Goal: Task Accomplishment & Management: Manage account settings

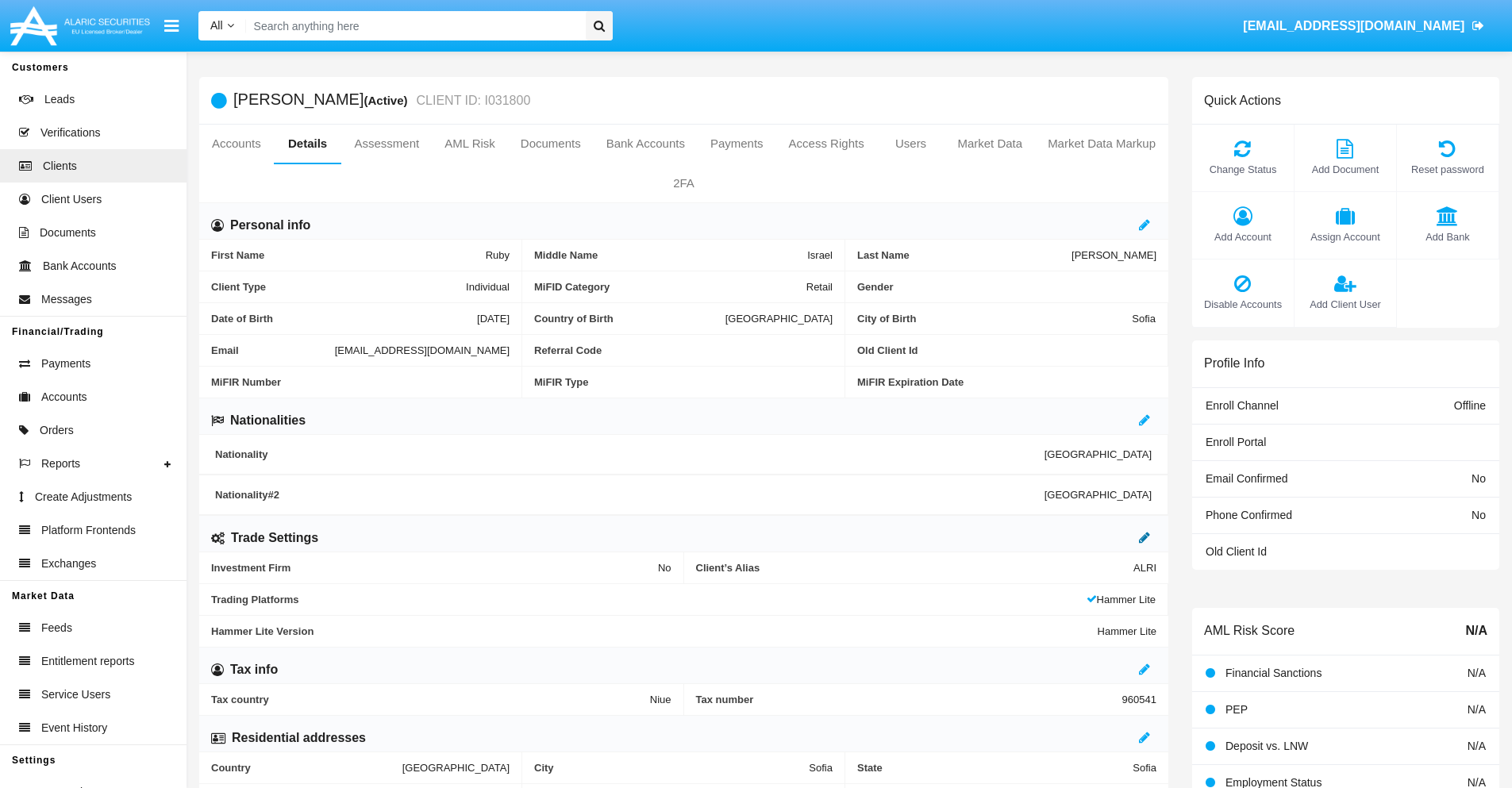
click at [1145, 537] on icon at bounding box center [1145, 537] width 11 height 13
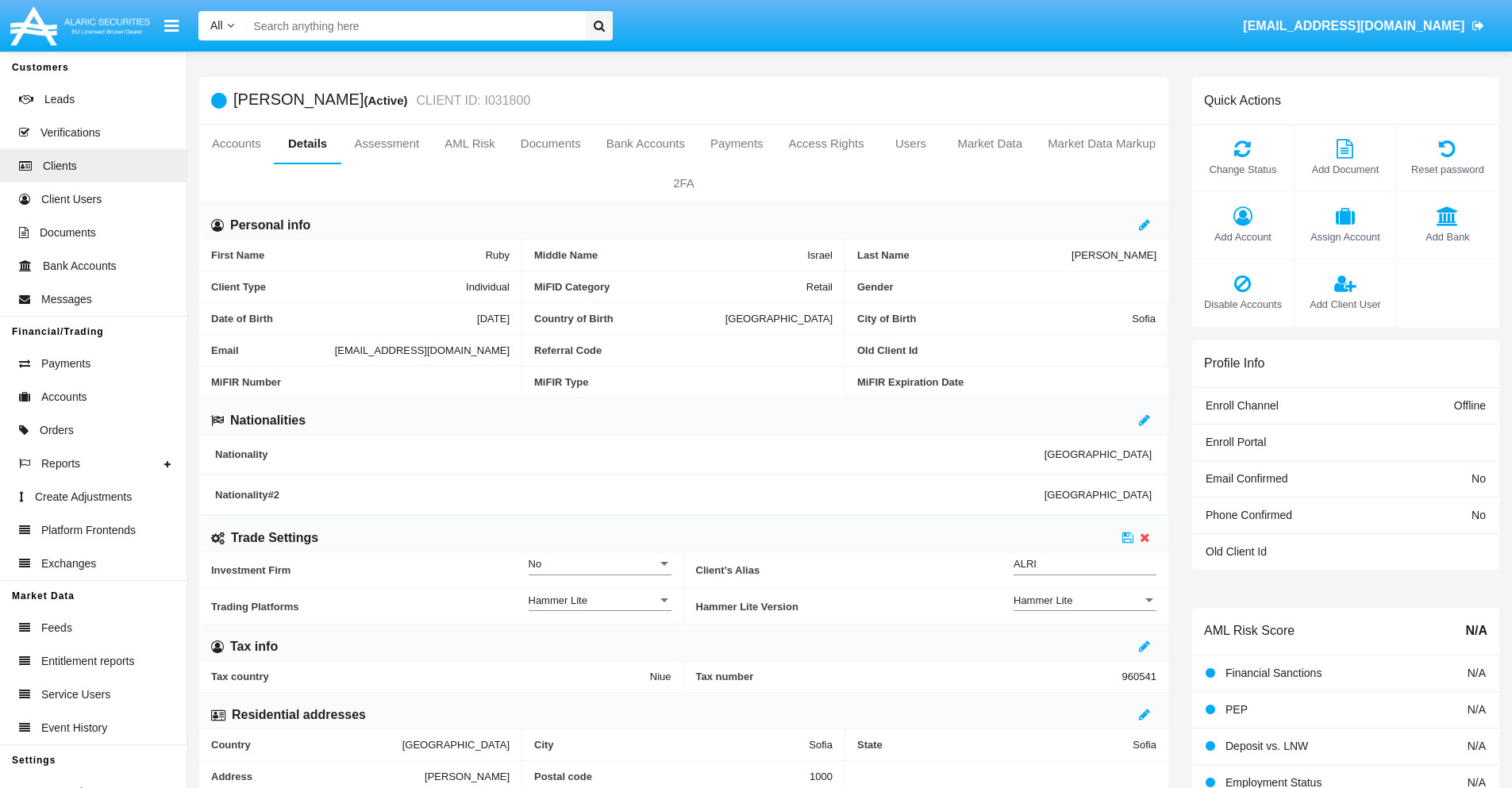
click at [1084, 600] on div "Hammer Lite" at bounding box center [1077, 600] width 128 height 13
click at [1084, 609] on span "Hammer Lite Plus" at bounding box center [1084, 609] width 143 height 31
click at [1128, 537] on icon at bounding box center [1128, 537] width 11 height 13
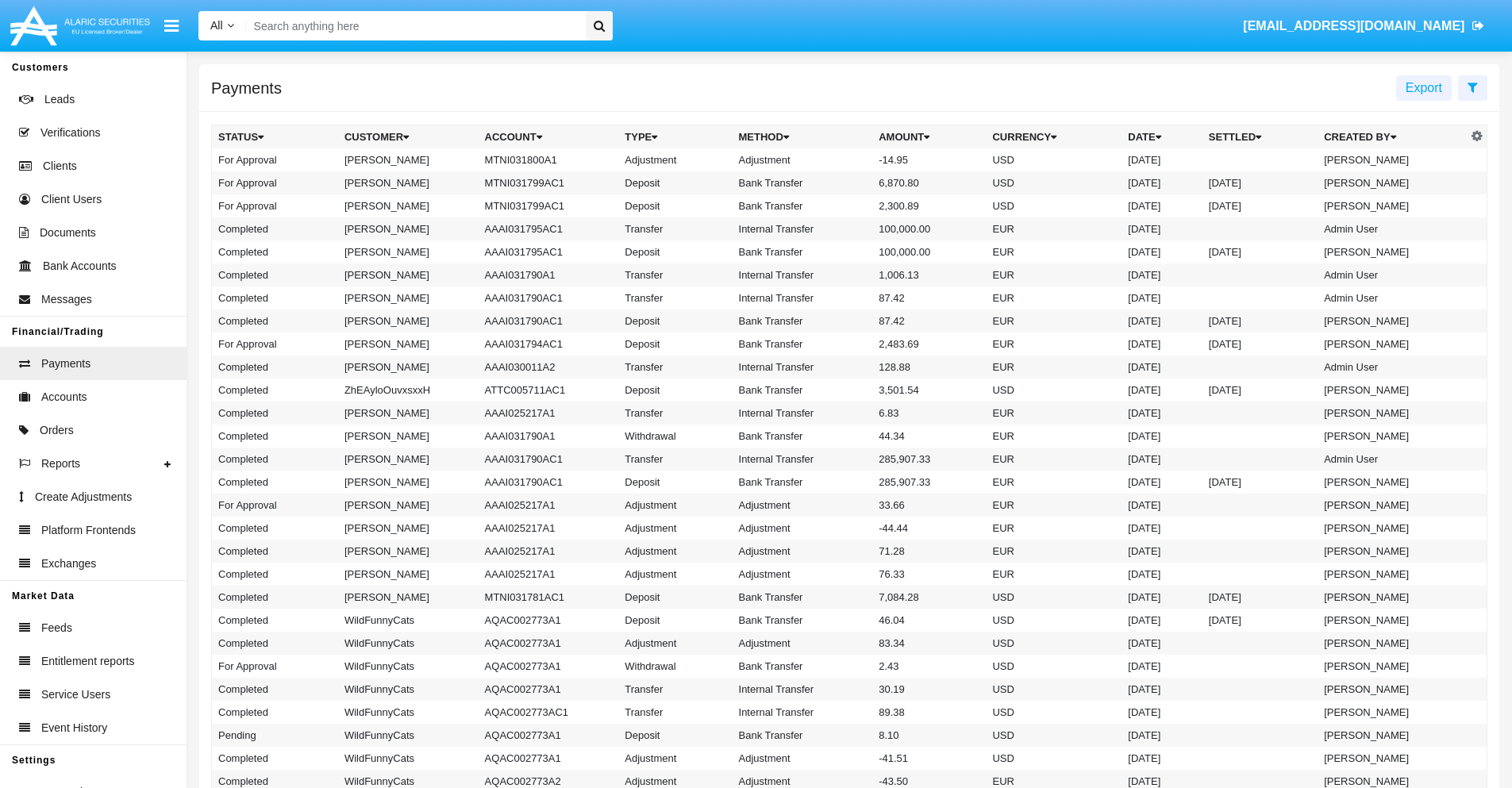
click at [540, 160] on td "MTNI031800A1" at bounding box center [549, 160] width 141 height 23
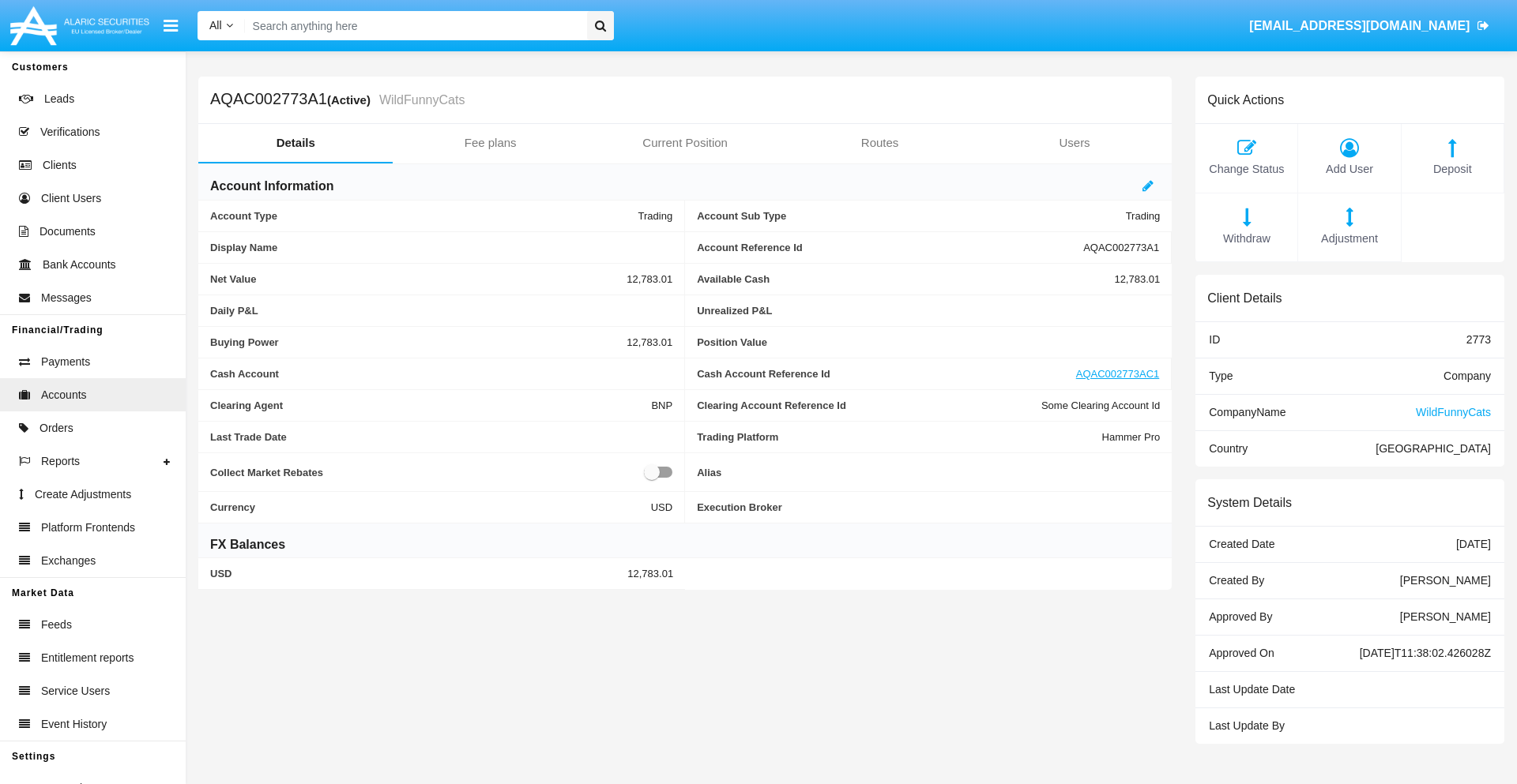
click at [1349, 238] on span "Adjustment" at bounding box center [1349, 239] width 87 height 17
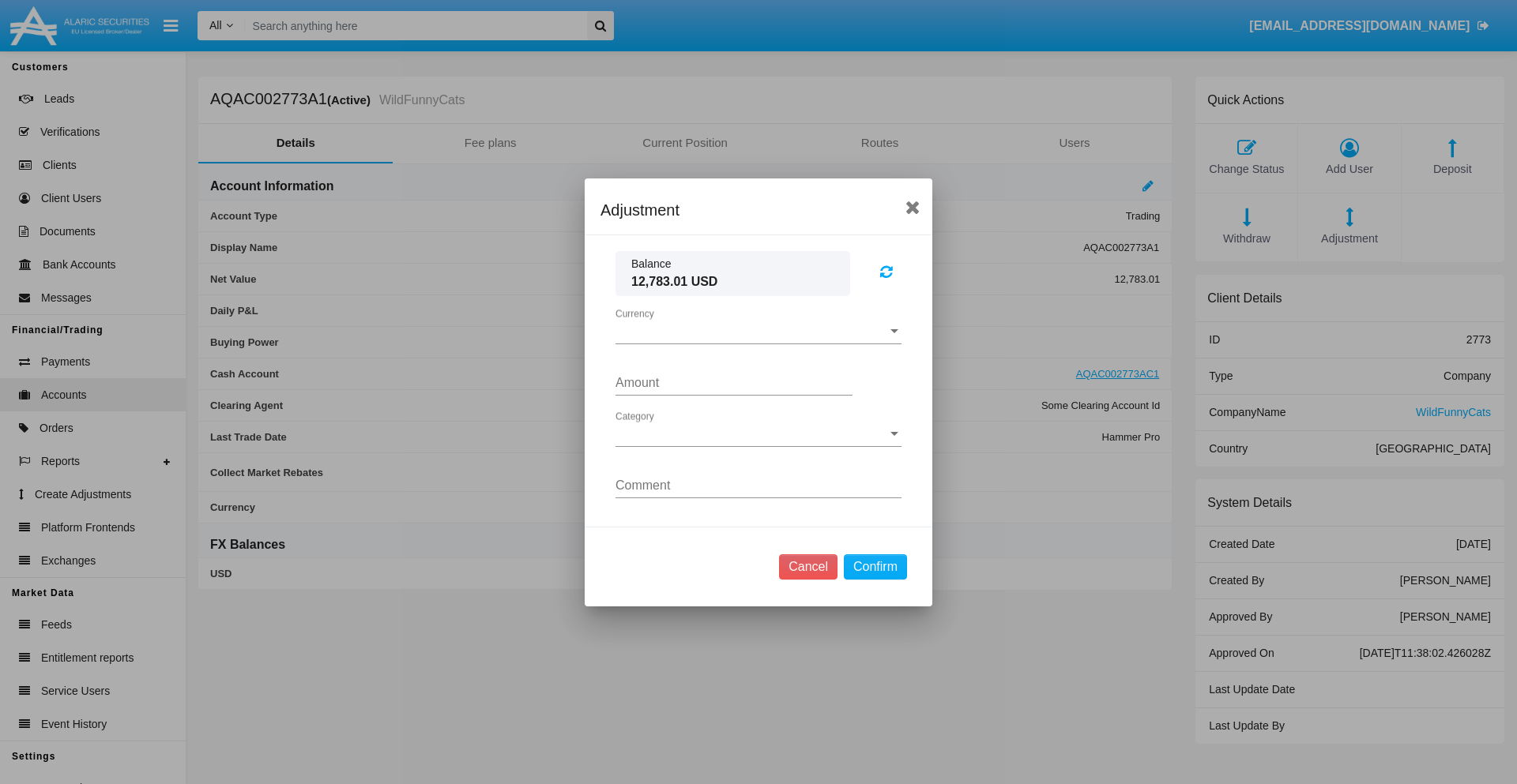
click at [758, 331] on span "Currency" at bounding box center [751, 332] width 272 height 14
click at [758, 342] on span "USD" at bounding box center [758, 343] width 286 height 38
click at [758, 433] on span "Category" at bounding box center [751, 434] width 272 height 14
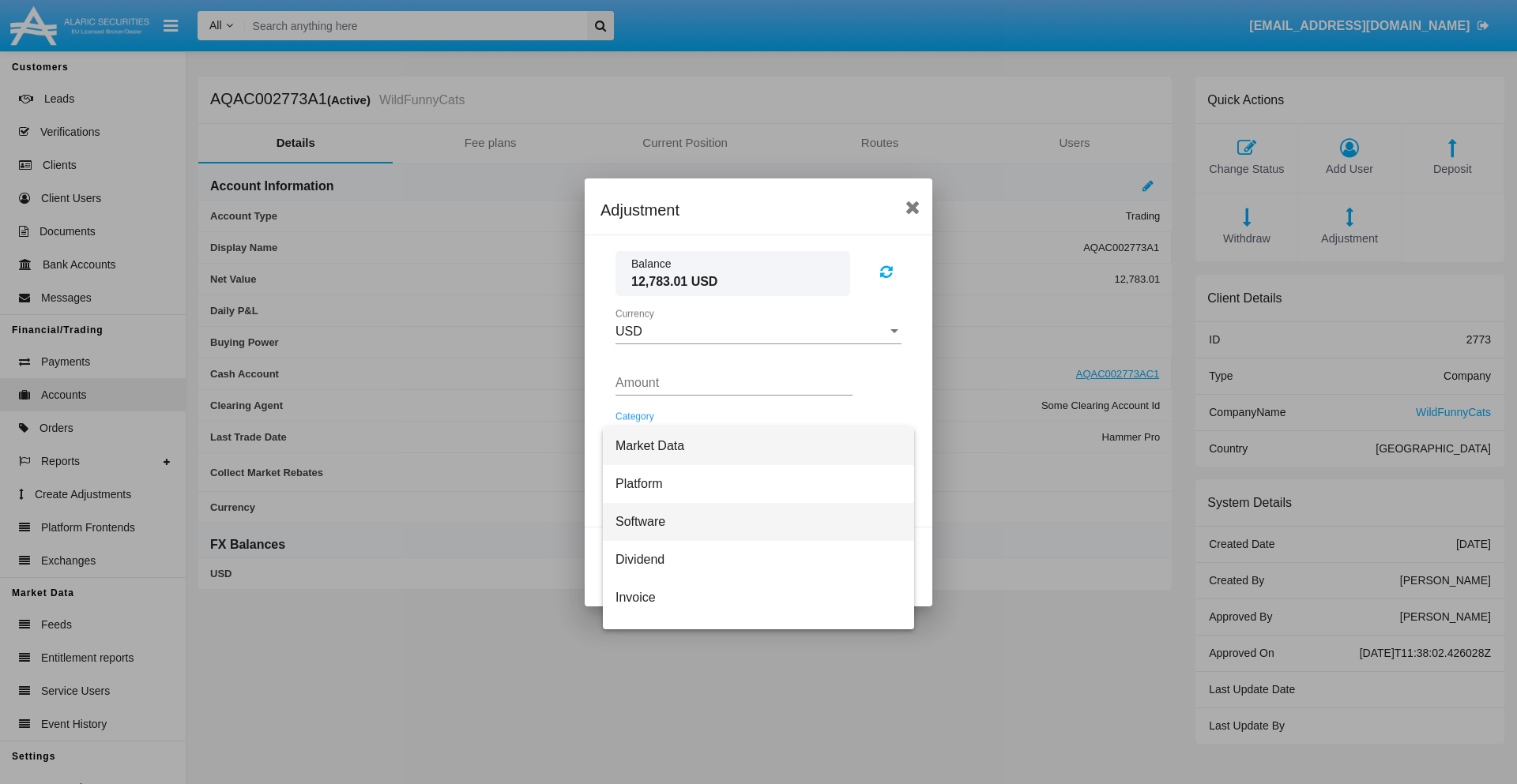
click at [752, 521] on span "Software" at bounding box center [758, 522] width 286 height 38
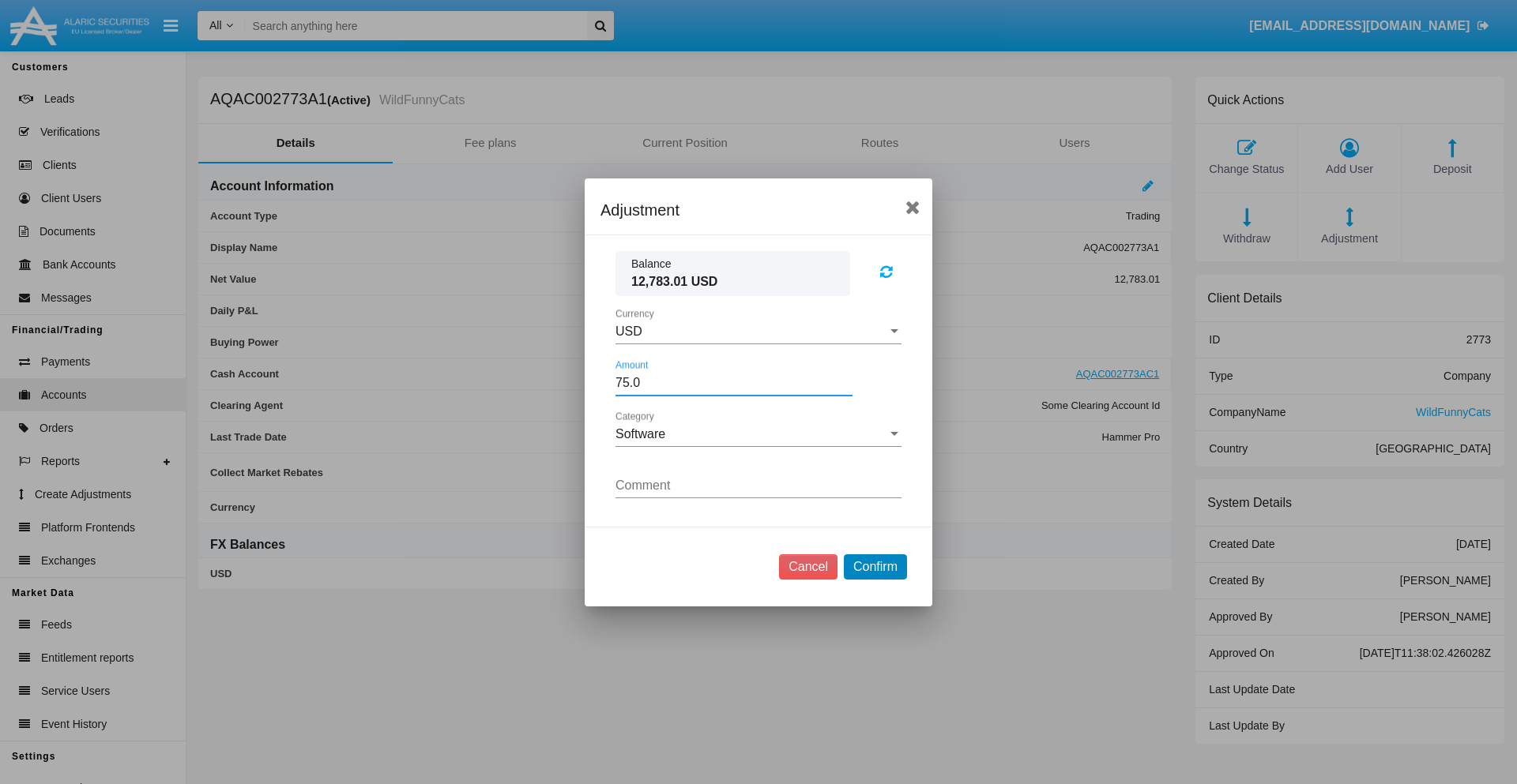
click at [875, 566] on button "Confirm" at bounding box center [875, 567] width 63 height 25
type input "75.0000"
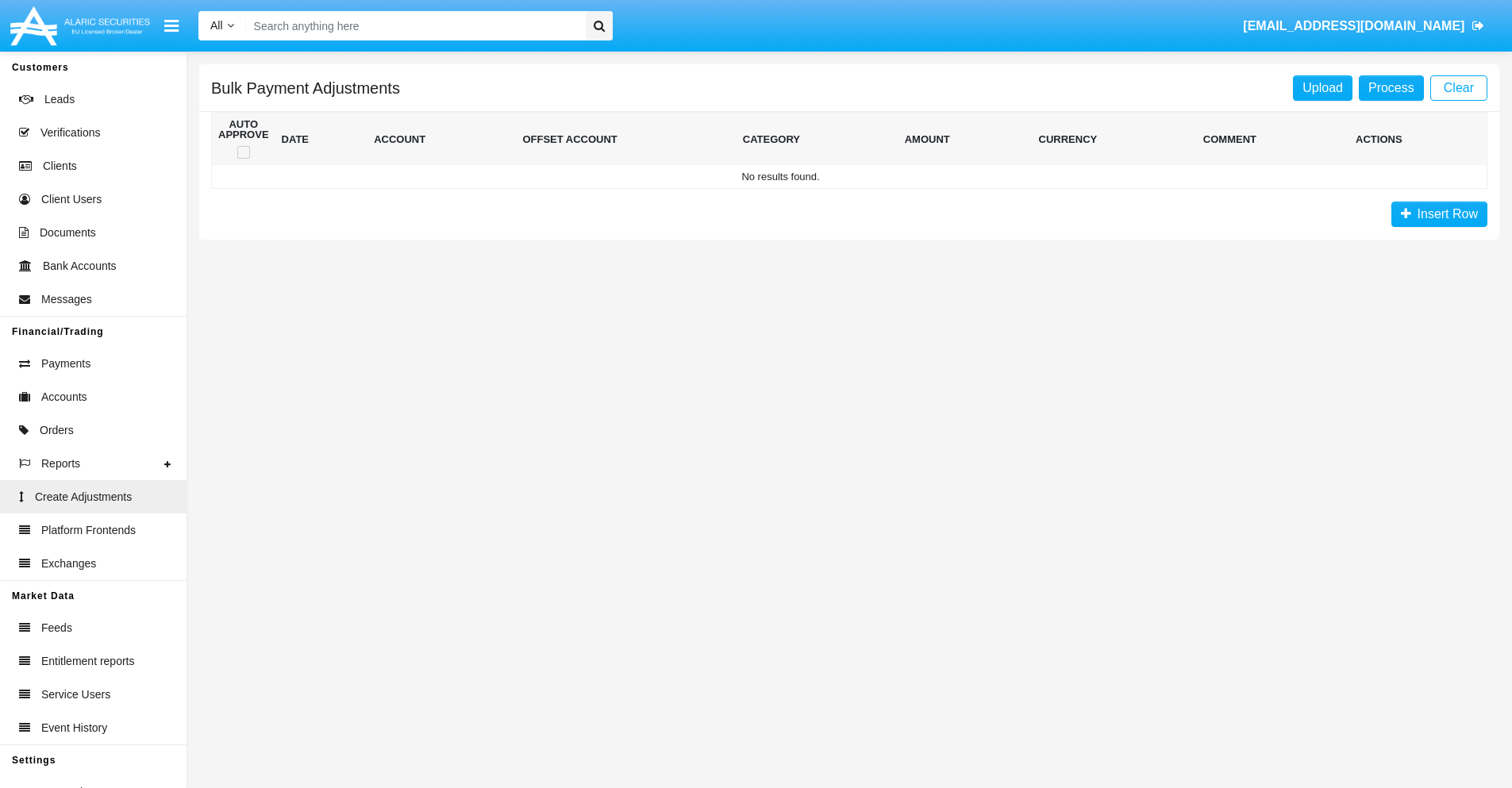
click at [1439, 214] on span "Insert Row" at bounding box center [1444, 213] width 66 height 13
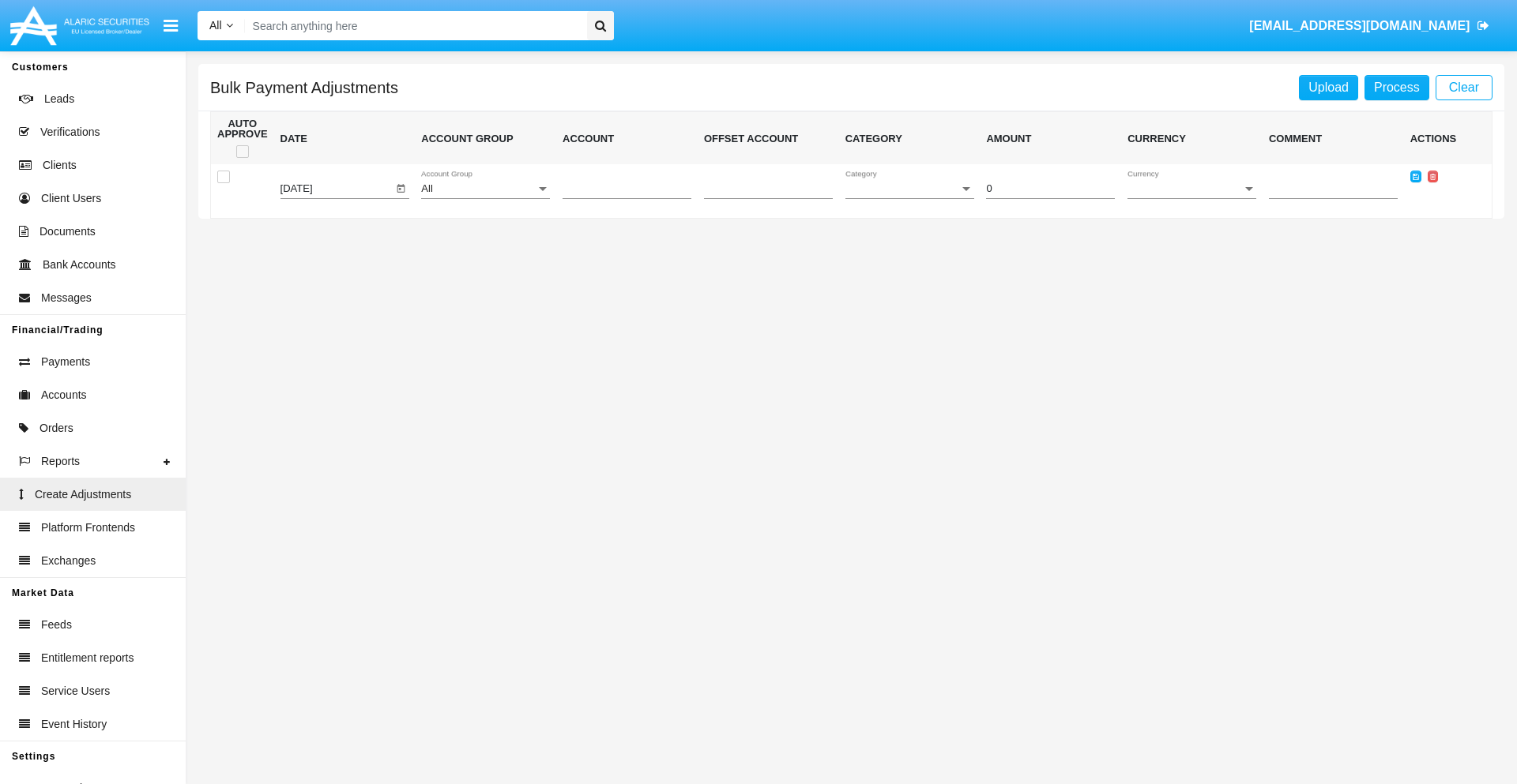
click at [485, 189] on div "All" at bounding box center [478, 188] width 114 height 12
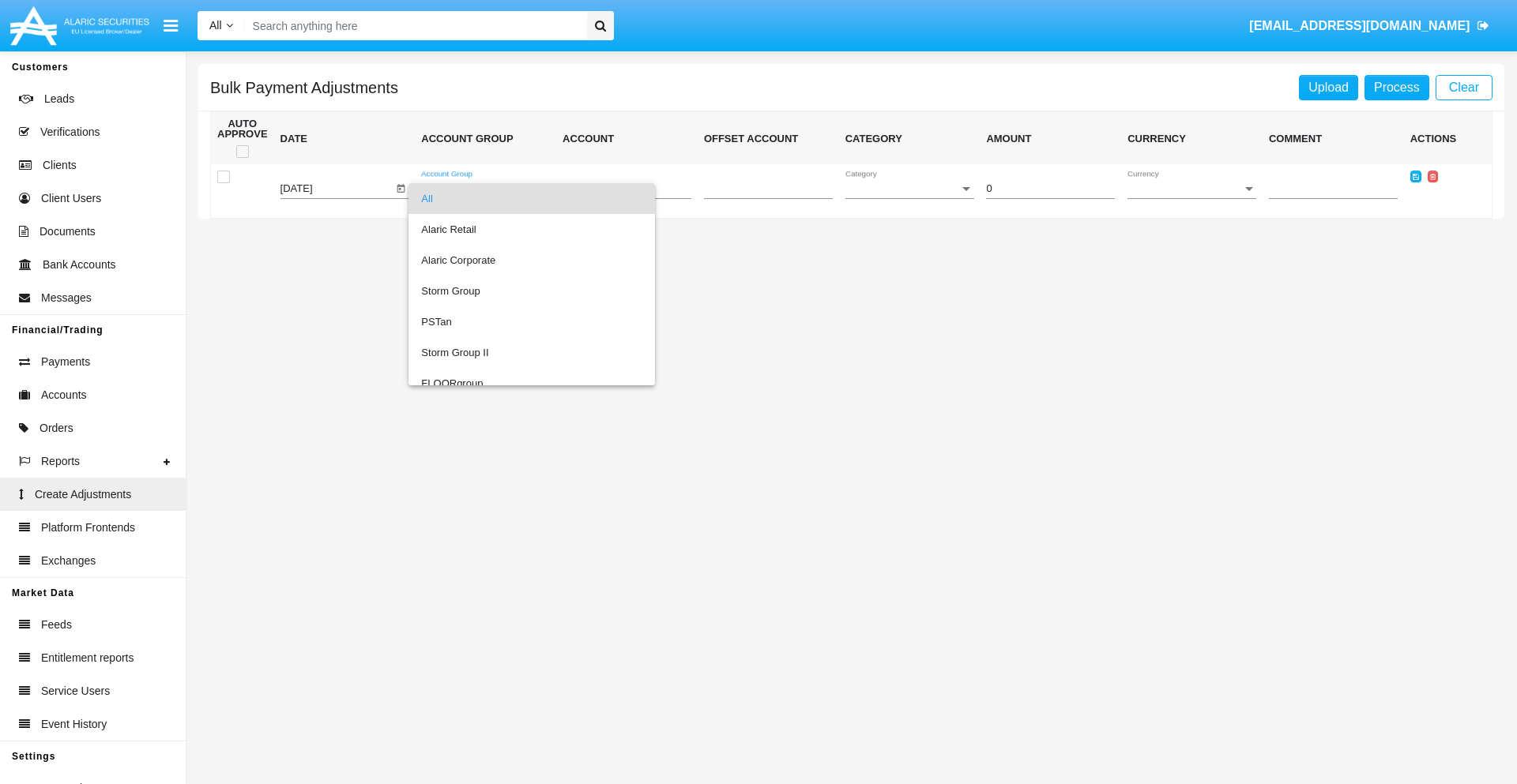
scroll to position [1492, 0]
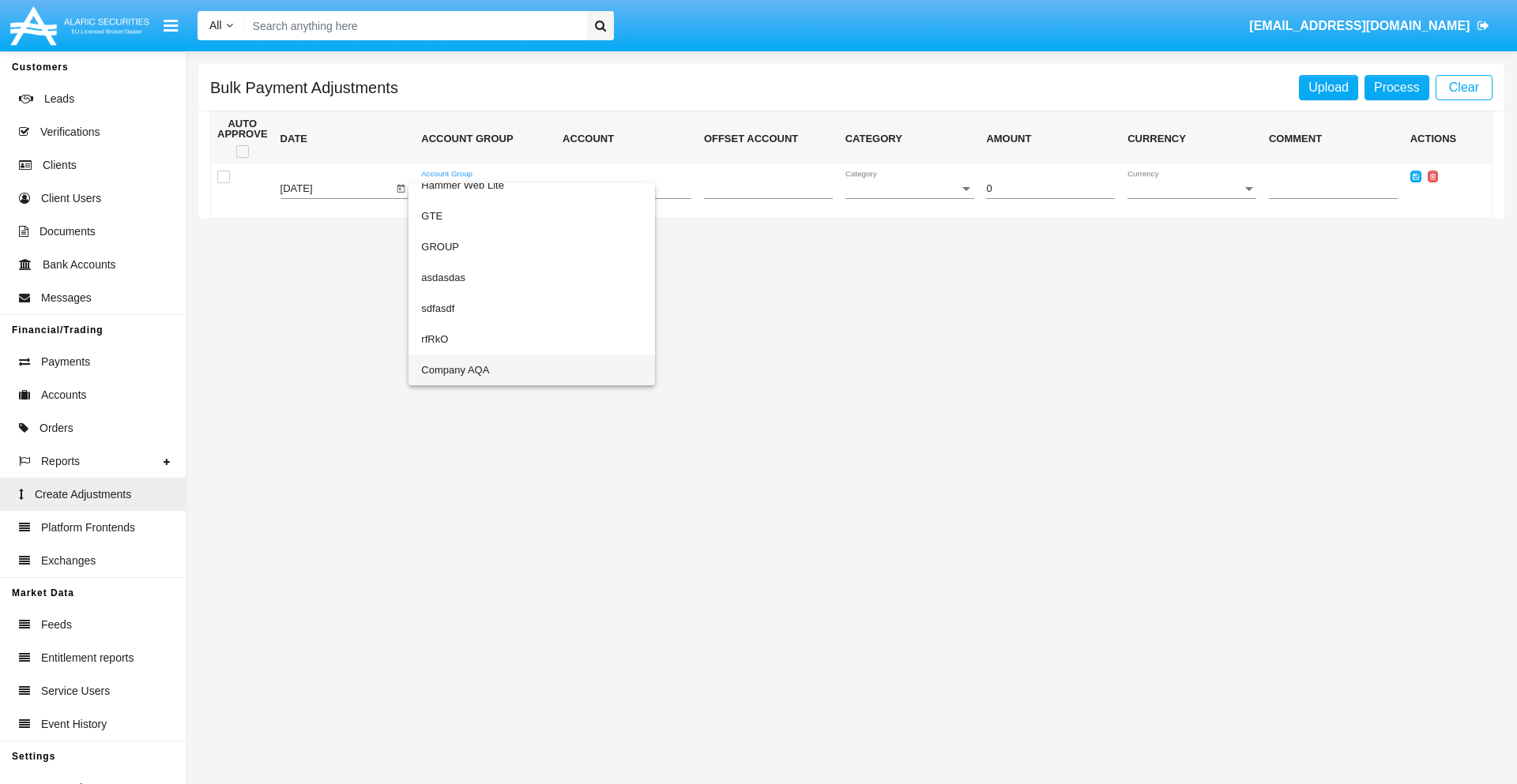
click at [500, 369] on span "Company AQA" at bounding box center [532, 370] width 221 height 31
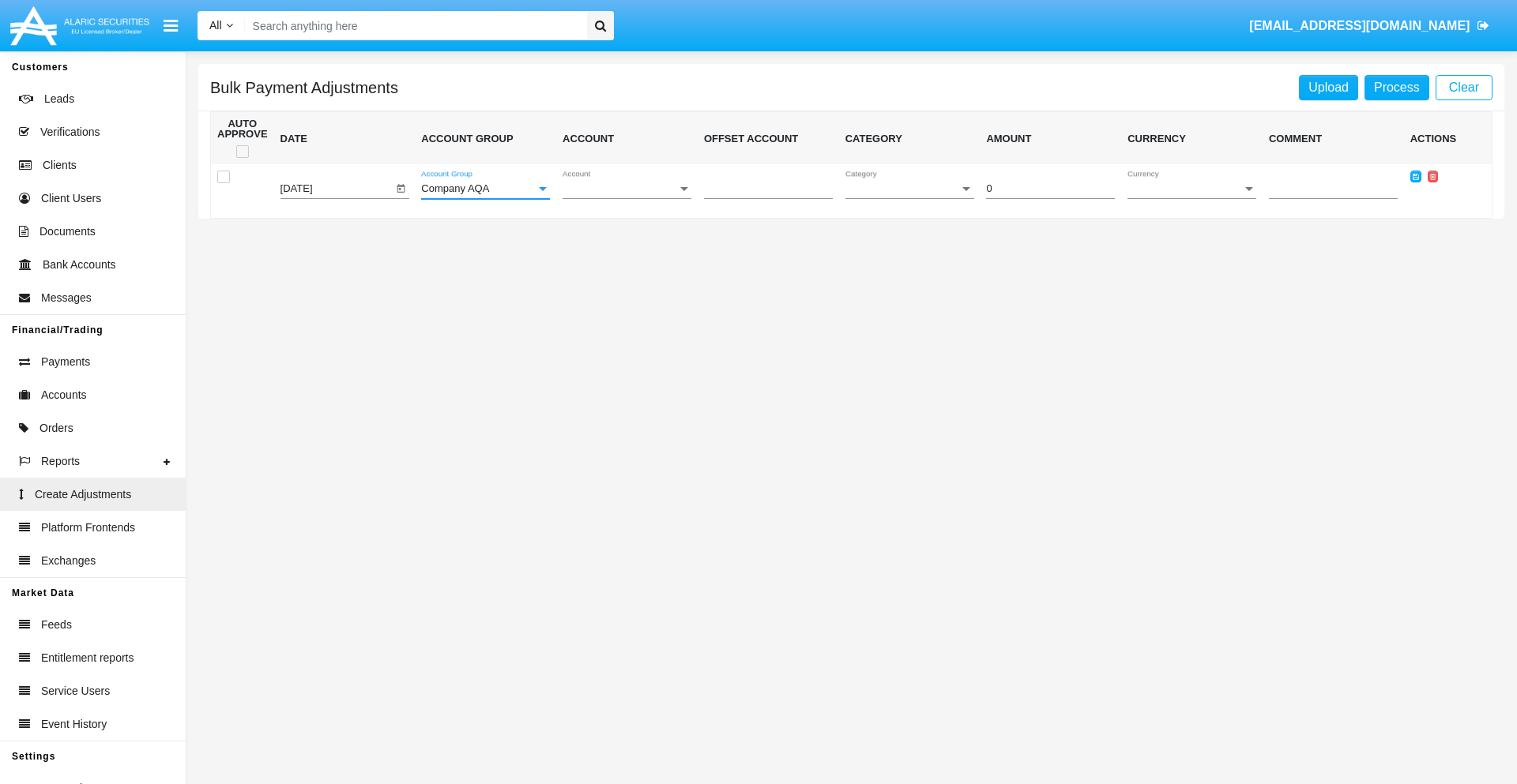
click at [626, 189] on span "Account" at bounding box center [619, 188] width 114 height 12
click at [620, 260] on span "AQAC002773A2" at bounding box center [626, 260] width 128 height 31
click at [909, 189] on span "Category" at bounding box center [902, 188] width 114 height 12
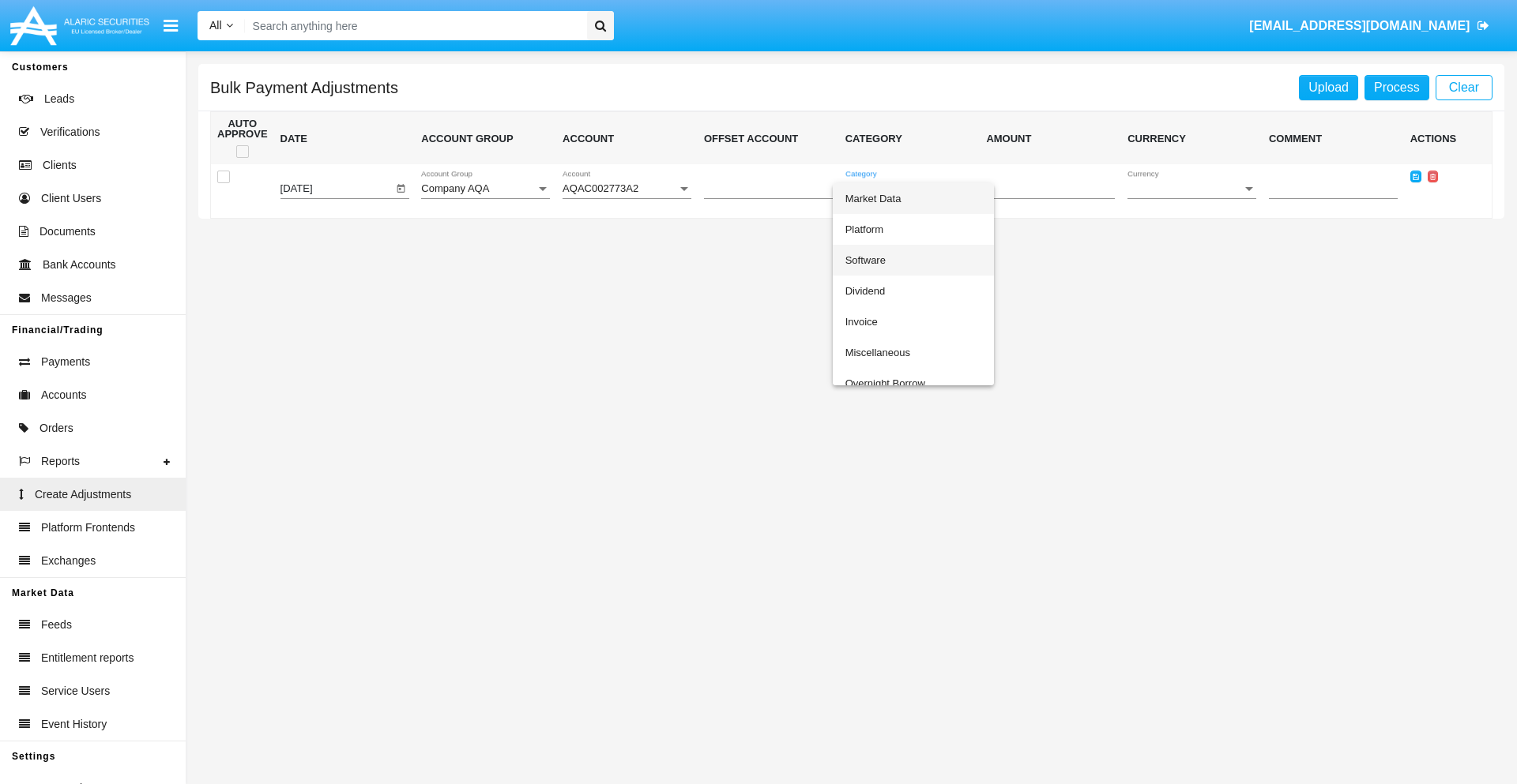
click at [913, 260] on span "Software" at bounding box center [913, 260] width 136 height 31
type input "-37.81"
click at [1191, 189] on span "Currency" at bounding box center [1185, 188] width 114 height 12
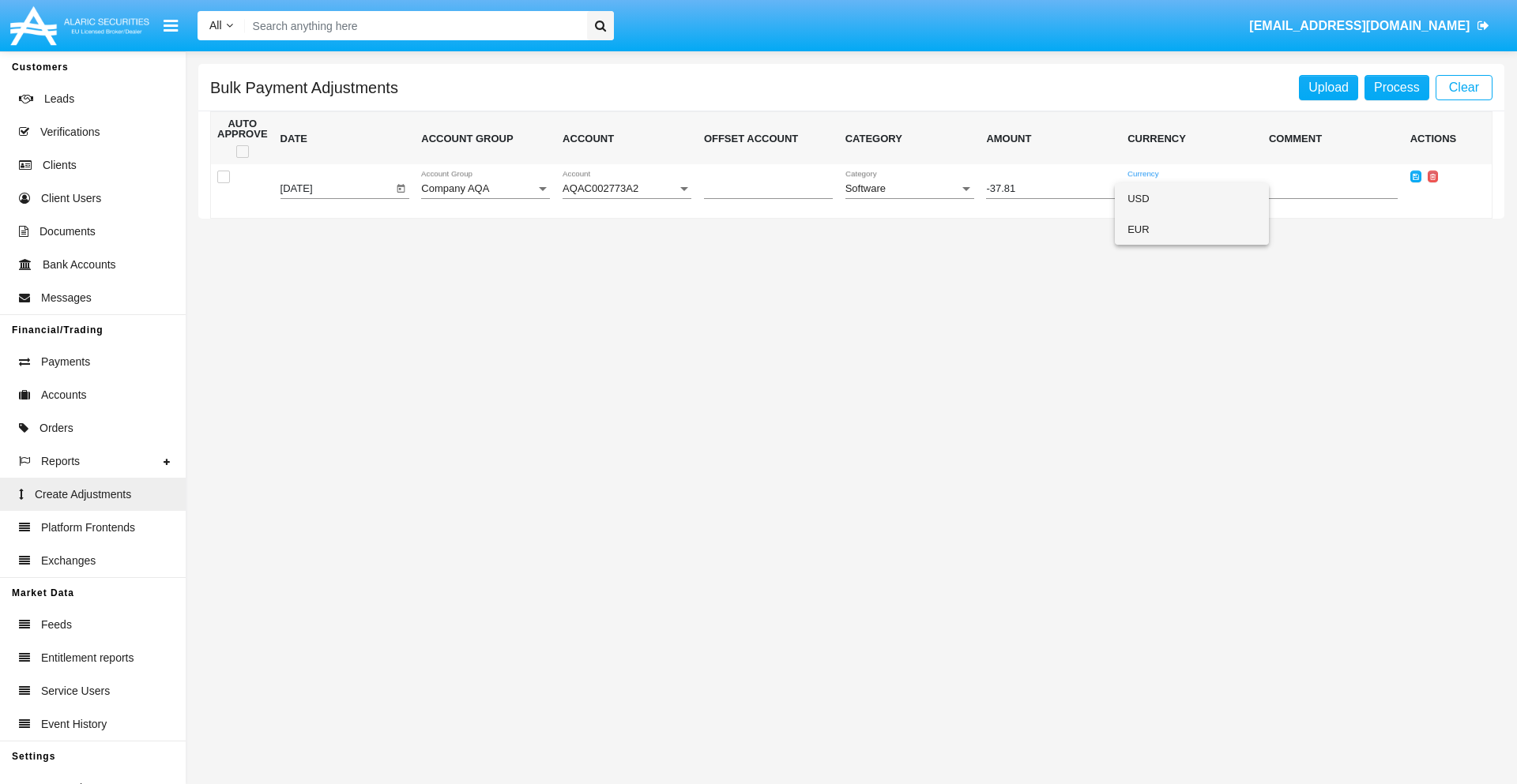
click at [1191, 229] on span "EUR" at bounding box center [1192, 229] width 128 height 31
click at [1415, 176] on icon at bounding box center [1415, 177] width 6 height 7
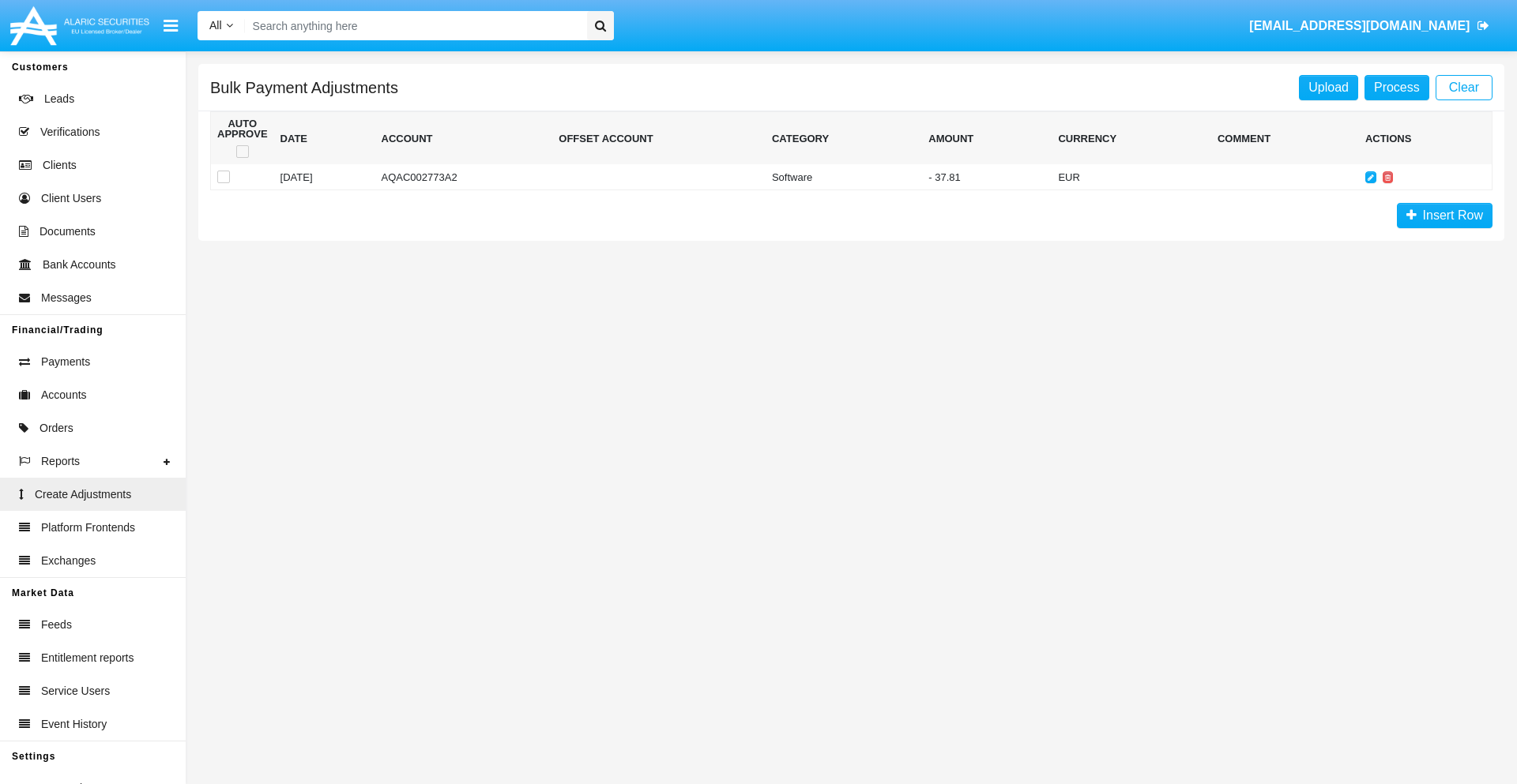
click at [242, 152] on span at bounding box center [243, 152] width 12 height 12
click at [242, 158] on input "checkbox" at bounding box center [242, 158] width 1 height 1
checkbox input "true"
click at [1397, 87] on link "Process" at bounding box center [1397, 87] width 65 height 25
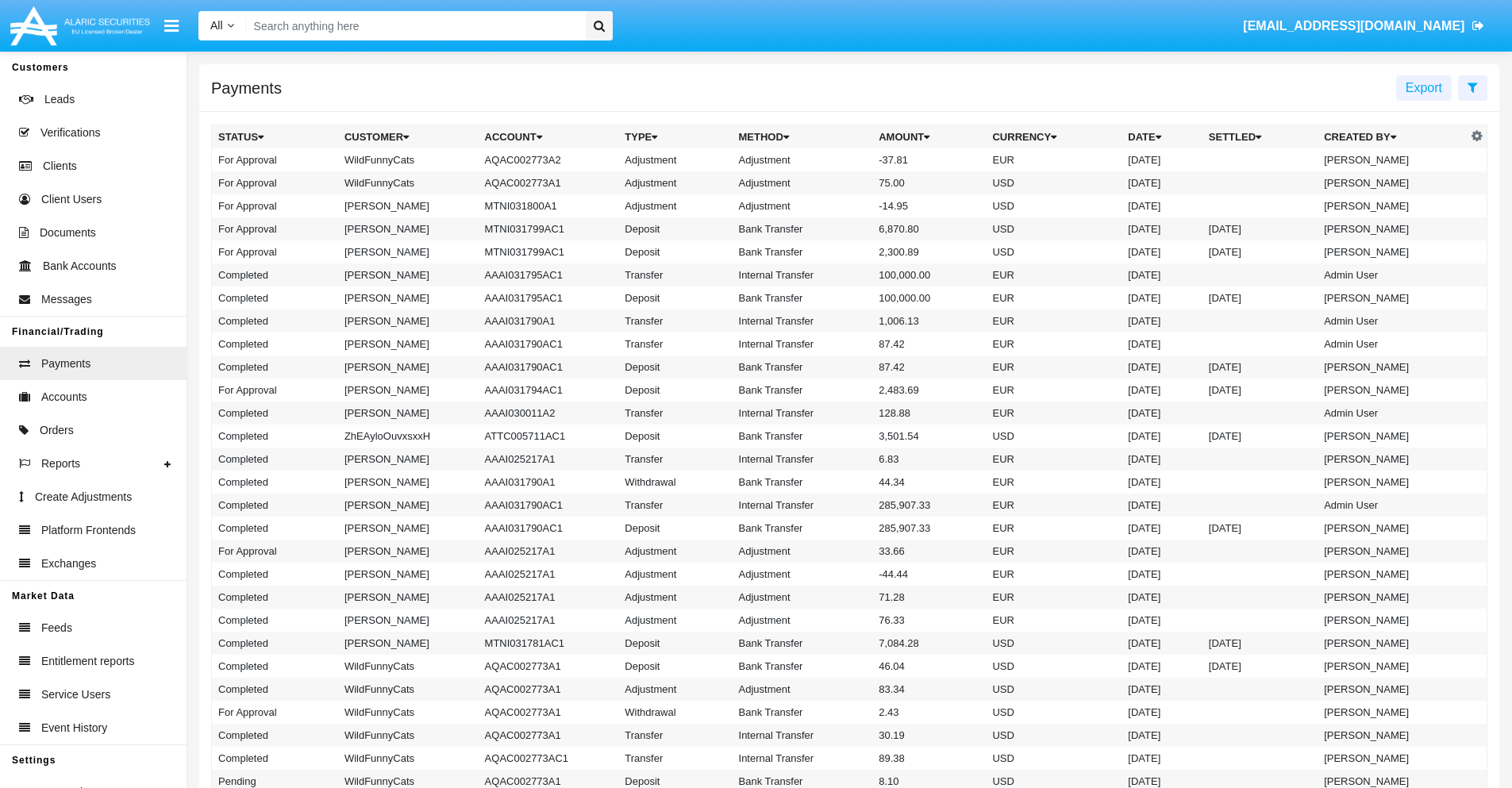
click at [849, 160] on td "Adjustment" at bounding box center [802, 160] width 141 height 23
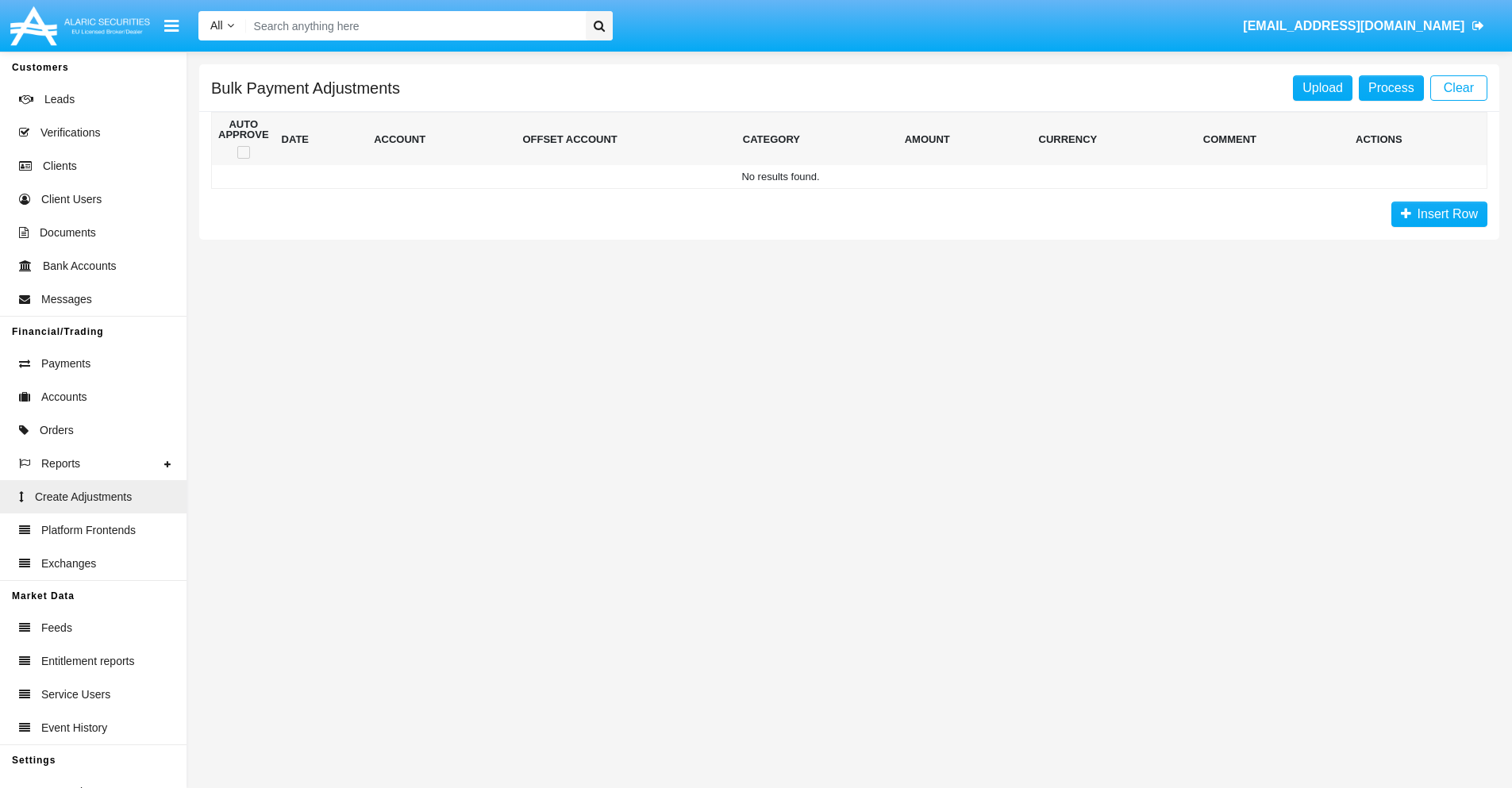
click at [1439, 214] on span "Insert Row" at bounding box center [1444, 213] width 66 height 13
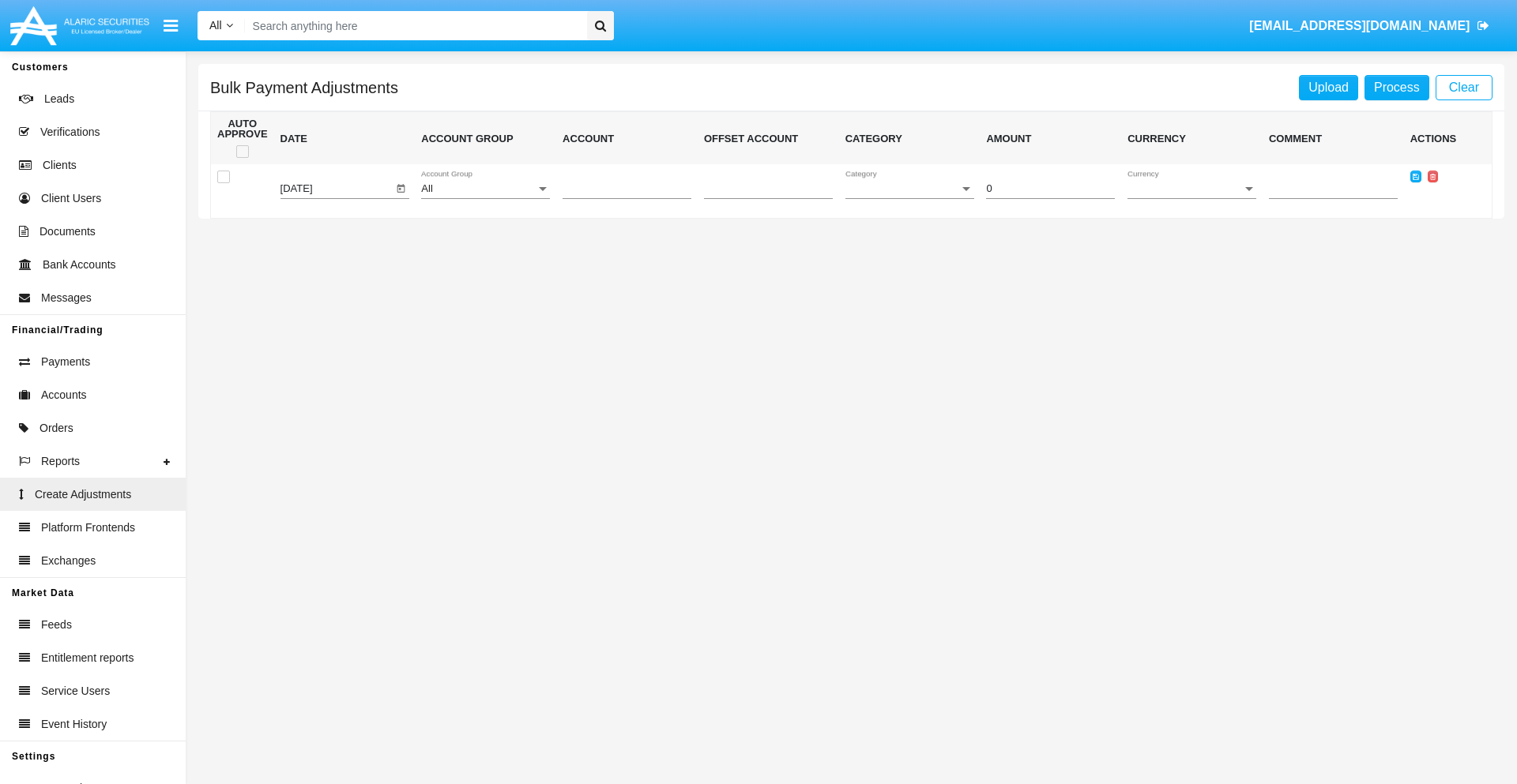
click at [485, 189] on div "All" at bounding box center [478, 188] width 114 height 12
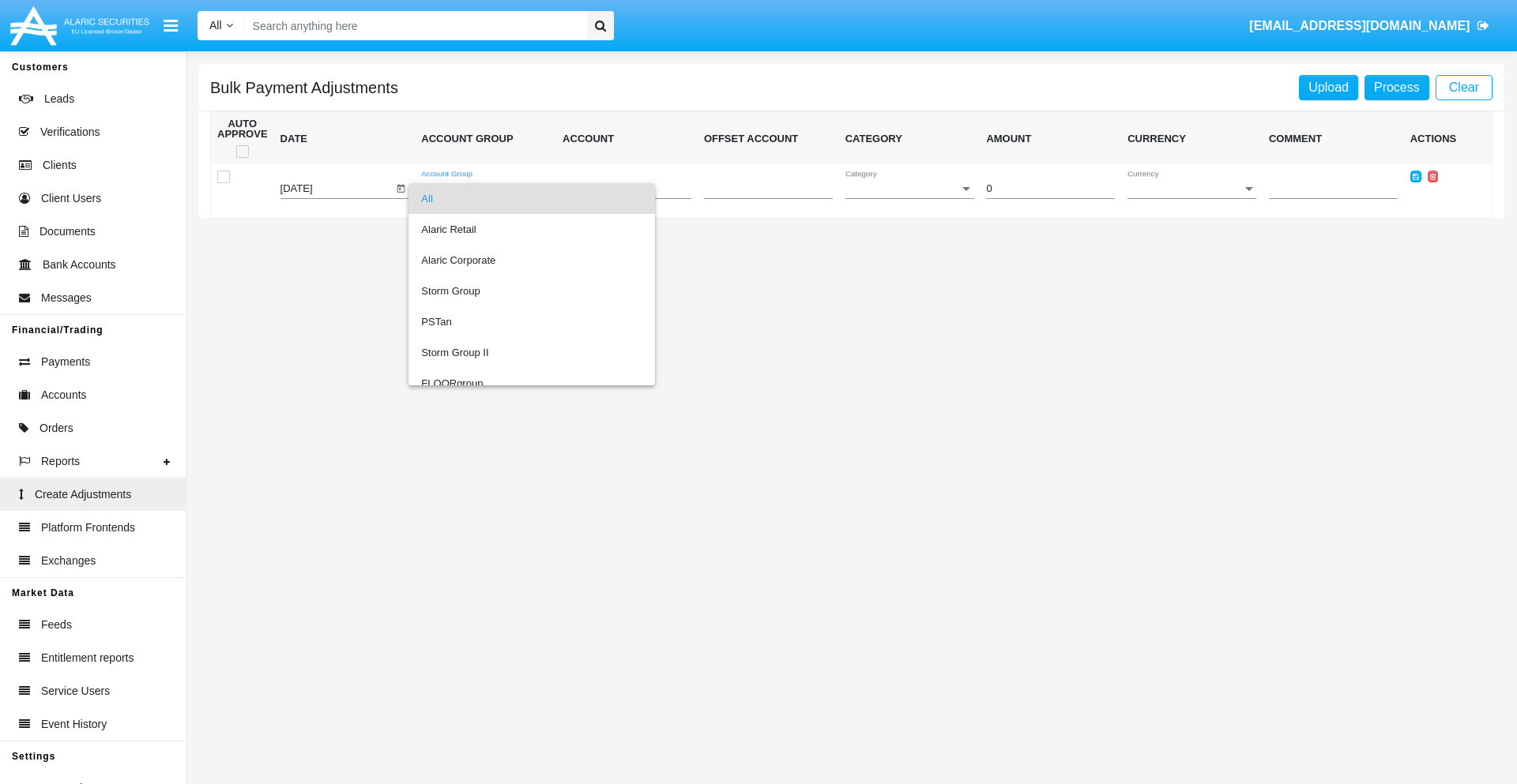
scroll to position [1492, 0]
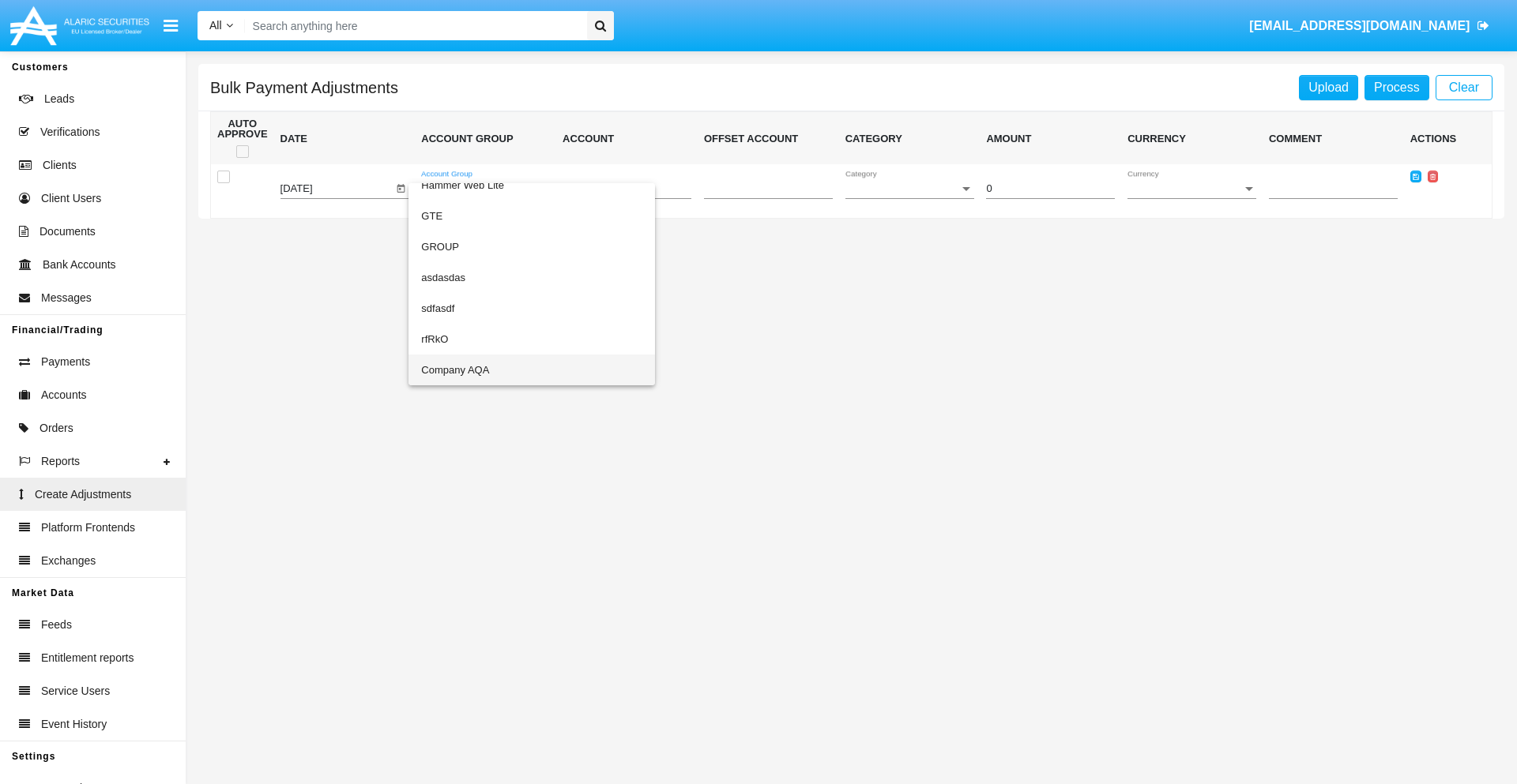
click at [500, 369] on span "Company AQA" at bounding box center [532, 370] width 221 height 31
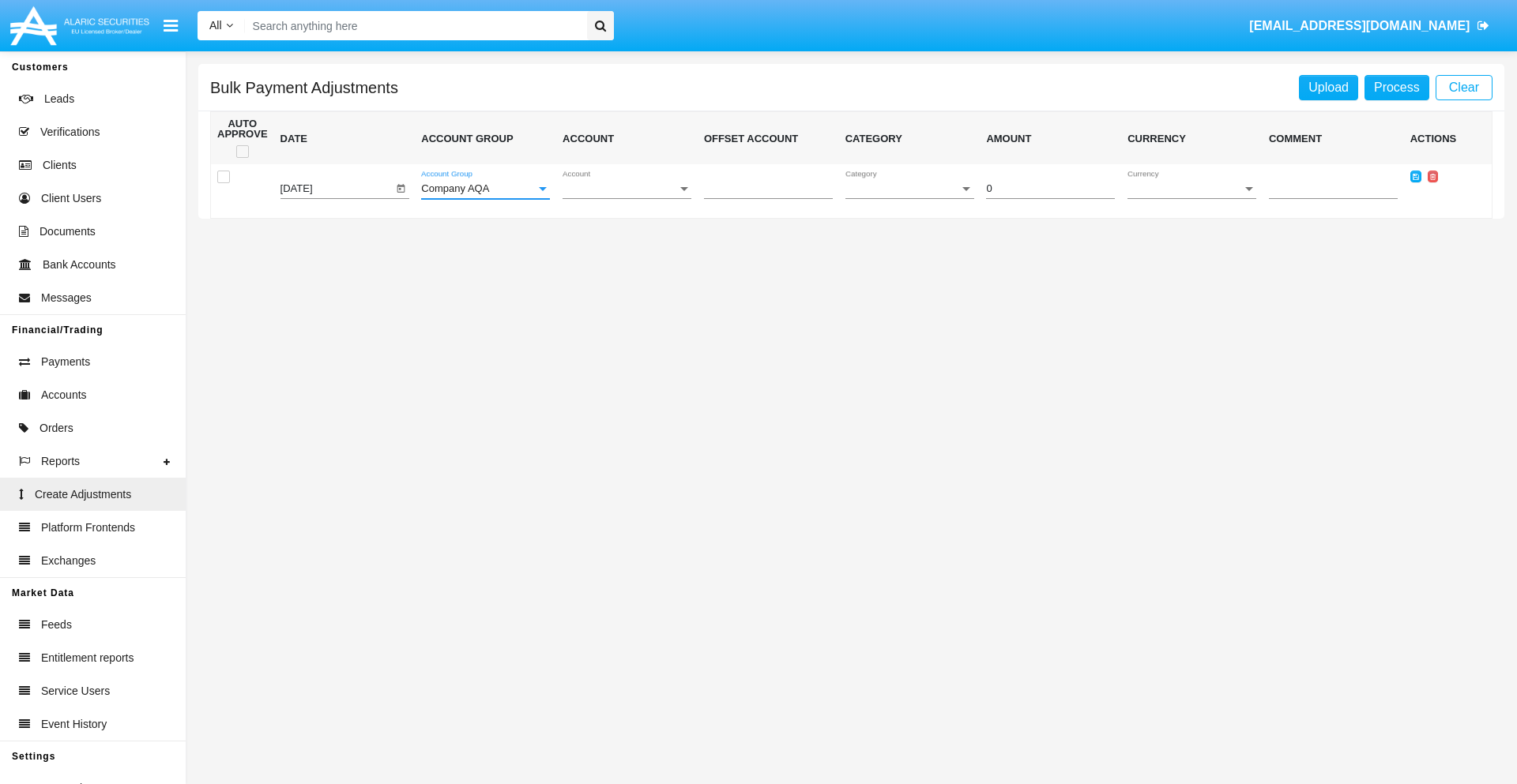
click at [626, 189] on span "Account" at bounding box center [619, 188] width 114 height 12
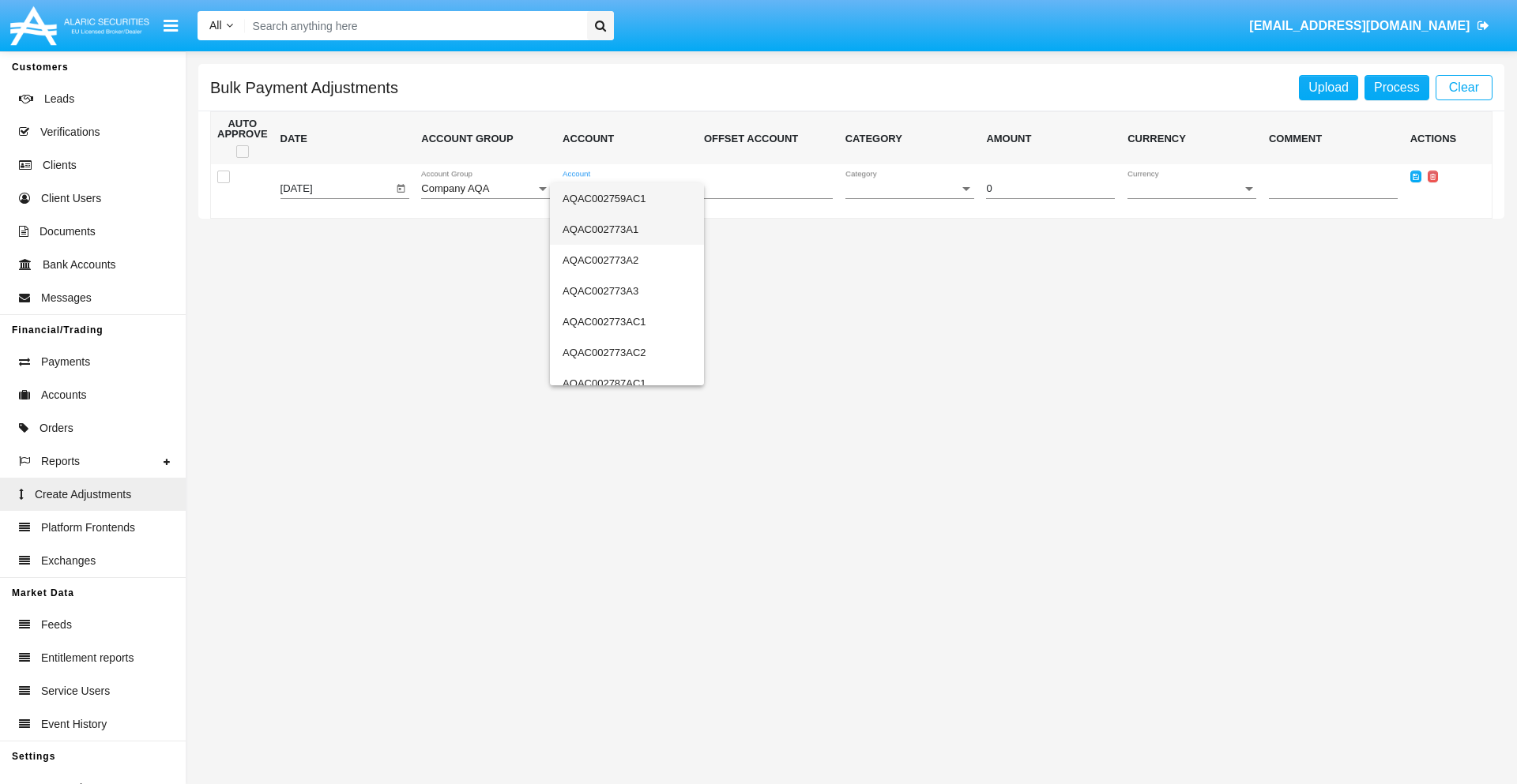
click at [620, 229] on span "AQAC002773A1" at bounding box center [626, 229] width 128 height 31
click at [909, 189] on span "Category" at bounding box center [902, 188] width 114 height 12
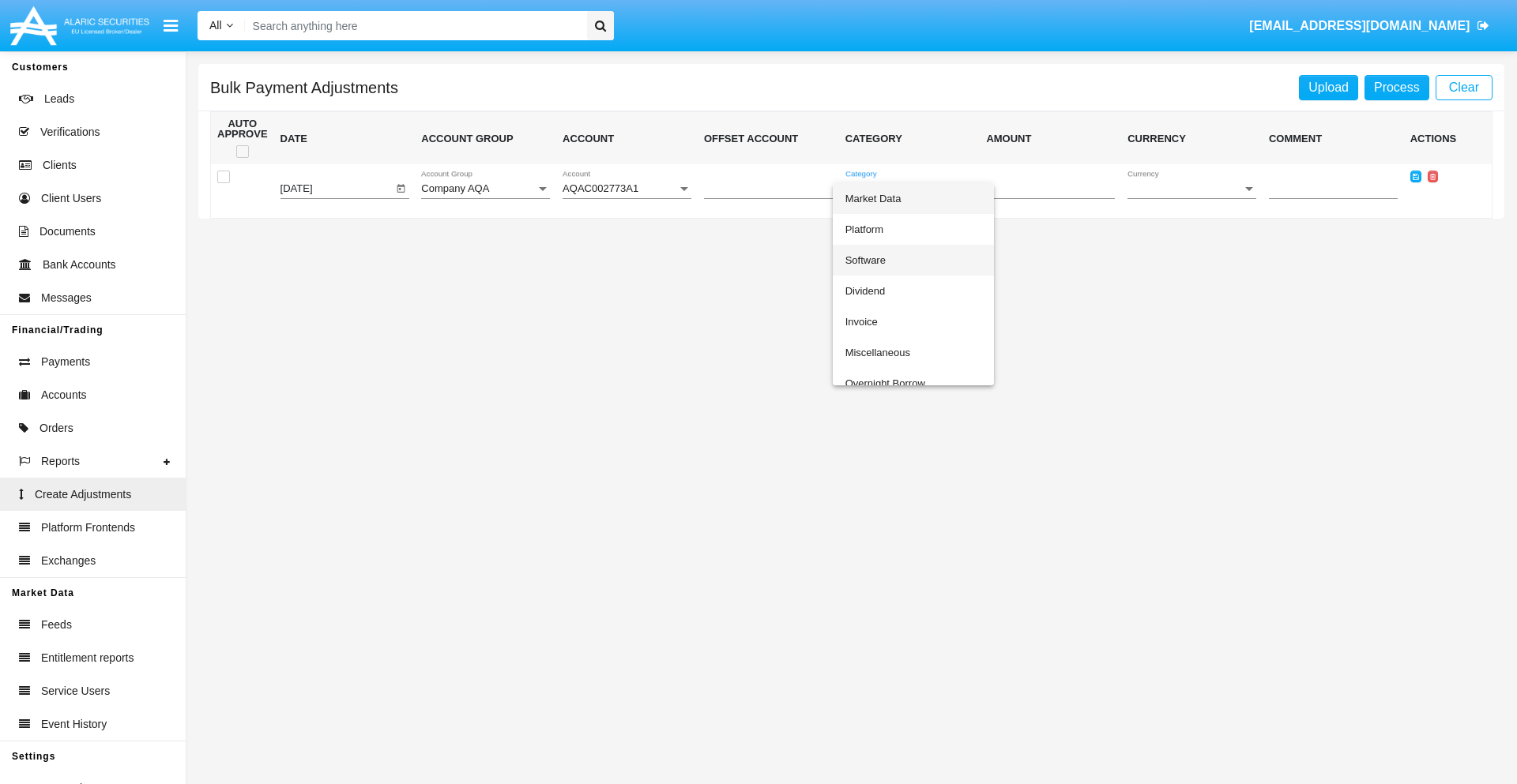
click at [913, 260] on span "Software" at bounding box center [913, 260] width 136 height 31
type input "-97.7"
click at [1191, 189] on span "Currency" at bounding box center [1185, 188] width 114 height 12
click at [1191, 198] on span "USD" at bounding box center [1192, 198] width 128 height 31
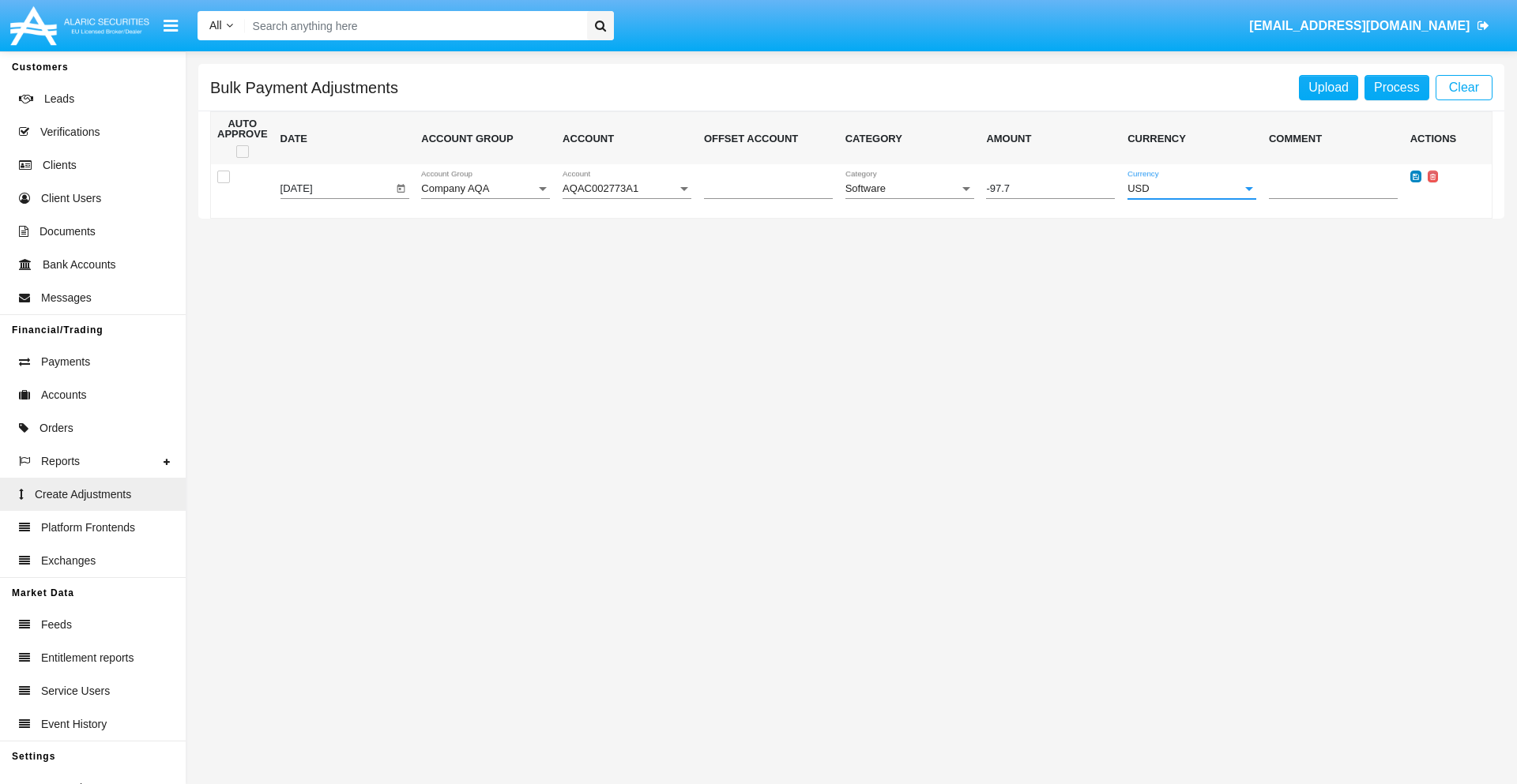
click at [1415, 176] on icon at bounding box center [1415, 177] width 6 height 7
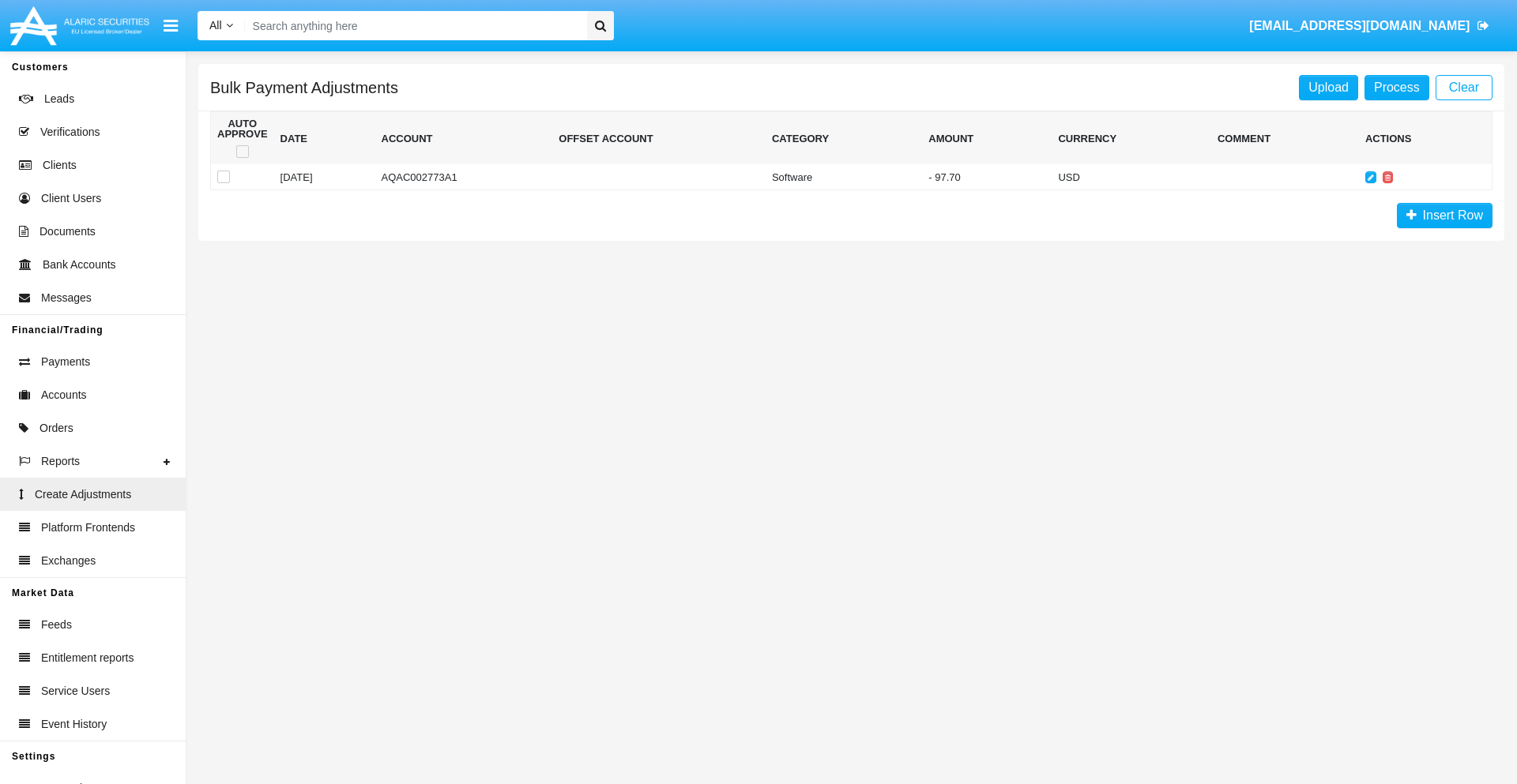
click at [242, 152] on span at bounding box center [243, 152] width 12 height 12
click at [242, 158] on input "checkbox" at bounding box center [242, 158] width 1 height 1
checkbox input "true"
click at [1397, 87] on link "Process" at bounding box center [1397, 87] width 65 height 25
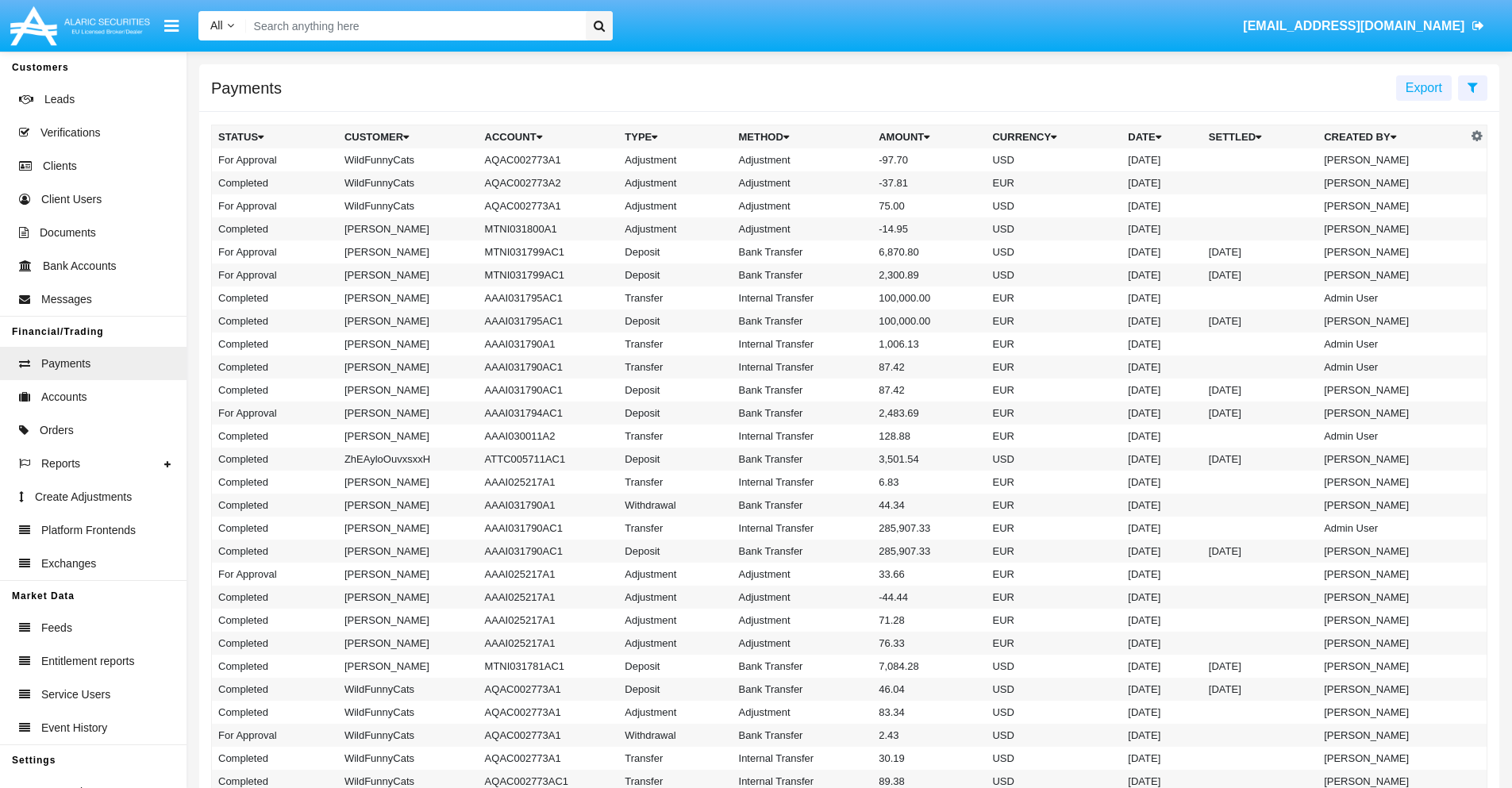
click at [849, 160] on td "Adjustment" at bounding box center [802, 160] width 141 height 23
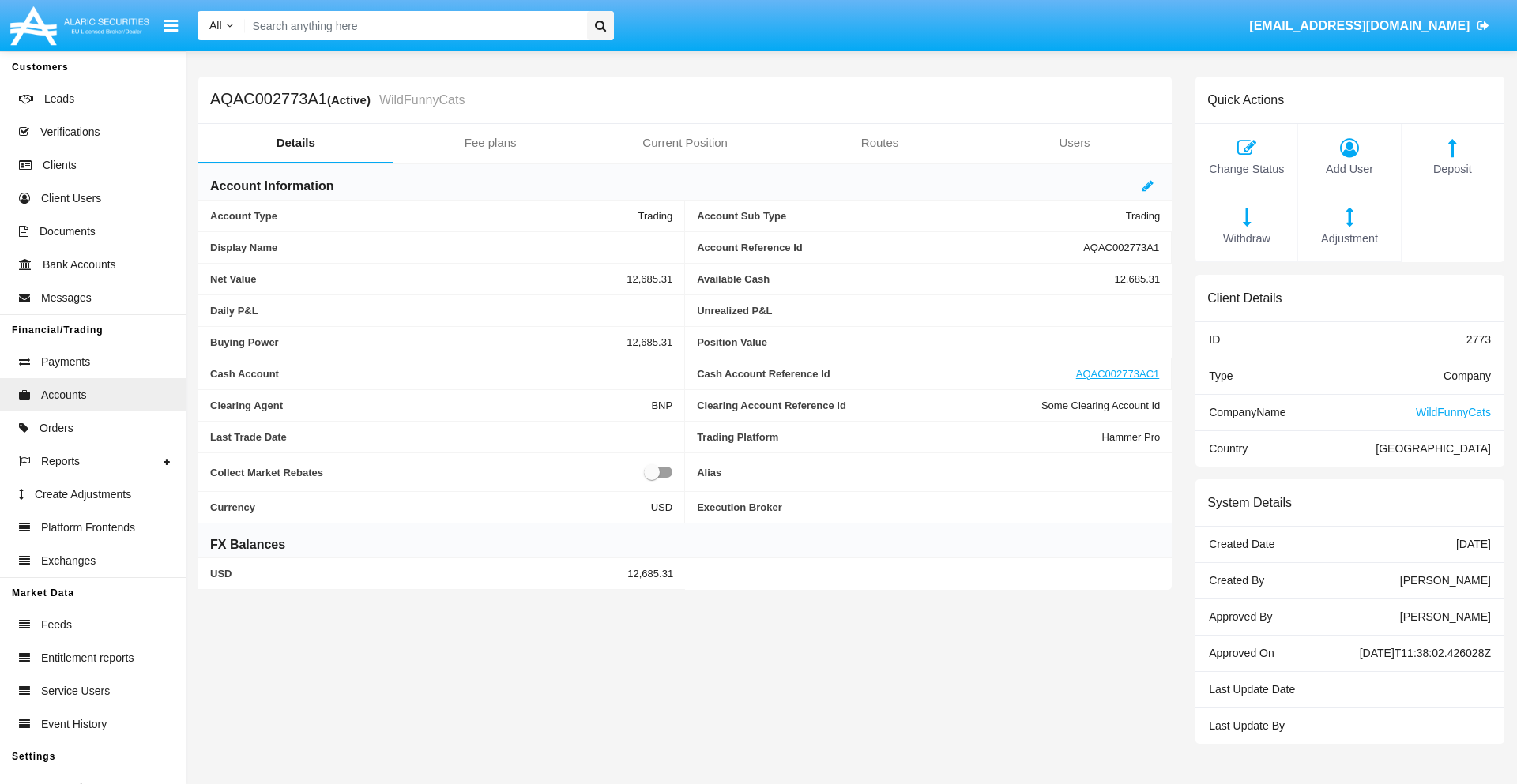
click at [1452, 169] on span "Deposit" at bounding box center [1453, 169] width 87 height 17
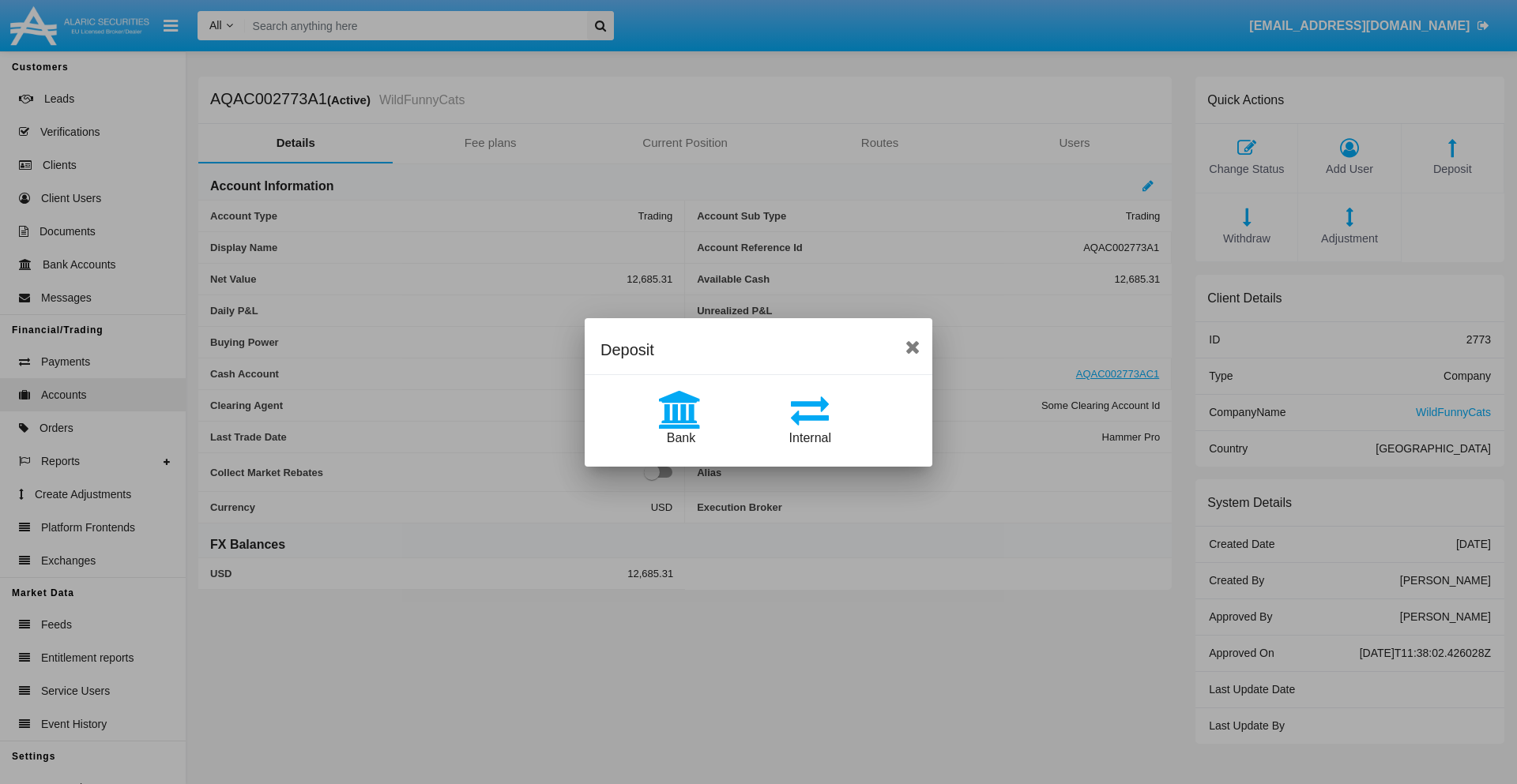
click at [680, 438] on span "Bank" at bounding box center [681, 437] width 29 height 13
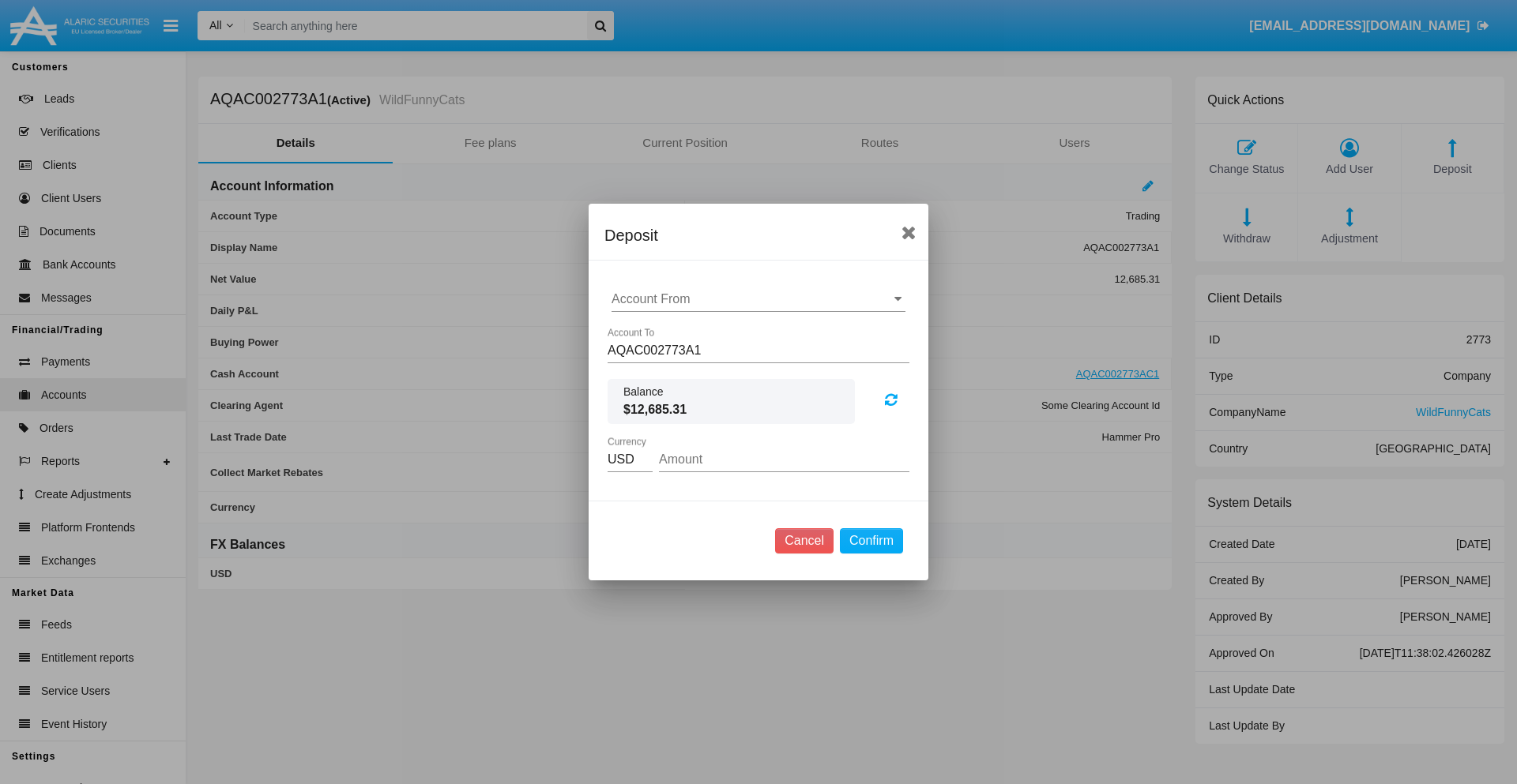
click at [758, 300] on input "Account From" at bounding box center [758, 300] width 294 height 14
click at [645, 330] on span "ACDC" at bounding box center [646, 330] width 36 height 13
type input "ACDC"
type input "26.47"
click at [871, 541] on button "Confirm" at bounding box center [871, 541] width 63 height 25
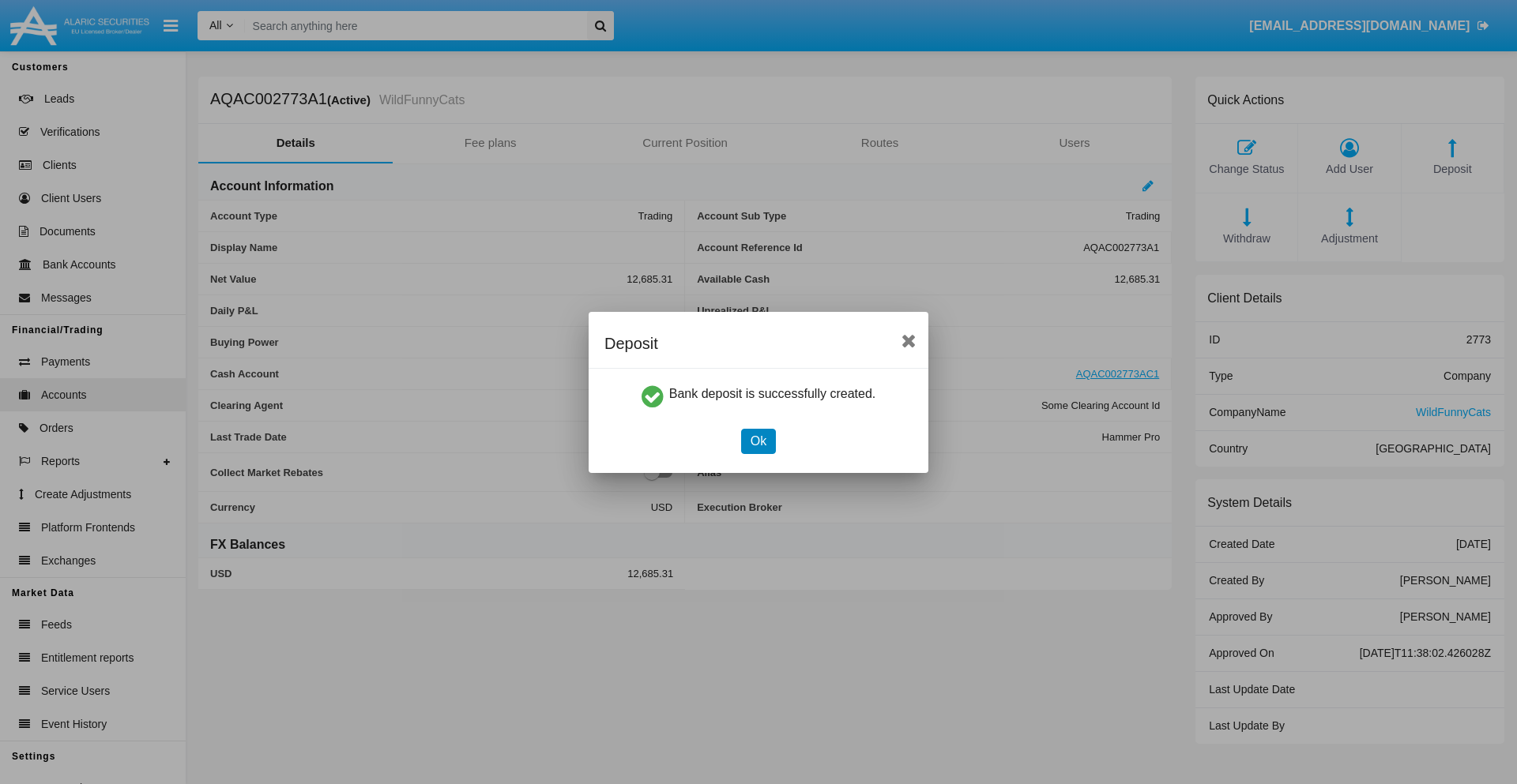
click at [758, 441] on button "Ok" at bounding box center [758, 442] width 35 height 25
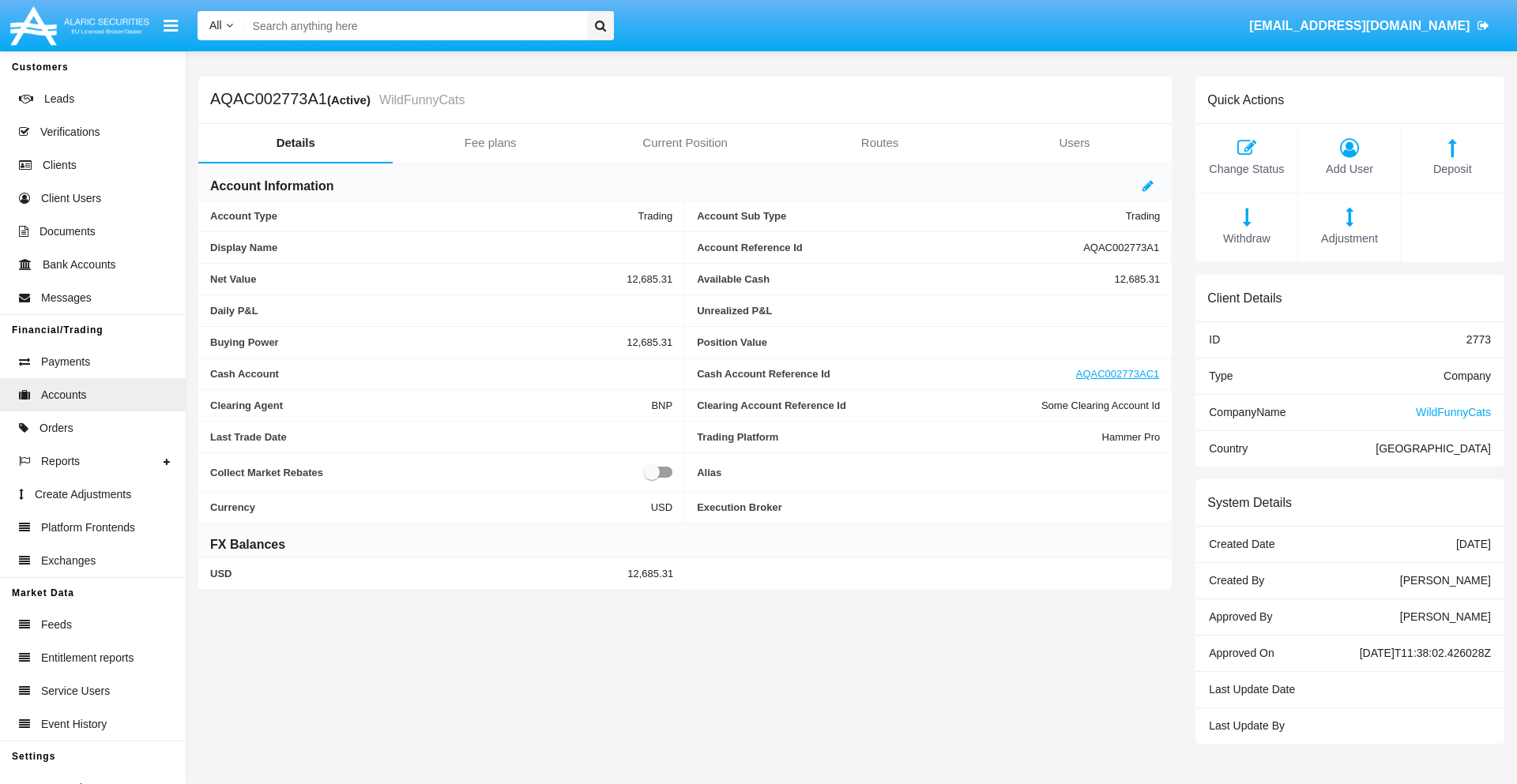
click at [1452, 169] on span "Deposit" at bounding box center [1453, 169] width 87 height 17
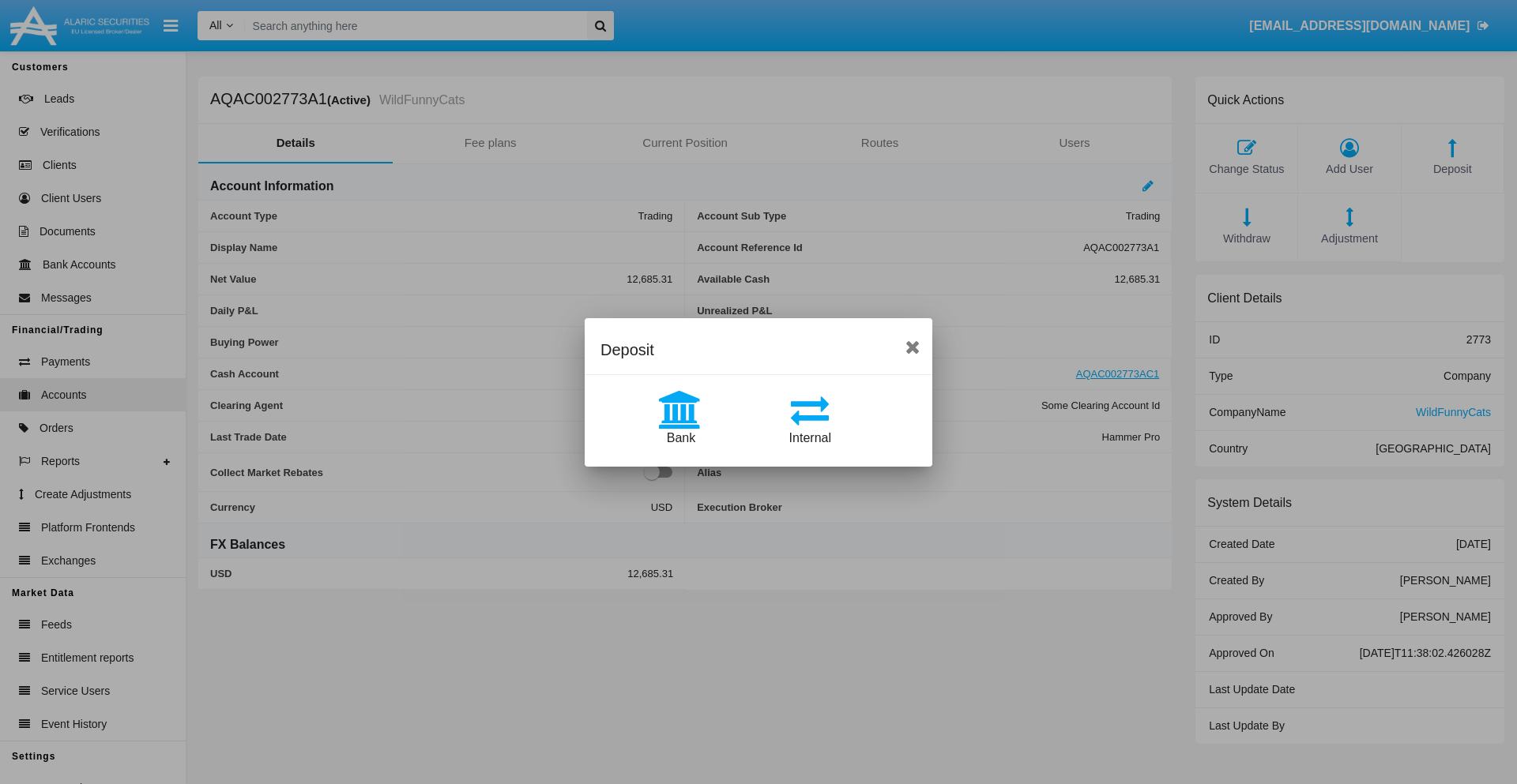
click at [810, 438] on span "Internal" at bounding box center [810, 437] width 42 height 13
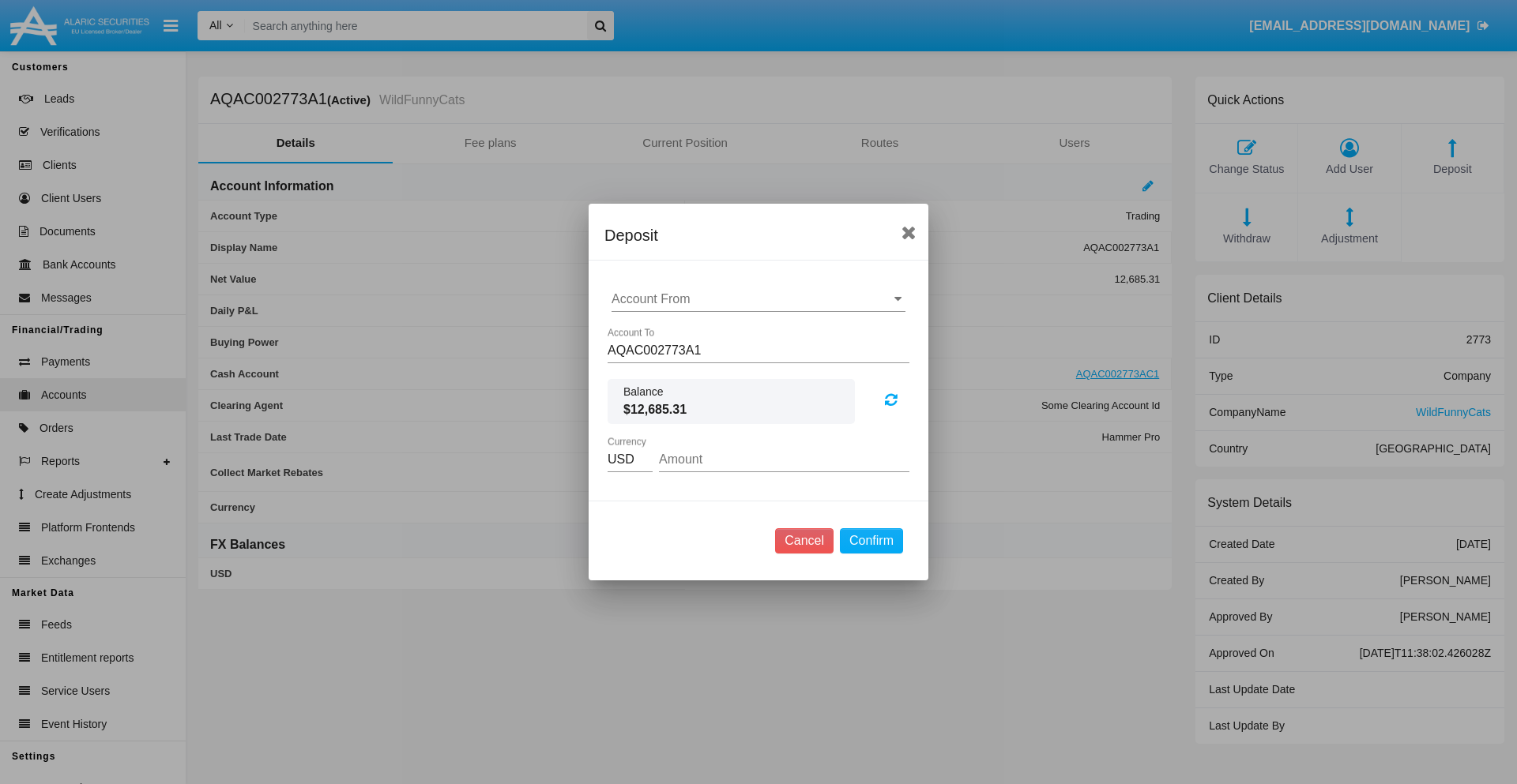
click at [758, 300] on input "Account From" at bounding box center [758, 300] width 294 height 14
click at [679, 368] on span "AQAC002773AC1" at bounding box center [679, 368] width 103 height 13
type input "AQAC002773AC1"
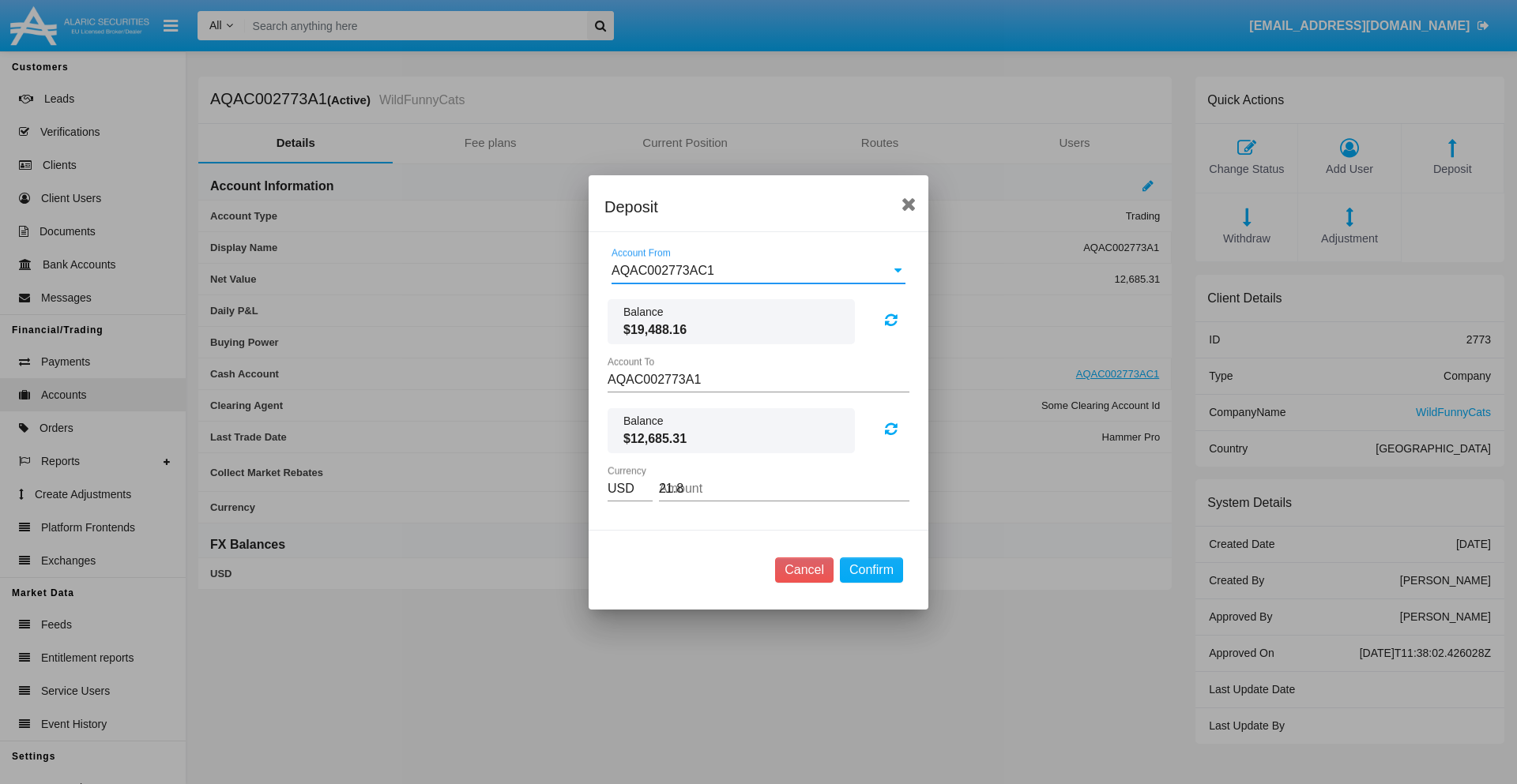
type input "21.81"
click at [871, 569] on button "Confirm" at bounding box center [871, 570] width 63 height 25
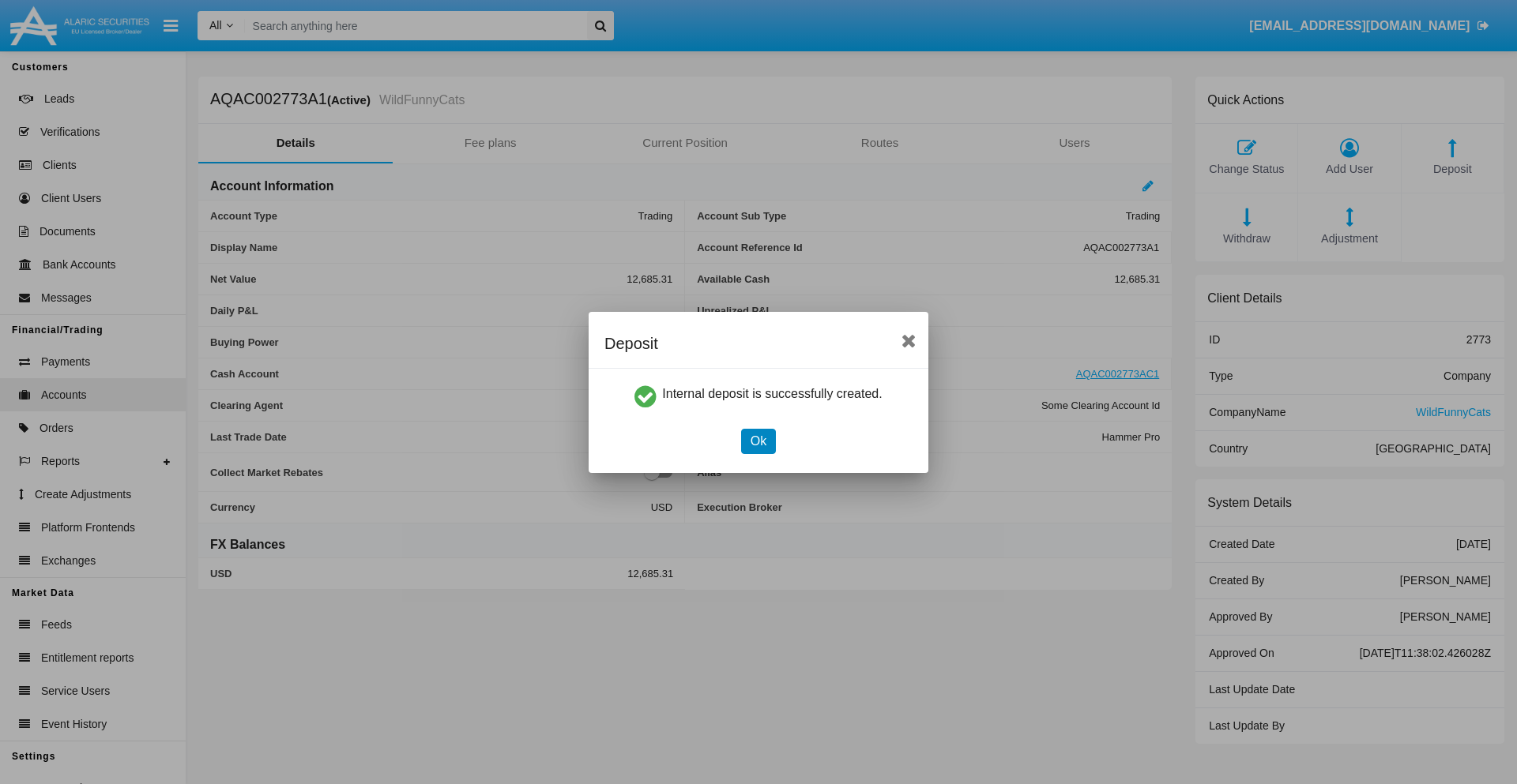
click at [758, 441] on button "Ok" at bounding box center [758, 442] width 35 height 25
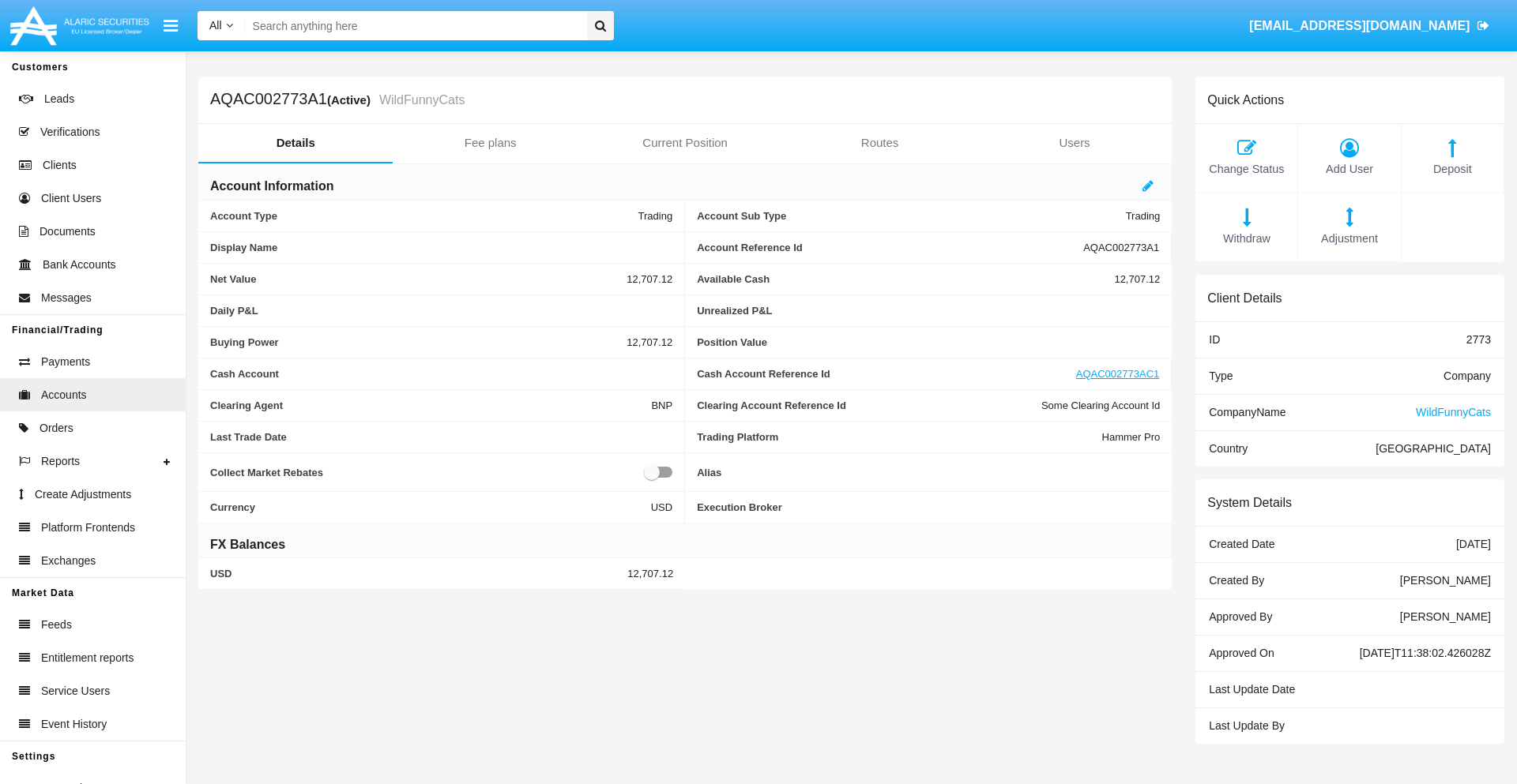
click at [1246, 238] on span "Withdraw" at bounding box center [1247, 239] width 87 height 17
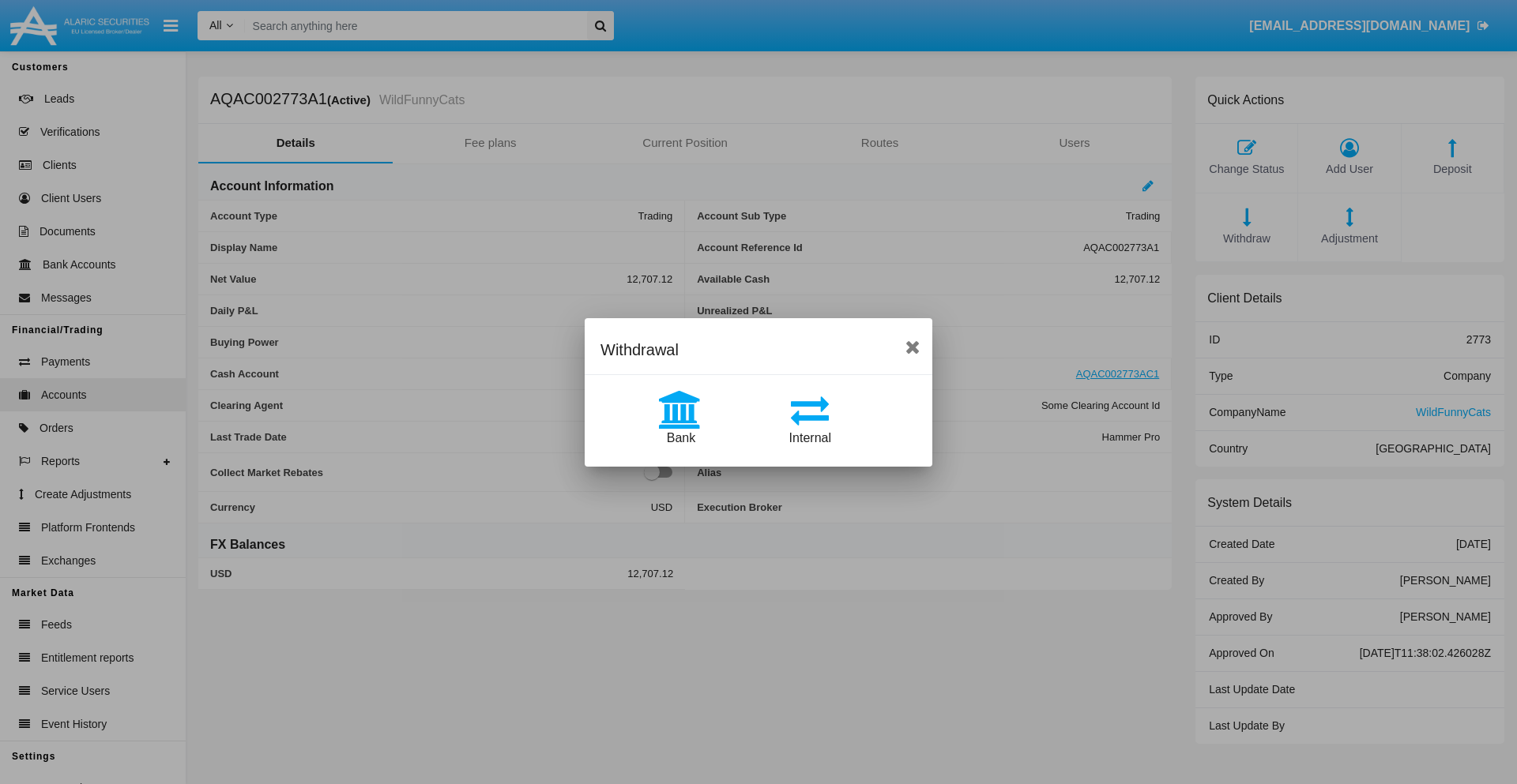
click at [810, 438] on span "Internal" at bounding box center [810, 437] width 42 height 13
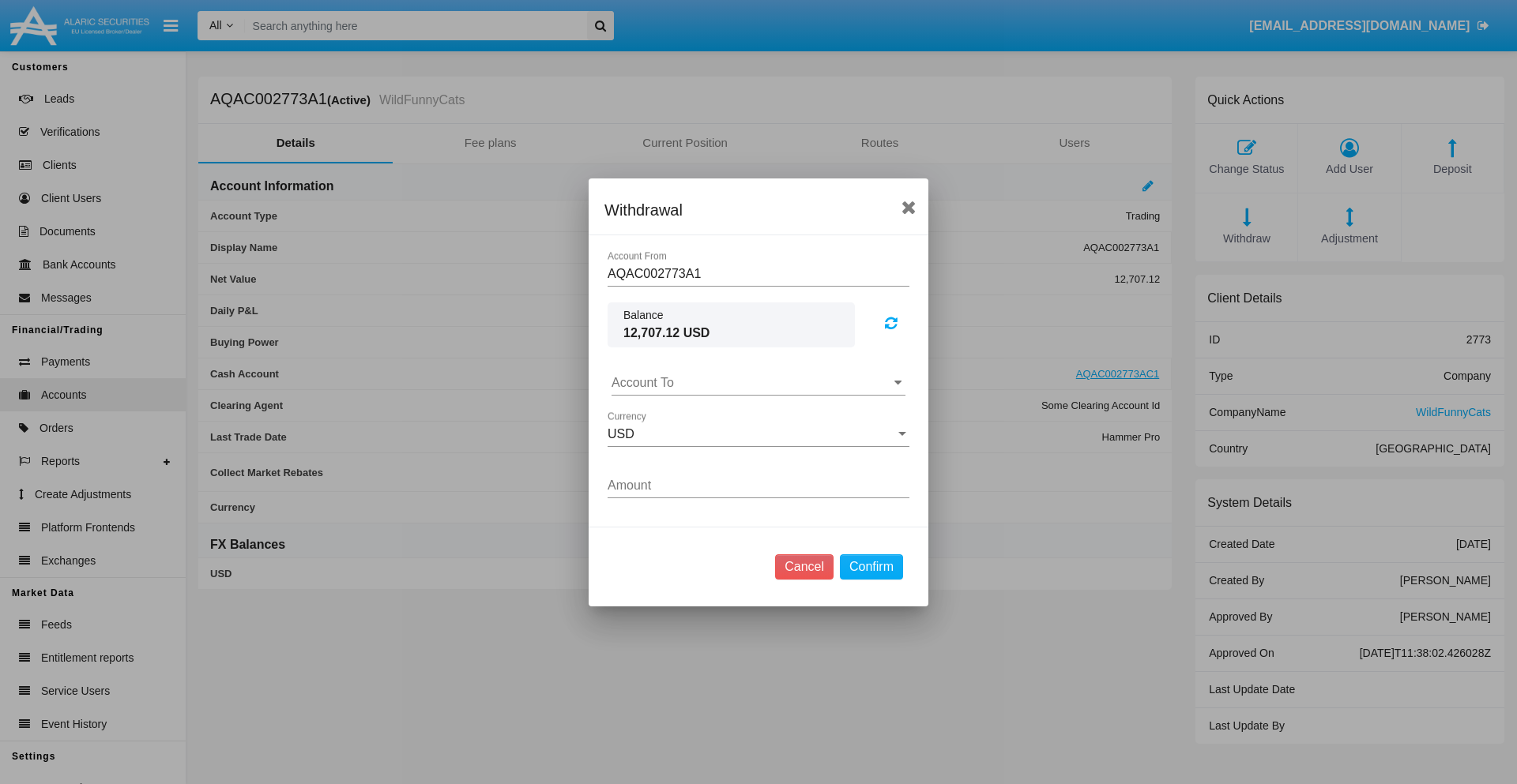
click at [758, 383] on input "Account To" at bounding box center [758, 383] width 294 height 14
click at [679, 451] on span "AQAC002773AC1" at bounding box center [679, 451] width 103 height 13
type input "AQAC002773AC1"
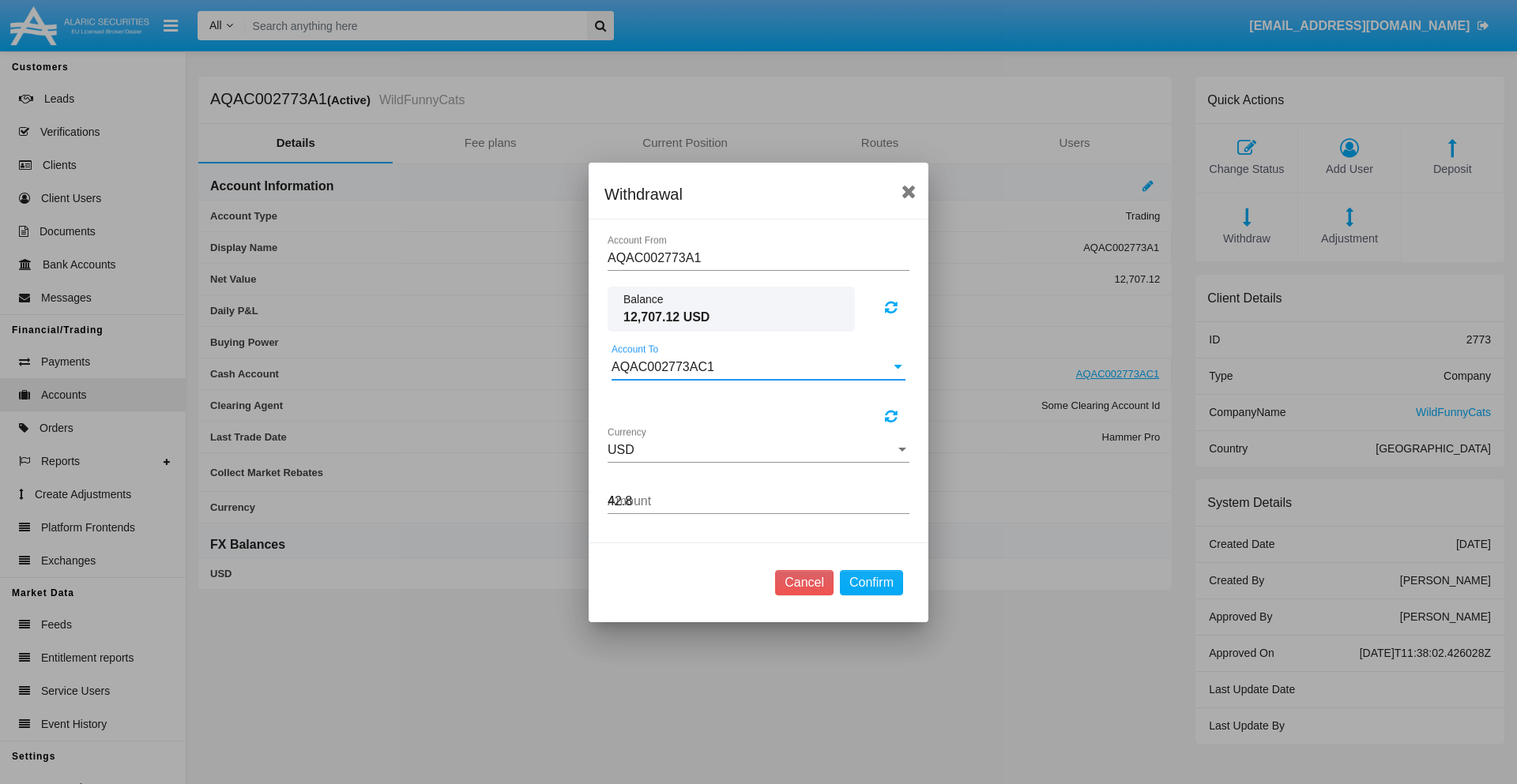
type input "42.82"
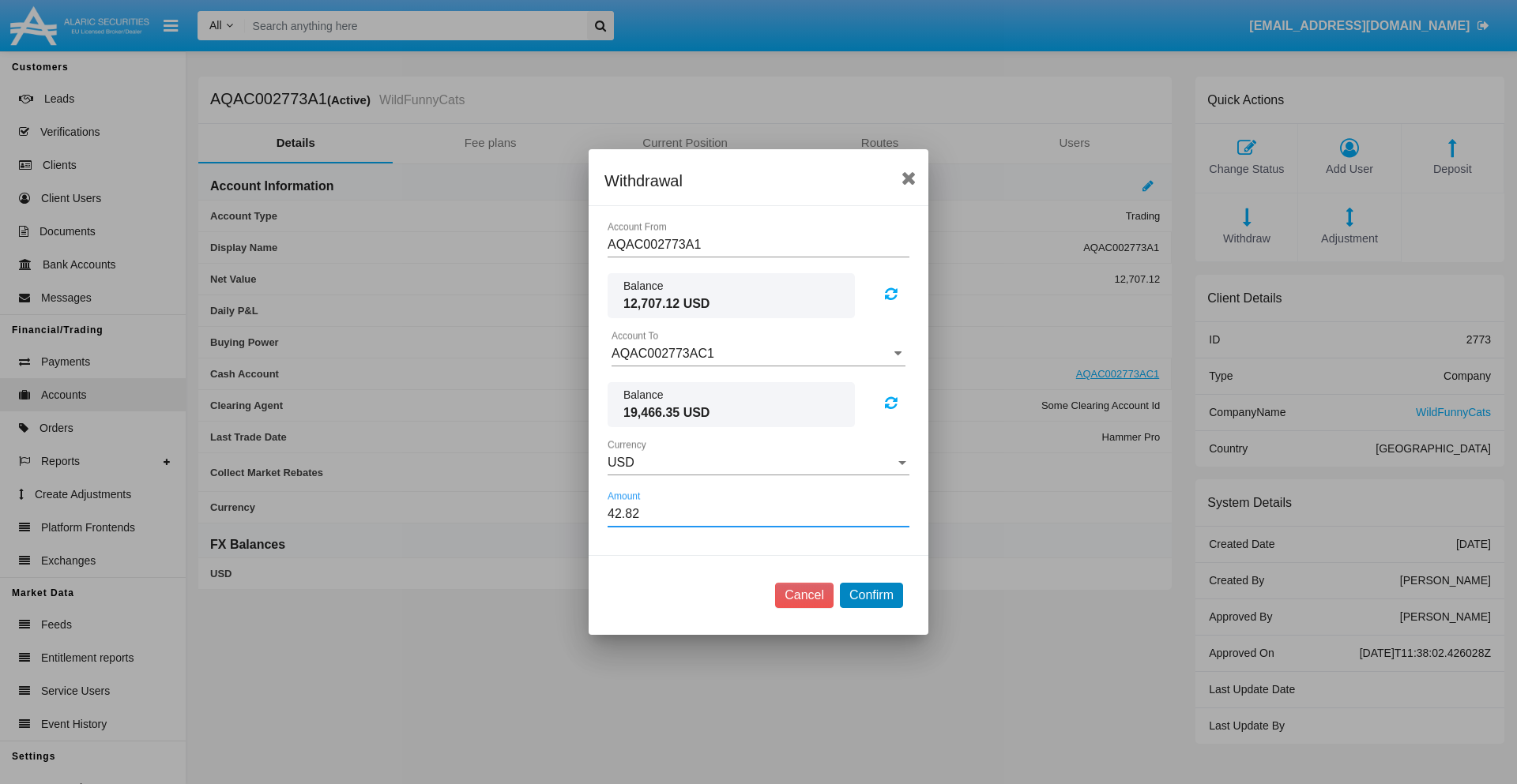
click at [871, 596] on button "Confirm" at bounding box center [871, 595] width 63 height 25
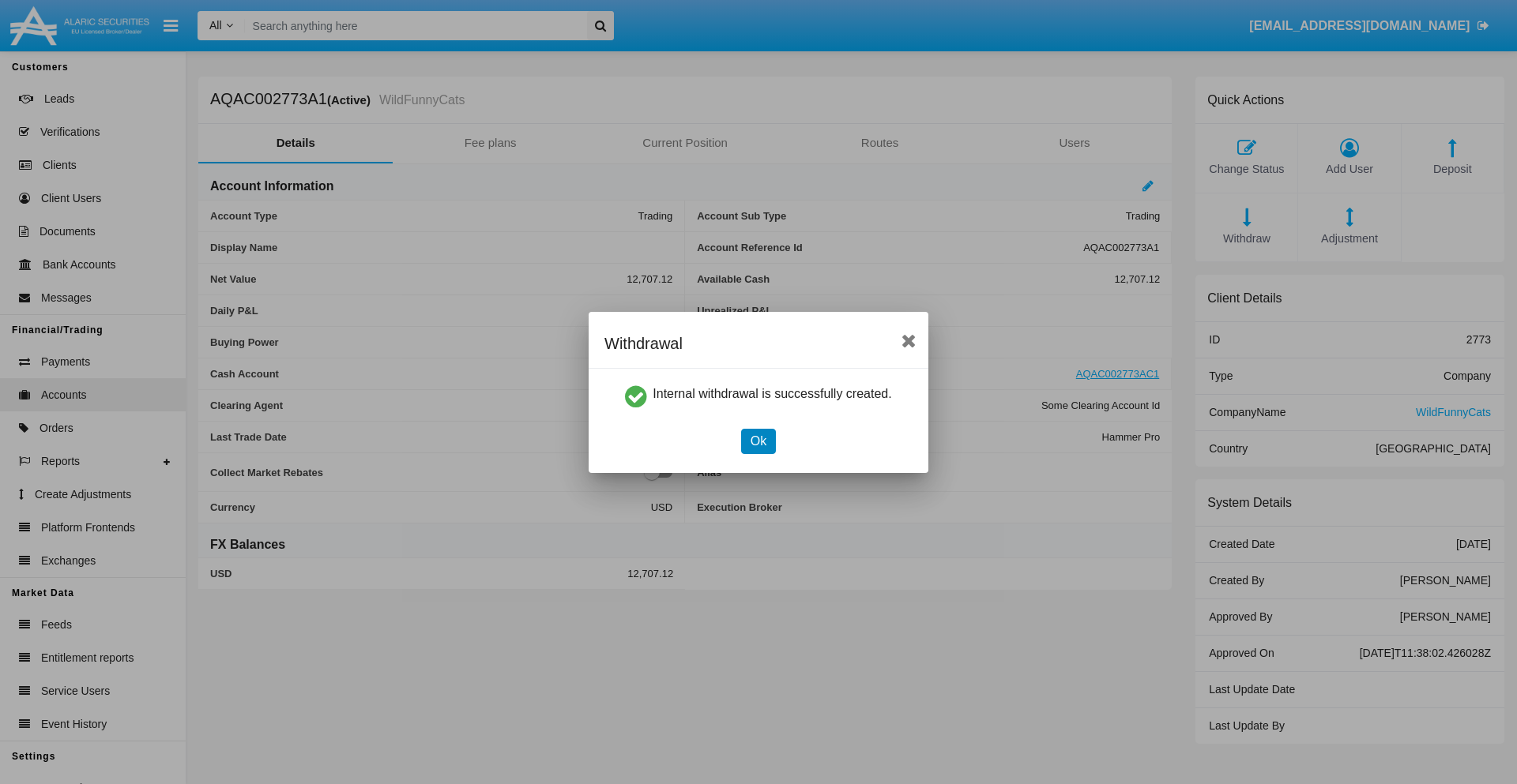
click at [758, 441] on button "Ok" at bounding box center [758, 442] width 35 height 25
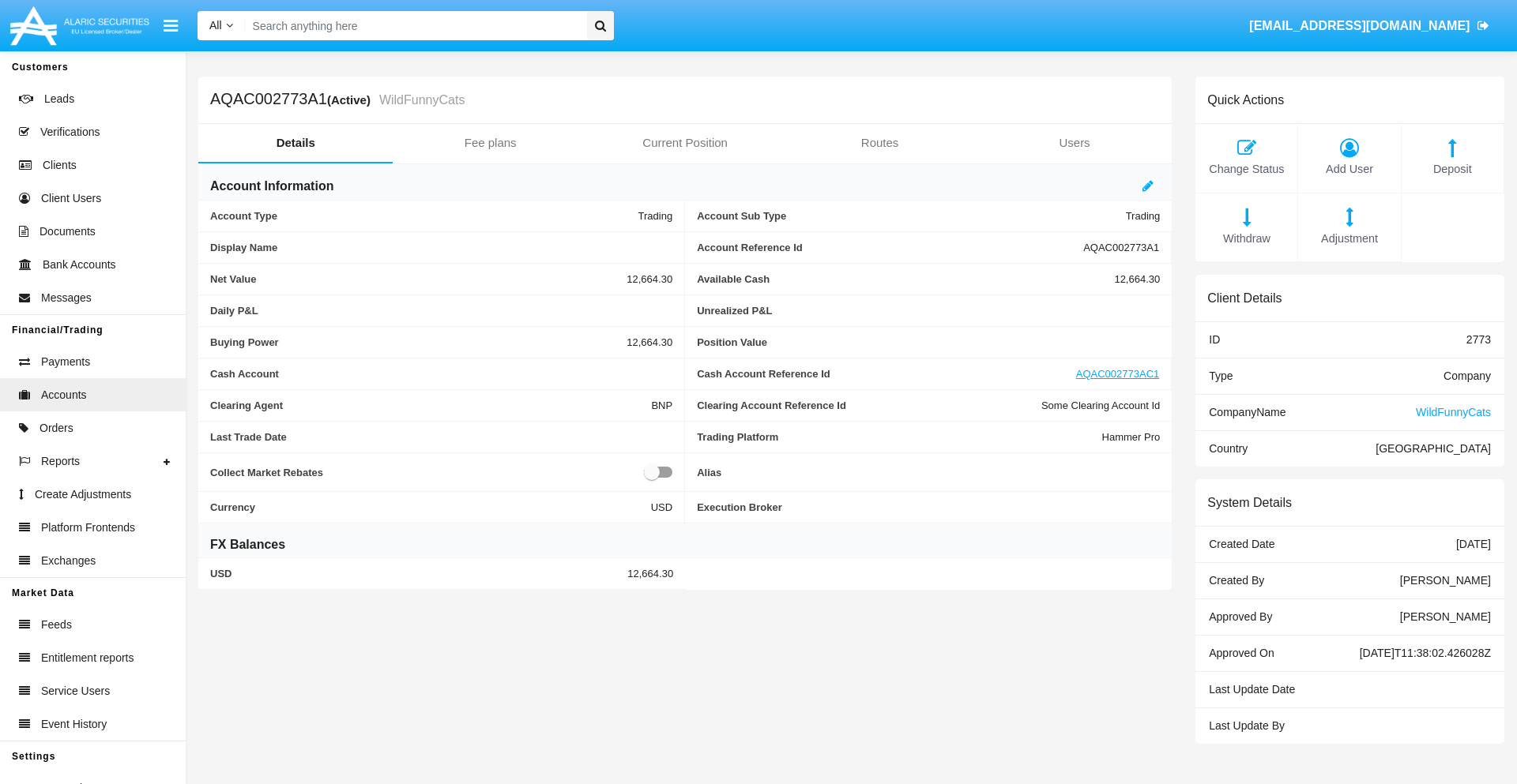
click at [1246, 238] on span "Withdraw" at bounding box center [1247, 239] width 87 height 17
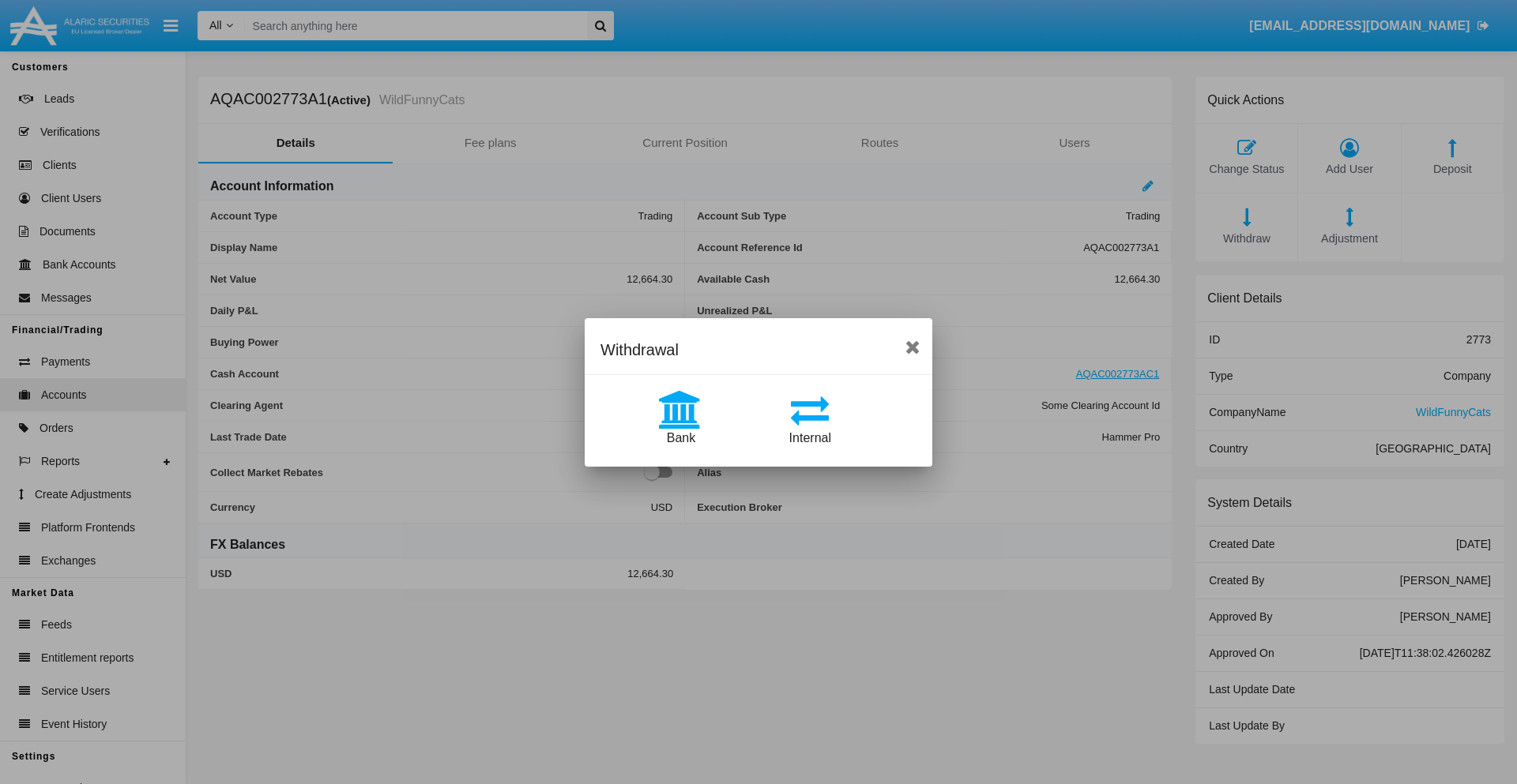
click at [680, 438] on span "Bank" at bounding box center [681, 437] width 29 height 13
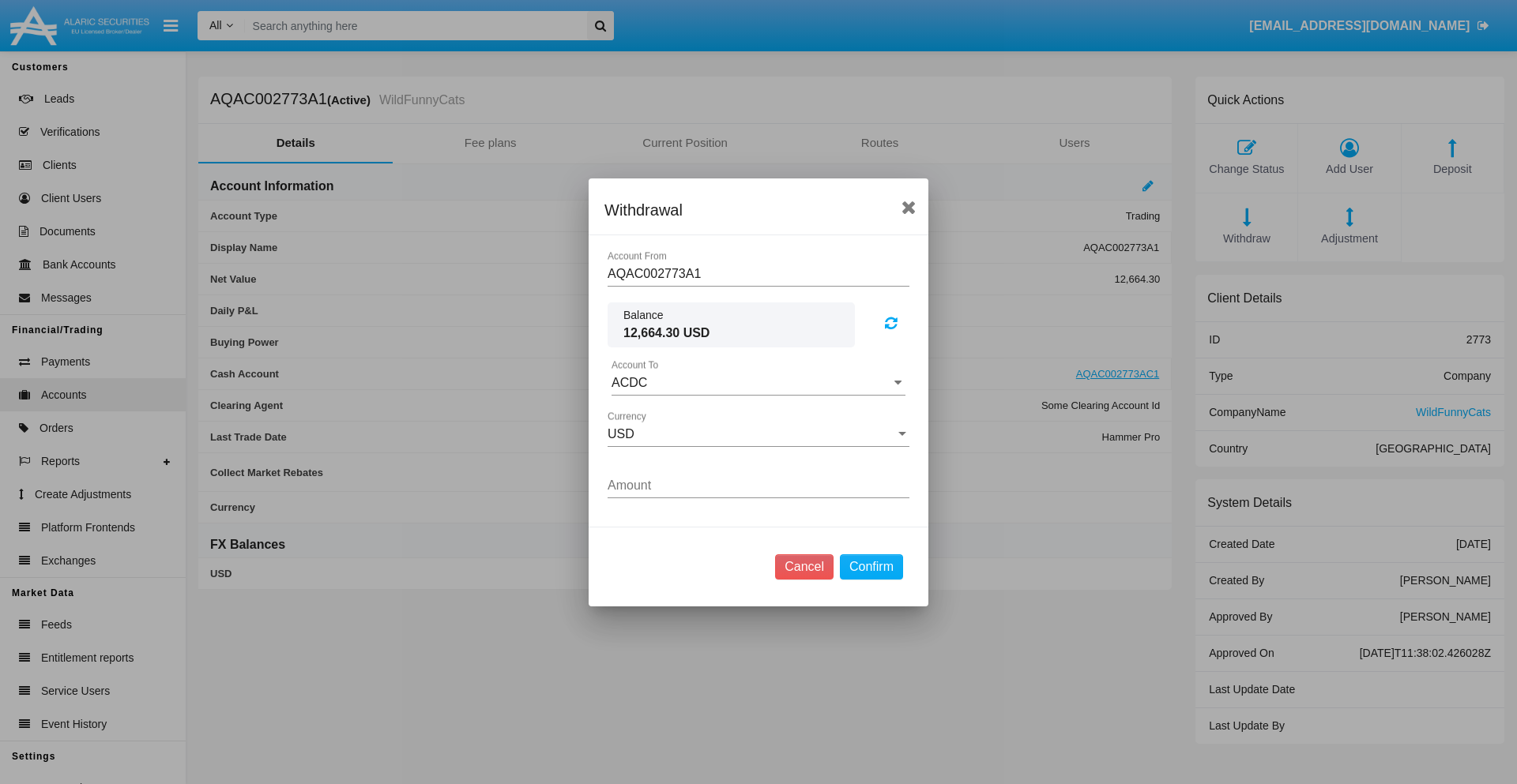
click at [758, 383] on input "ACDC" at bounding box center [758, 383] width 294 height 14
click at [645, 414] on span "ACDC" at bounding box center [646, 414] width 36 height 13
type input "ACDC"
type input "57.49"
click at [871, 566] on button "Confirm" at bounding box center [871, 567] width 63 height 25
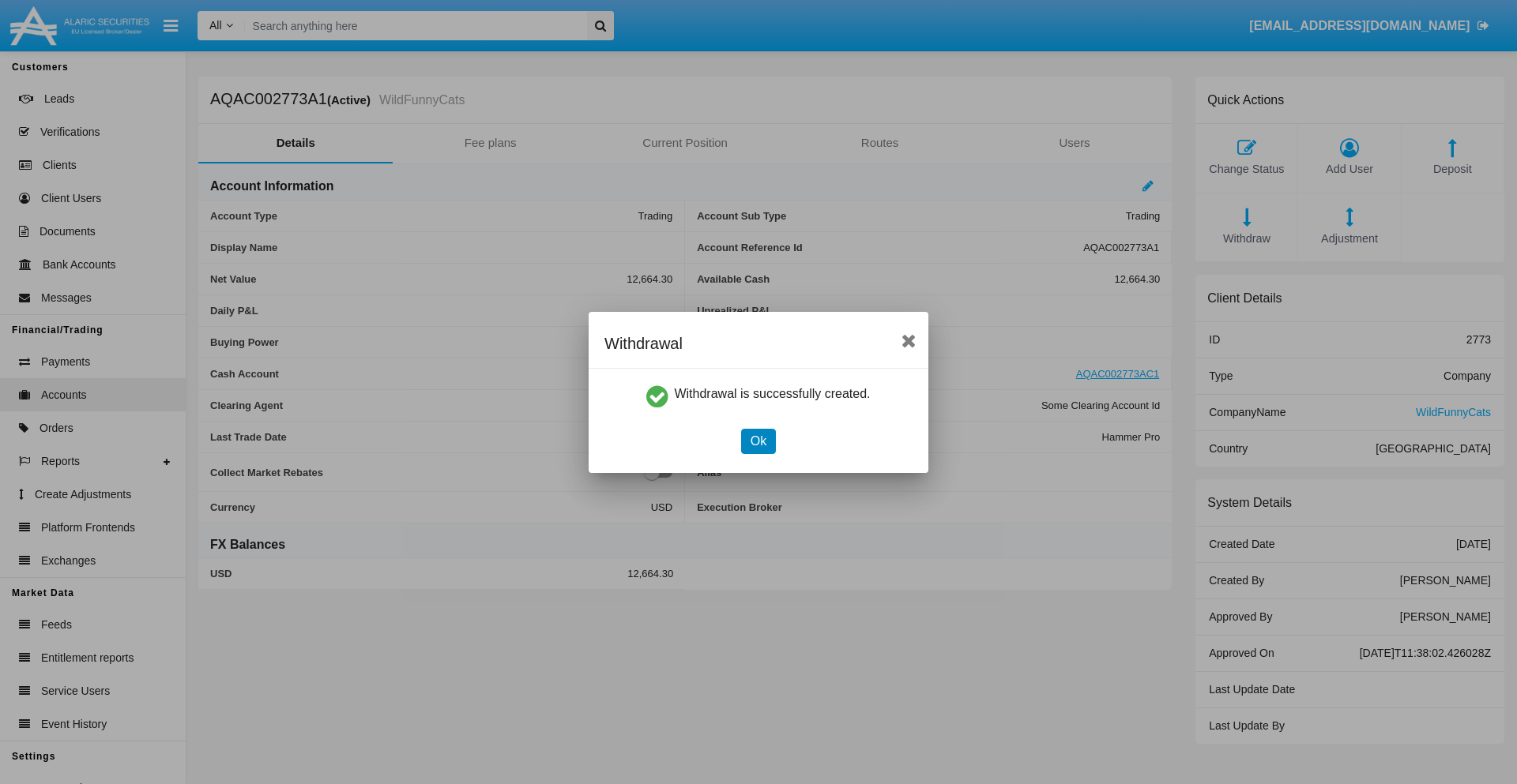
click at [758, 441] on button "Ok" at bounding box center [758, 442] width 35 height 25
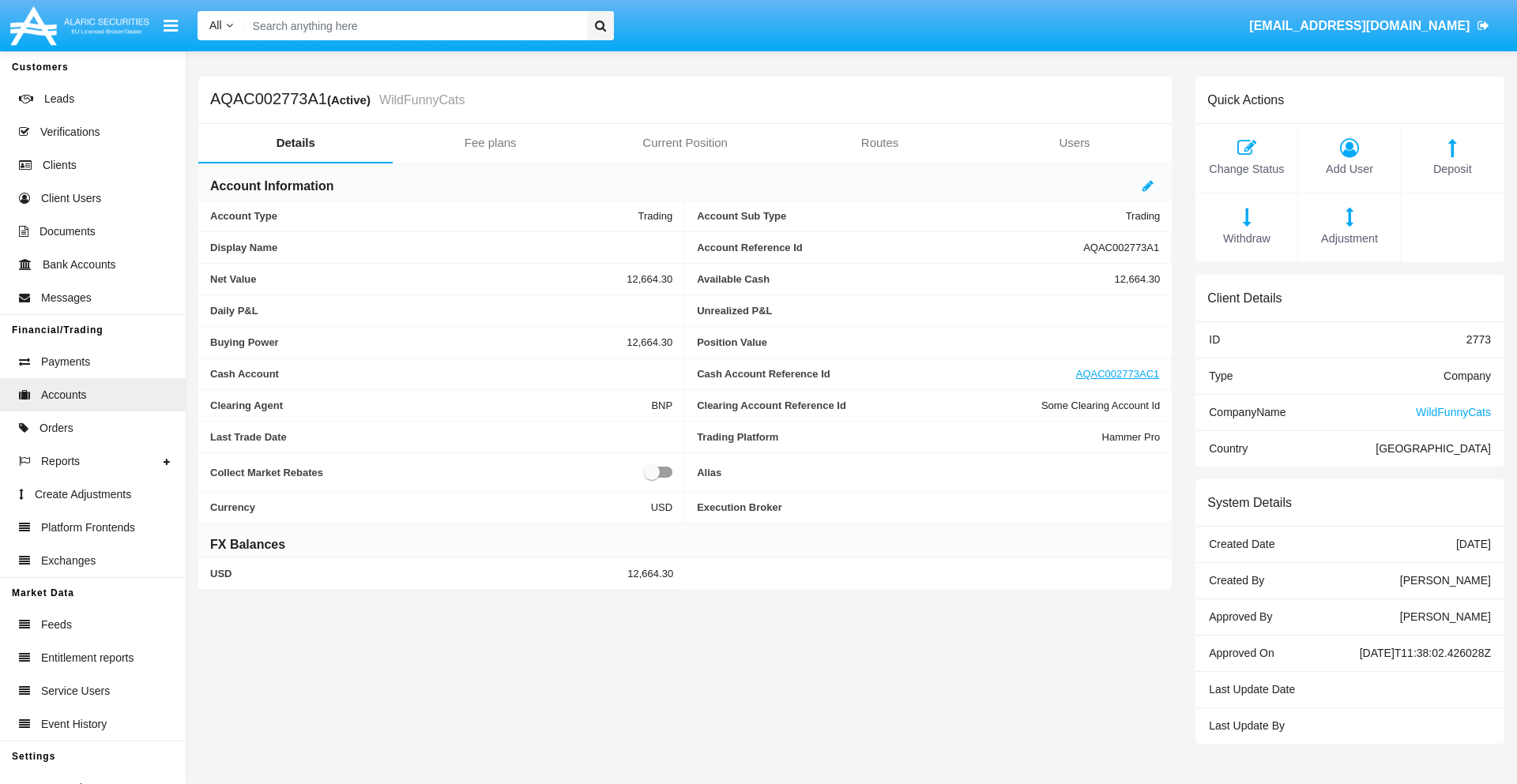
click at [1349, 238] on span "Adjustment" at bounding box center [1349, 239] width 87 height 17
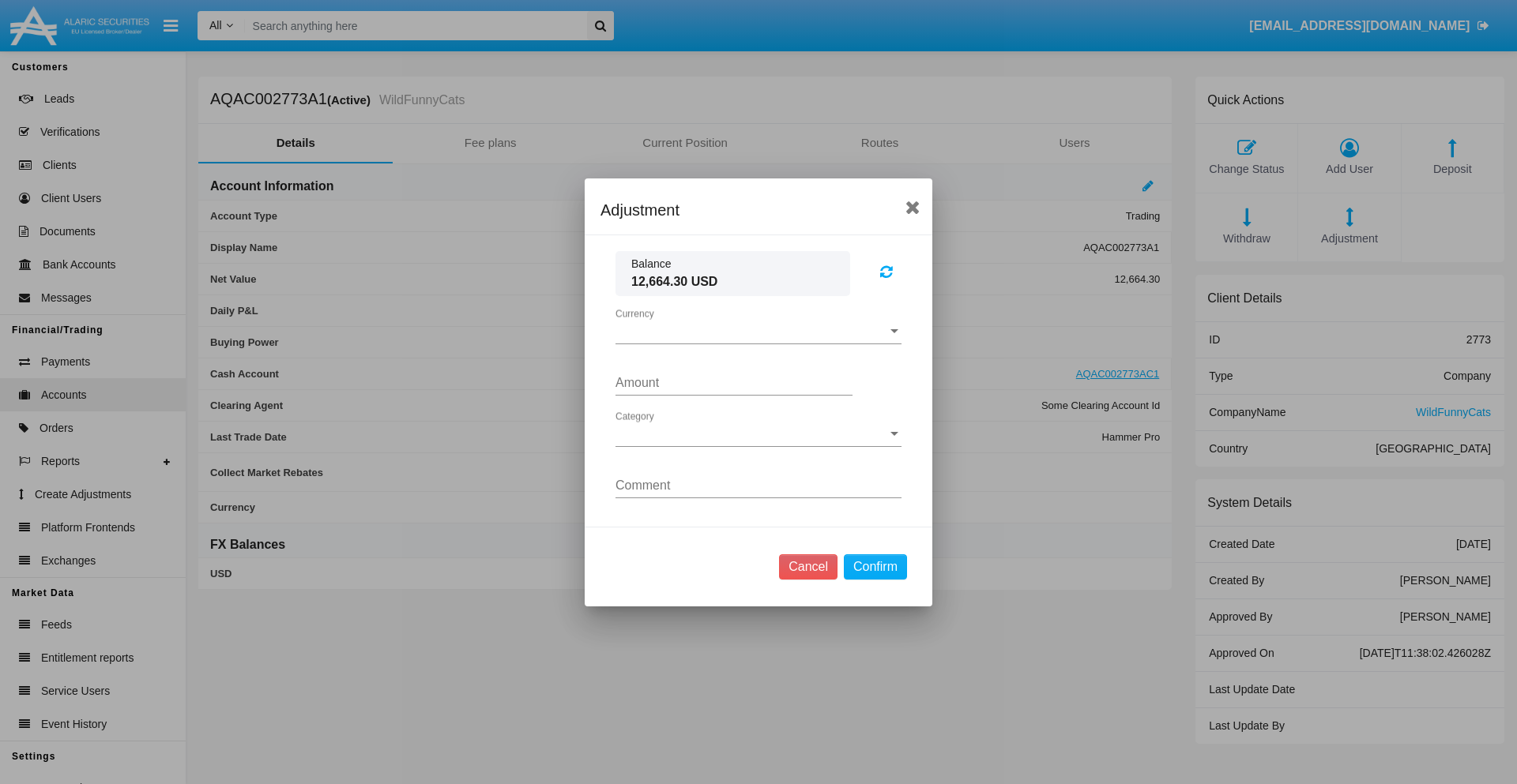
click at [758, 331] on span "Currency" at bounding box center [751, 332] width 272 height 14
click at [758, 342] on span "USD" at bounding box center [758, 343] width 286 height 38
click at [758, 433] on span "Category" at bounding box center [751, 434] width 272 height 14
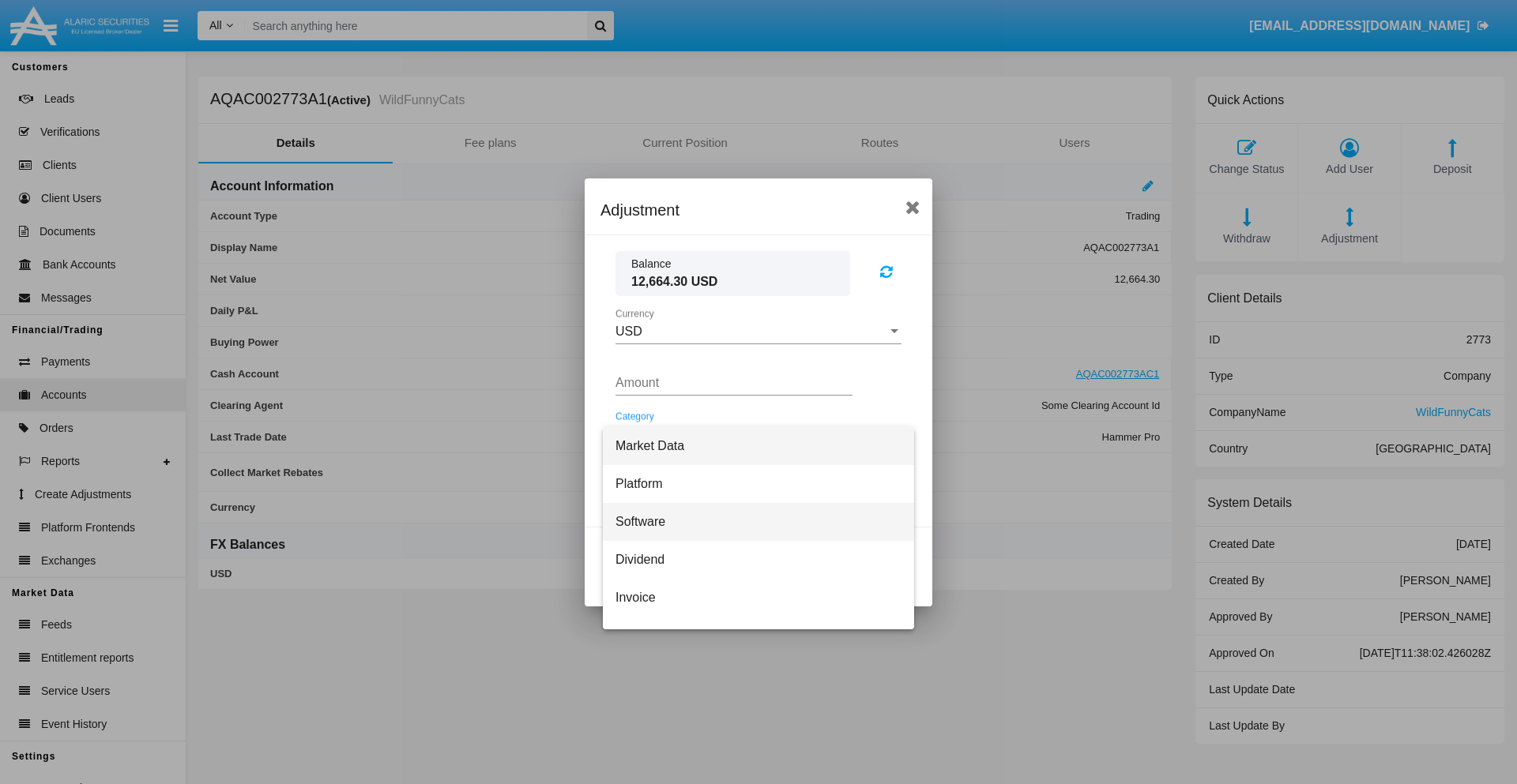
click at [752, 521] on span "Software" at bounding box center [758, 522] width 286 height 38
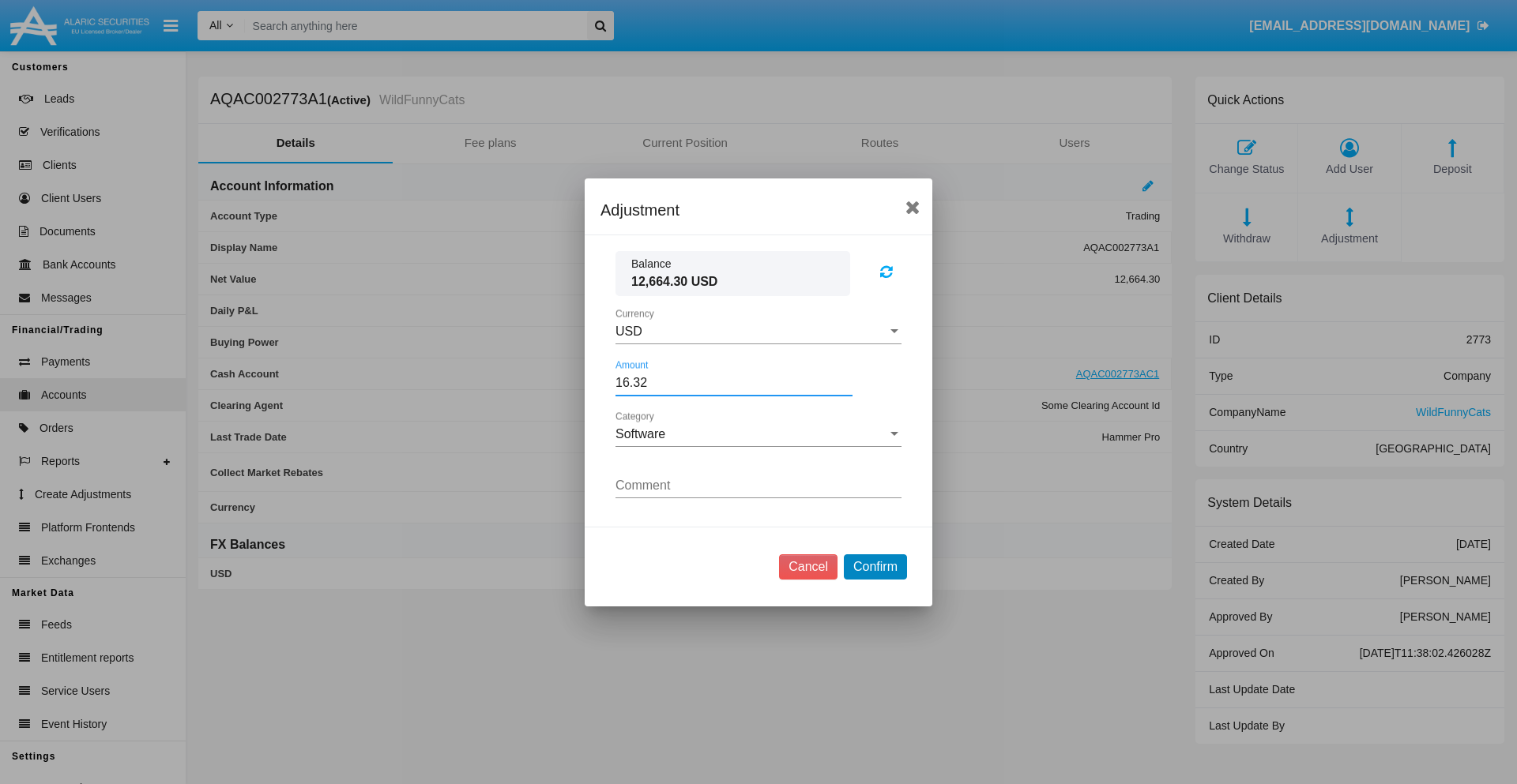
click at [875, 566] on button "Confirm" at bounding box center [875, 567] width 63 height 25
type input "16.3200"
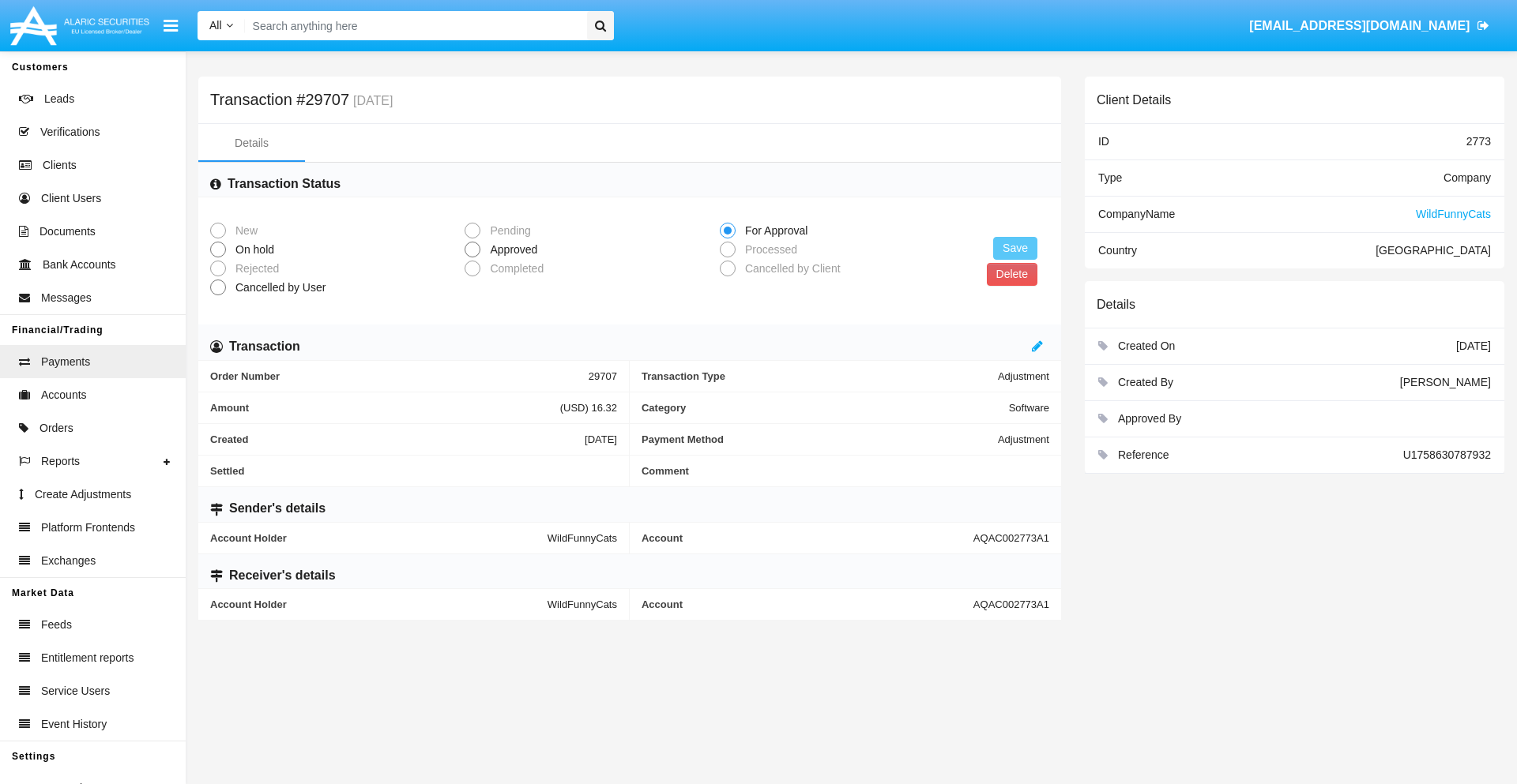
click at [510, 250] on span "Approved" at bounding box center [510, 250] width 61 height 17
click at [472, 258] on input "Approved" at bounding box center [472, 258] width 1 height 1
radio input "true"
click at [1015, 248] on button "Save" at bounding box center [1015, 249] width 45 height 23
click at [1011, 274] on button "Delete" at bounding box center [1012, 275] width 51 height 23
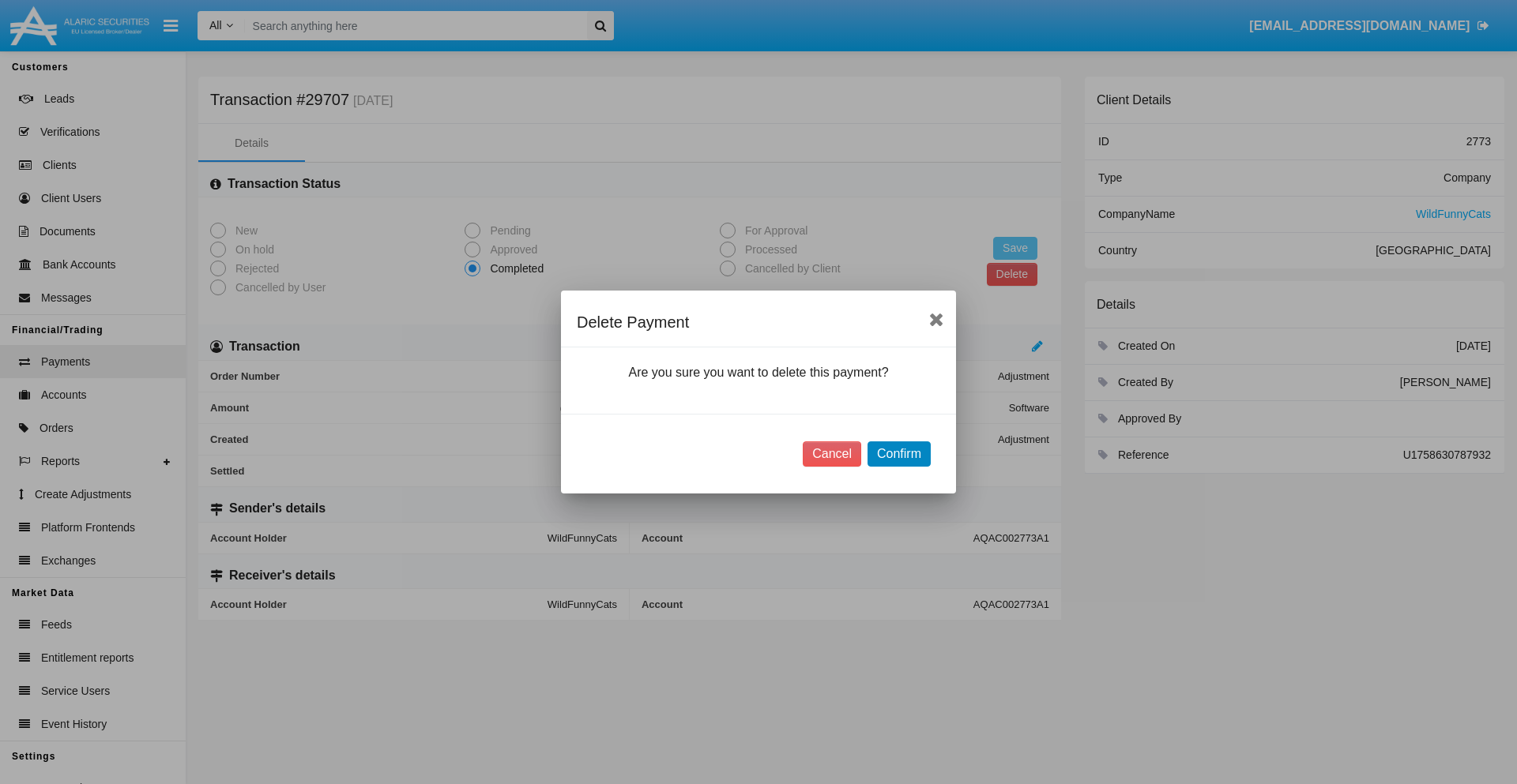
click at [899, 454] on button "Confirm" at bounding box center [899, 454] width 63 height 25
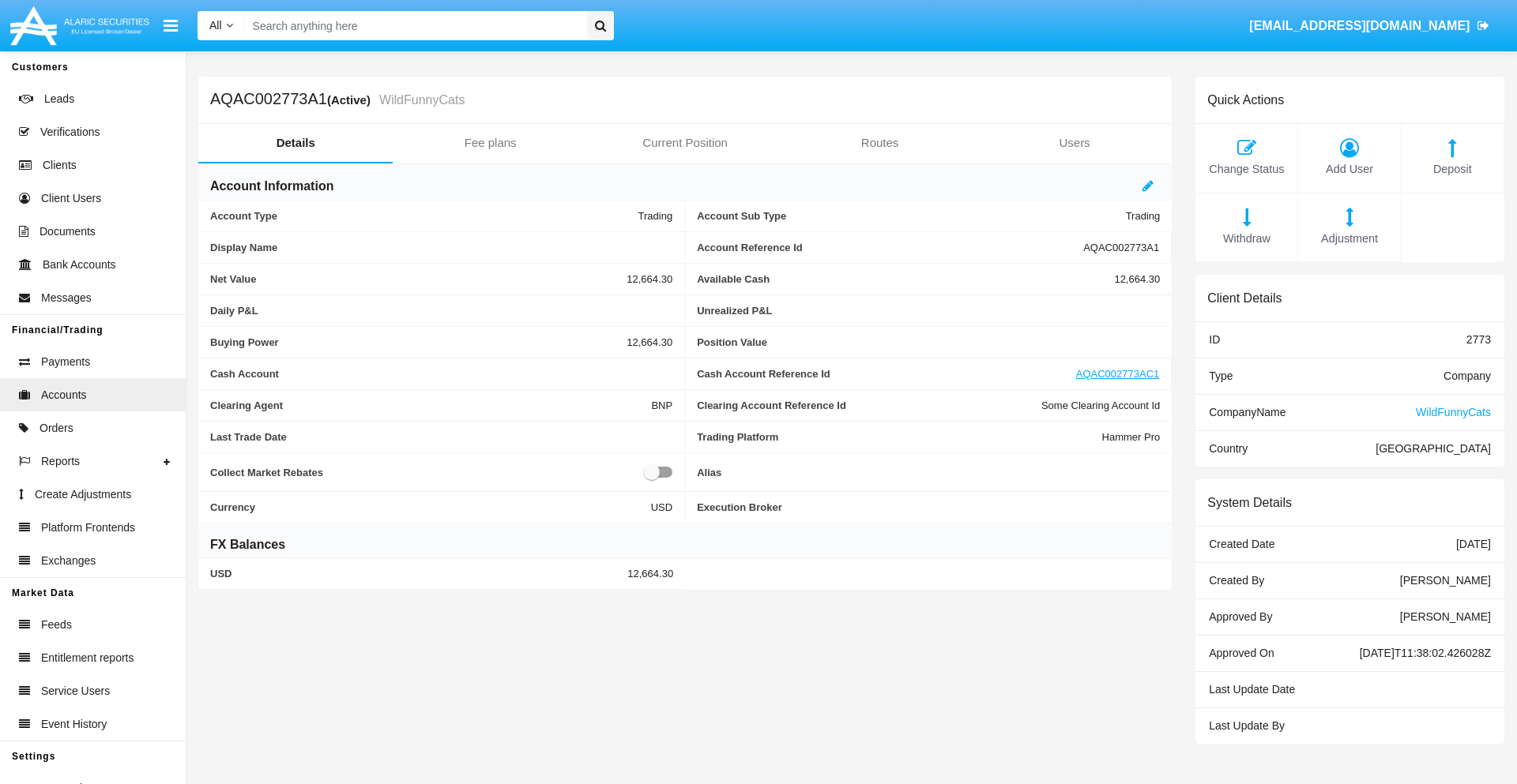
click at [1452, 169] on span "Deposit" at bounding box center [1453, 169] width 87 height 17
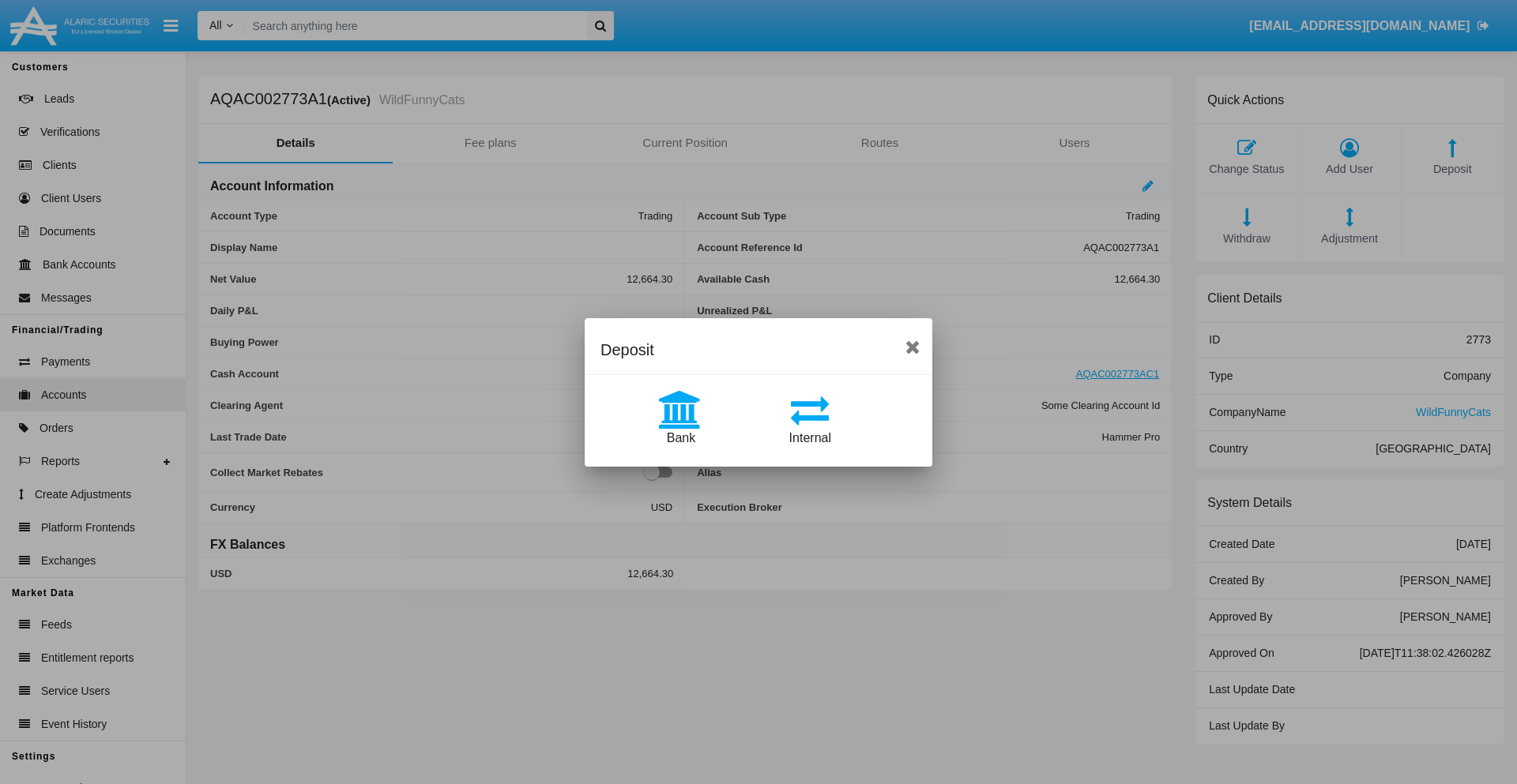
click at [680, 438] on span "Bank" at bounding box center [681, 437] width 29 height 13
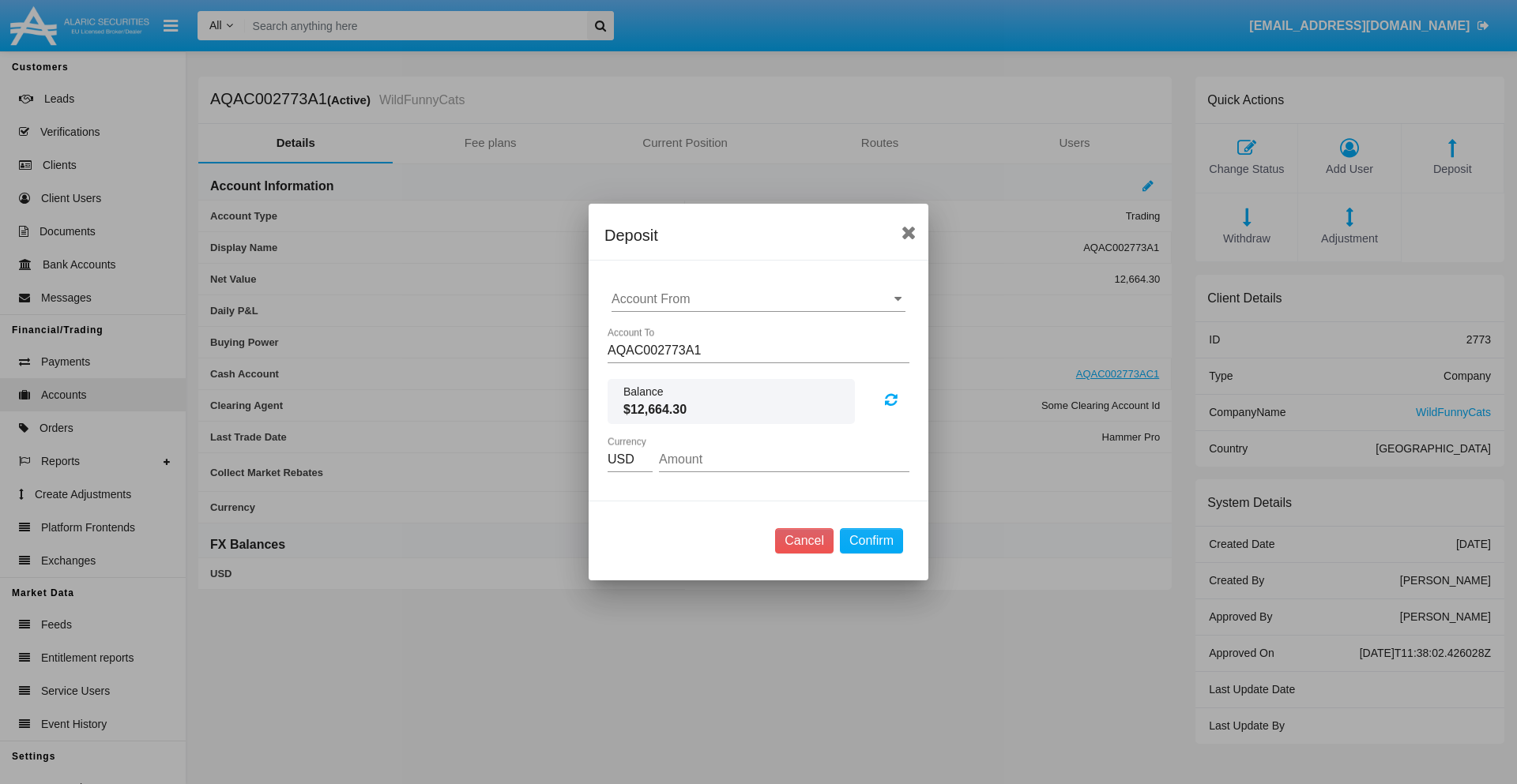
click at [758, 300] on input "Account From" at bounding box center [758, 300] width 294 height 14
click at [645, 330] on span "ACDC" at bounding box center [646, 330] width 36 height 13
type input "ACDC"
type input "54.36"
click at [871, 541] on button "Confirm" at bounding box center [871, 541] width 63 height 25
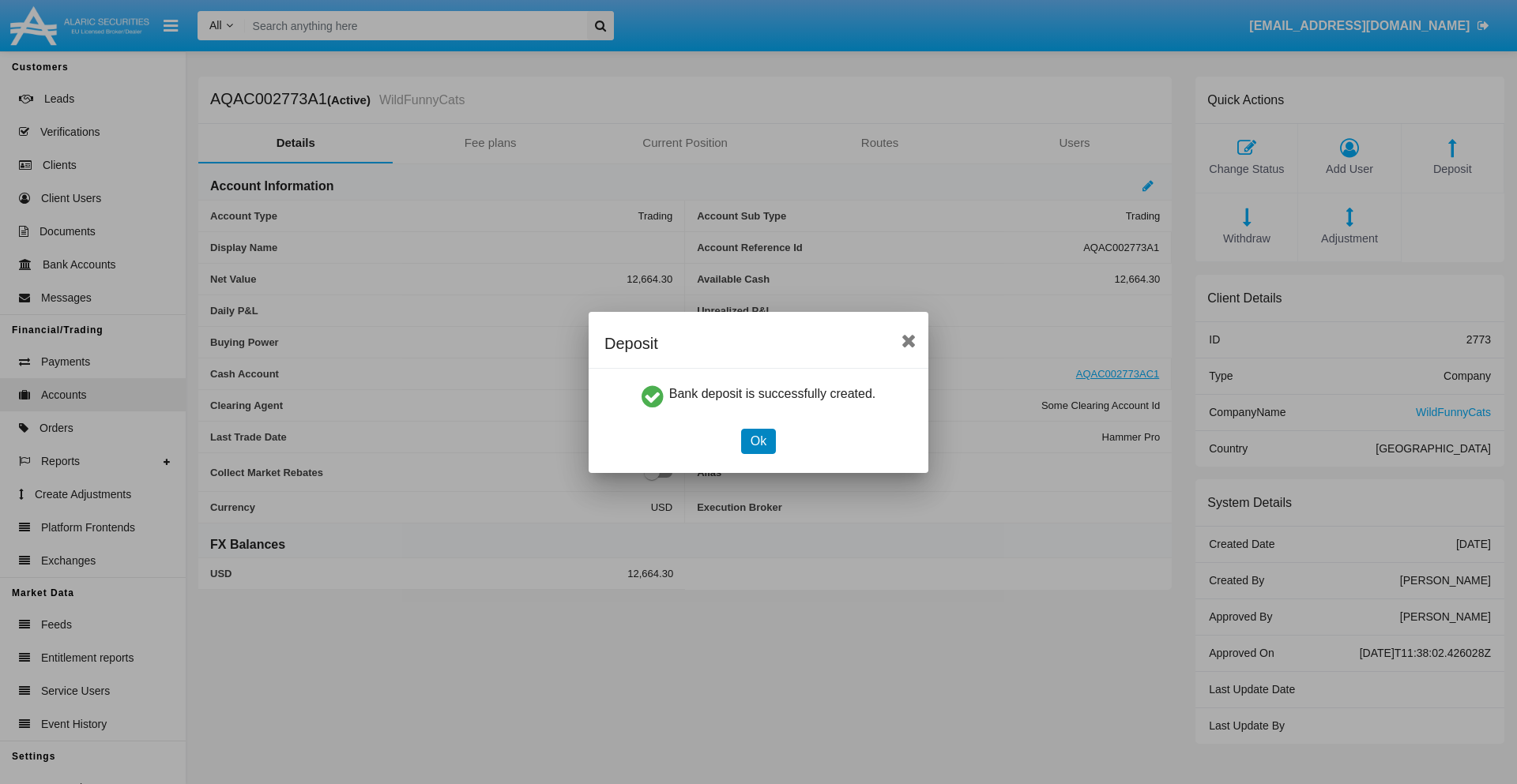
click at [758, 441] on button "Ok" at bounding box center [758, 442] width 35 height 25
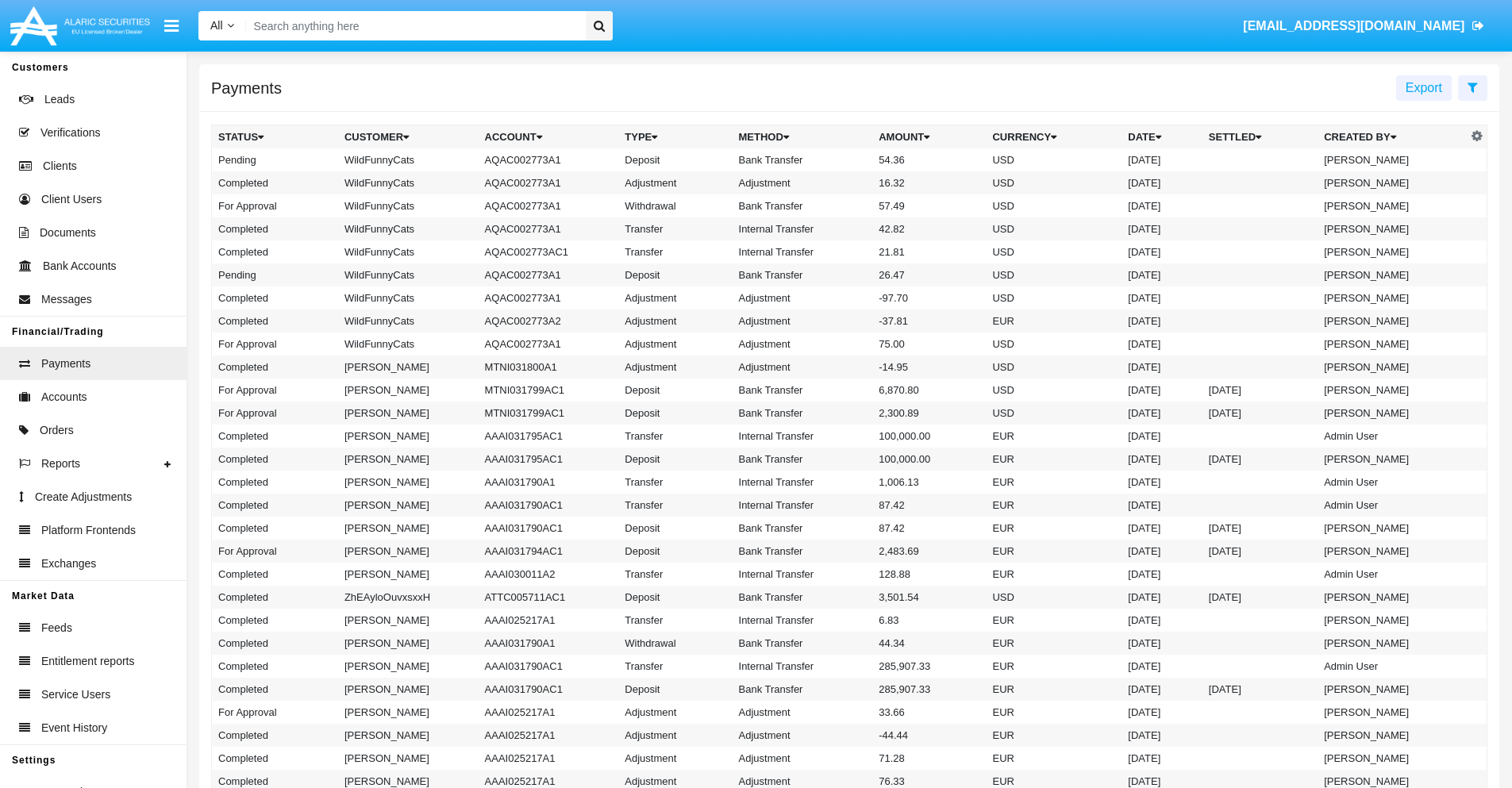
click at [849, 160] on td "Bank Transfer" at bounding box center [802, 160] width 141 height 23
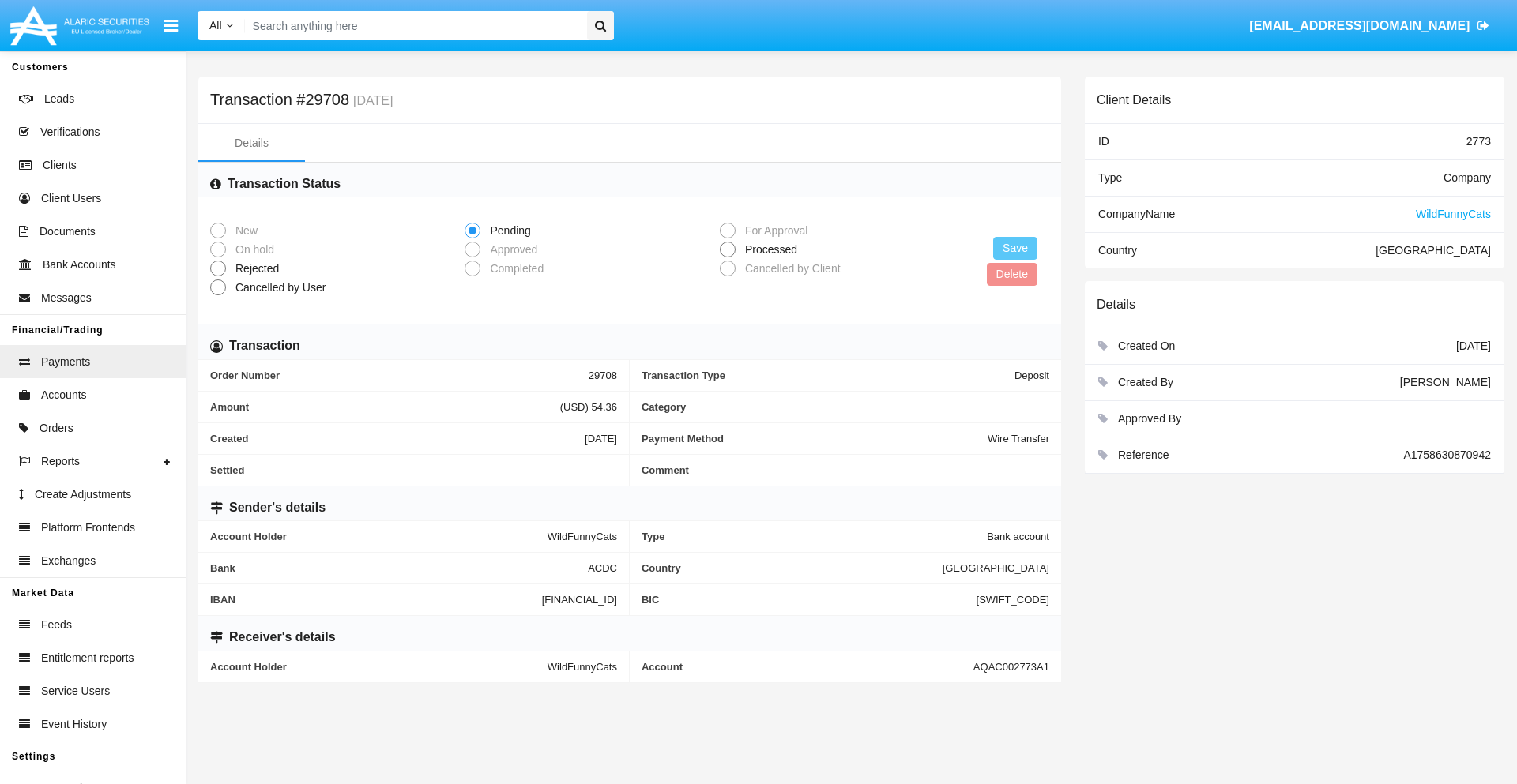
click at [768, 250] on span "Processed" at bounding box center [767, 250] width 65 height 17
click at [727, 258] on input "Processed" at bounding box center [727, 258] width 1 height 1
radio input "true"
click at [1015, 248] on button "Save" at bounding box center [1015, 249] width 45 height 23
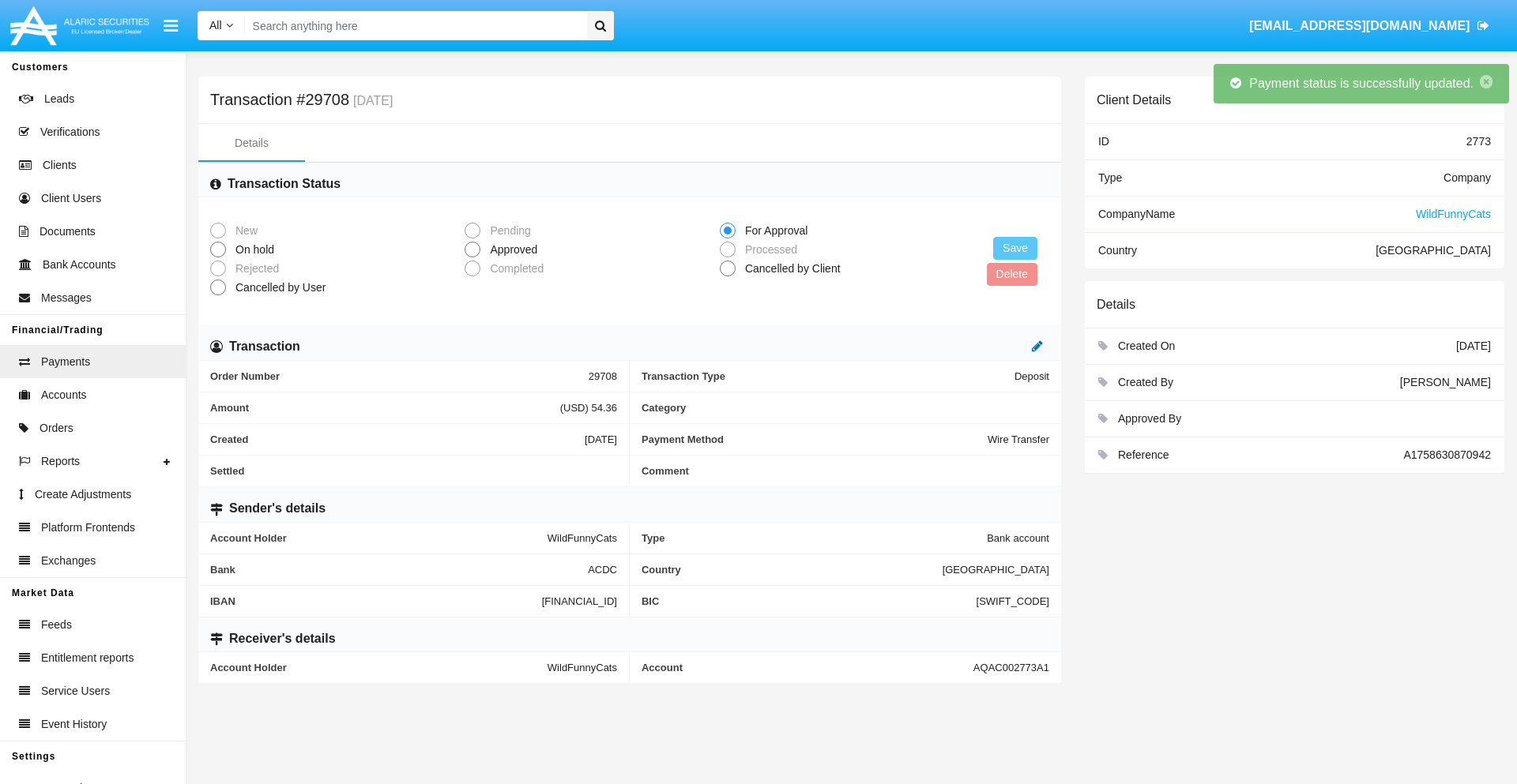
click at [1038, 346] on icon at bounding box center [1037, 346] width 11 height 12
type input "76.56"
click at [1021, 346] on icon at bounding box center [1021, 346] width 11 height 12
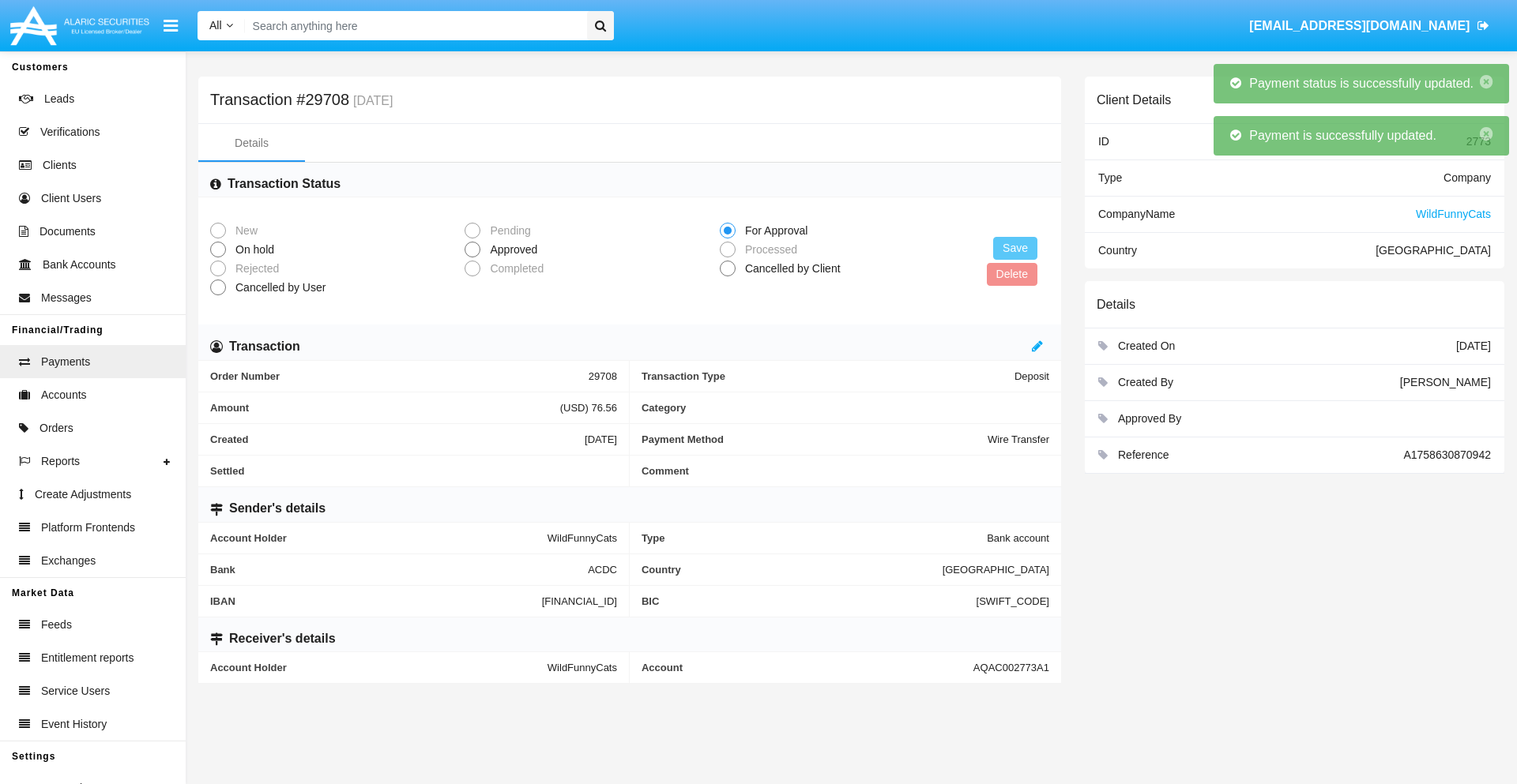
click at [510, 250] on span "Approved" at bounding box center [510, 250] width 61 height 17
click at [472, 258] on input "Approved" at bounding box center [472, 258] width 1 height 1
radio input "true"
click at [1015, 248] on button "Save" at bounding box center [1015, 249] width 45 height 23
